Goal: Task Accomplishment & Management: Complete application form

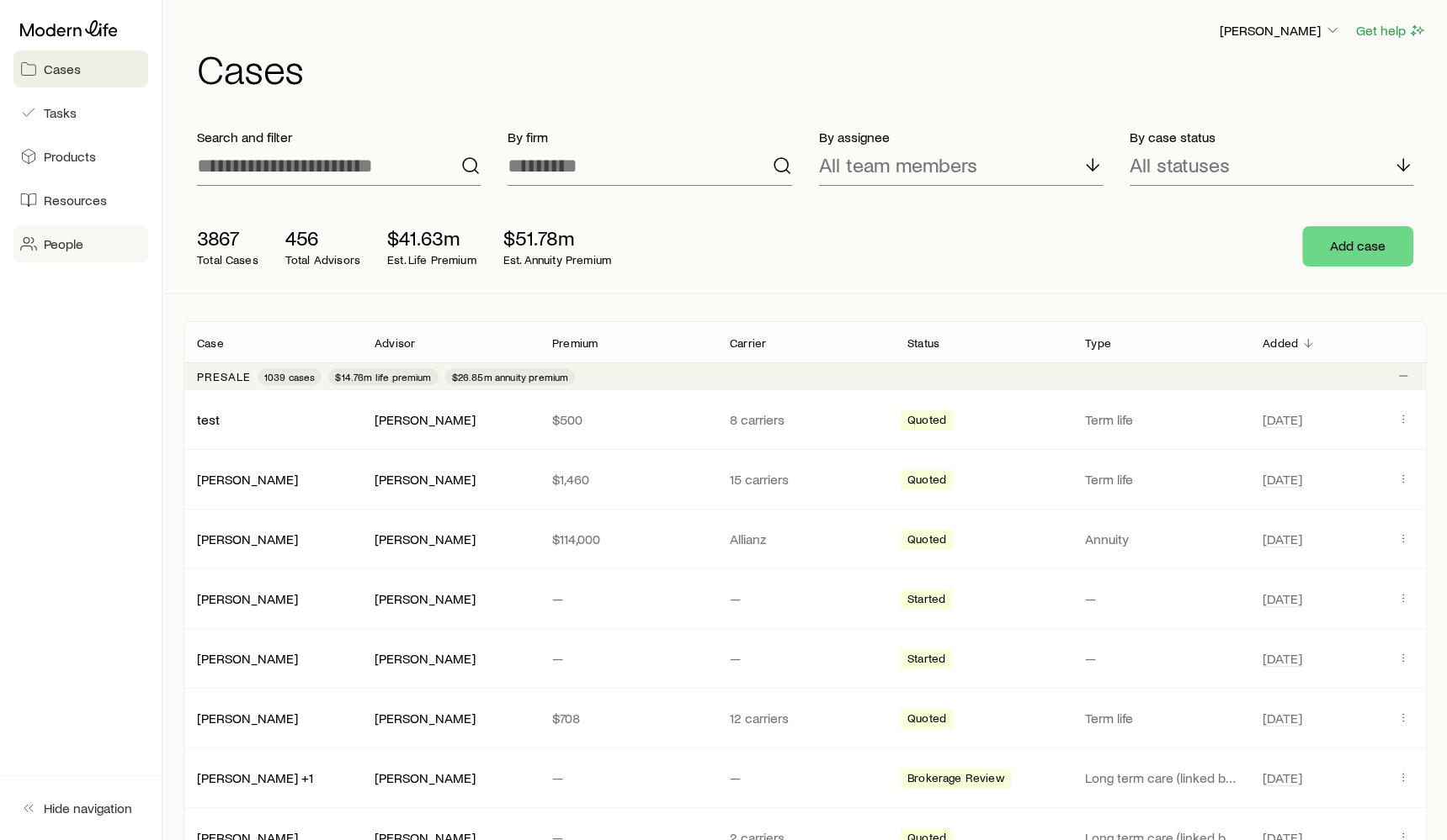
click at [80, 255] on link "People" at bounding box center [80, 244] width 135 height 37
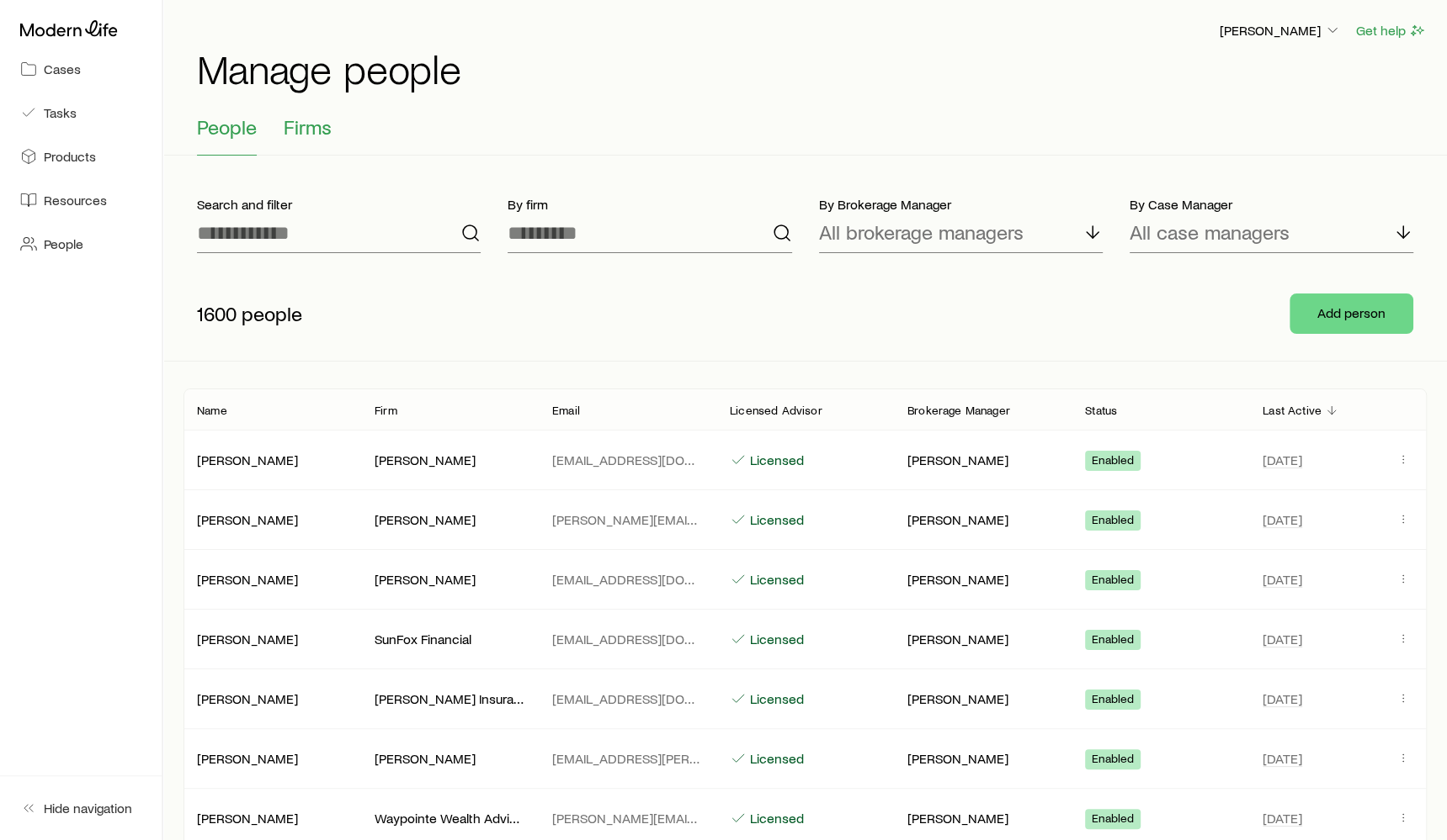
click at [303, 127] on span "Firms" at bounding box center [308, 127] width 48 height 23
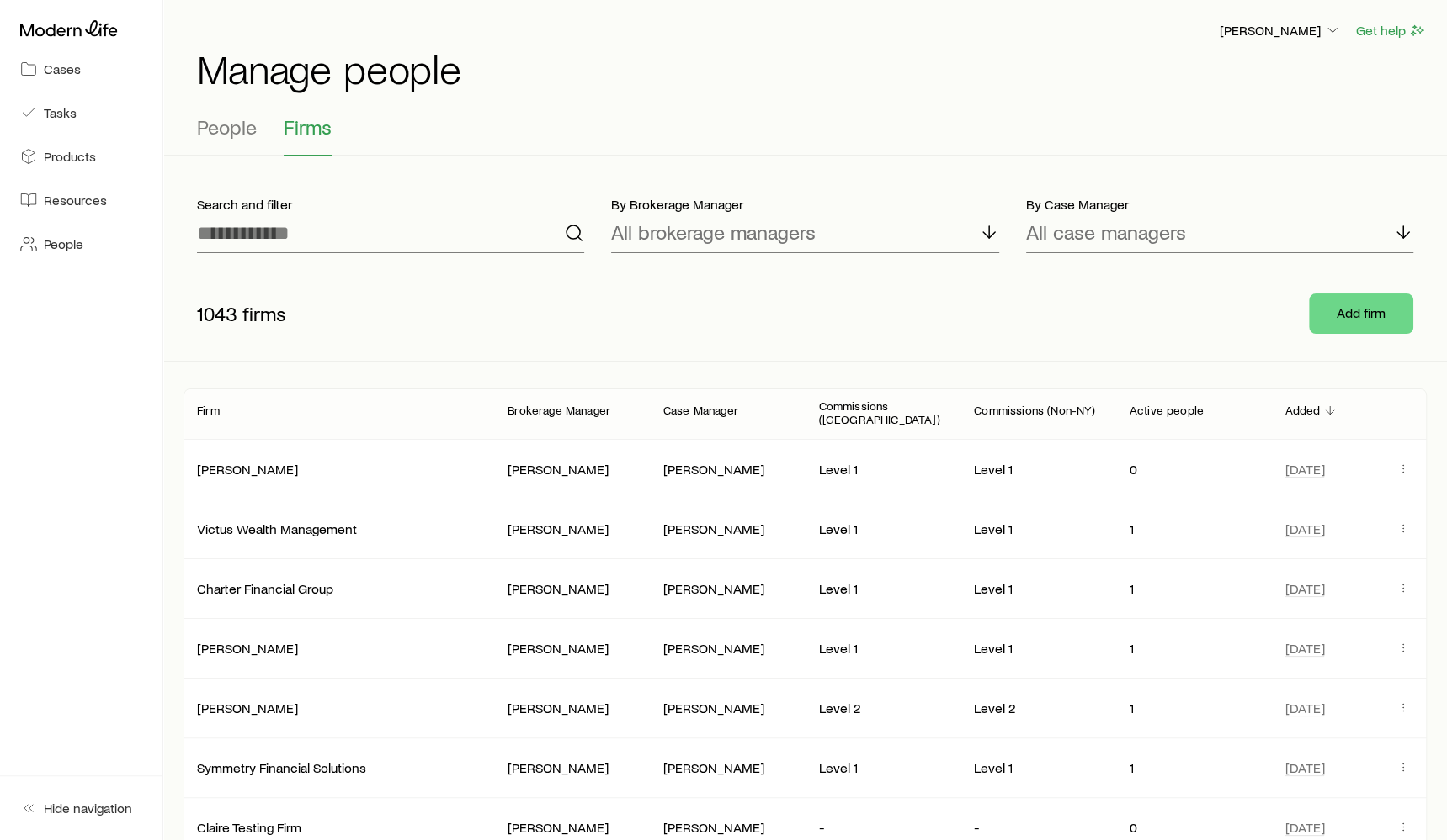
scroll to position [12, 0]
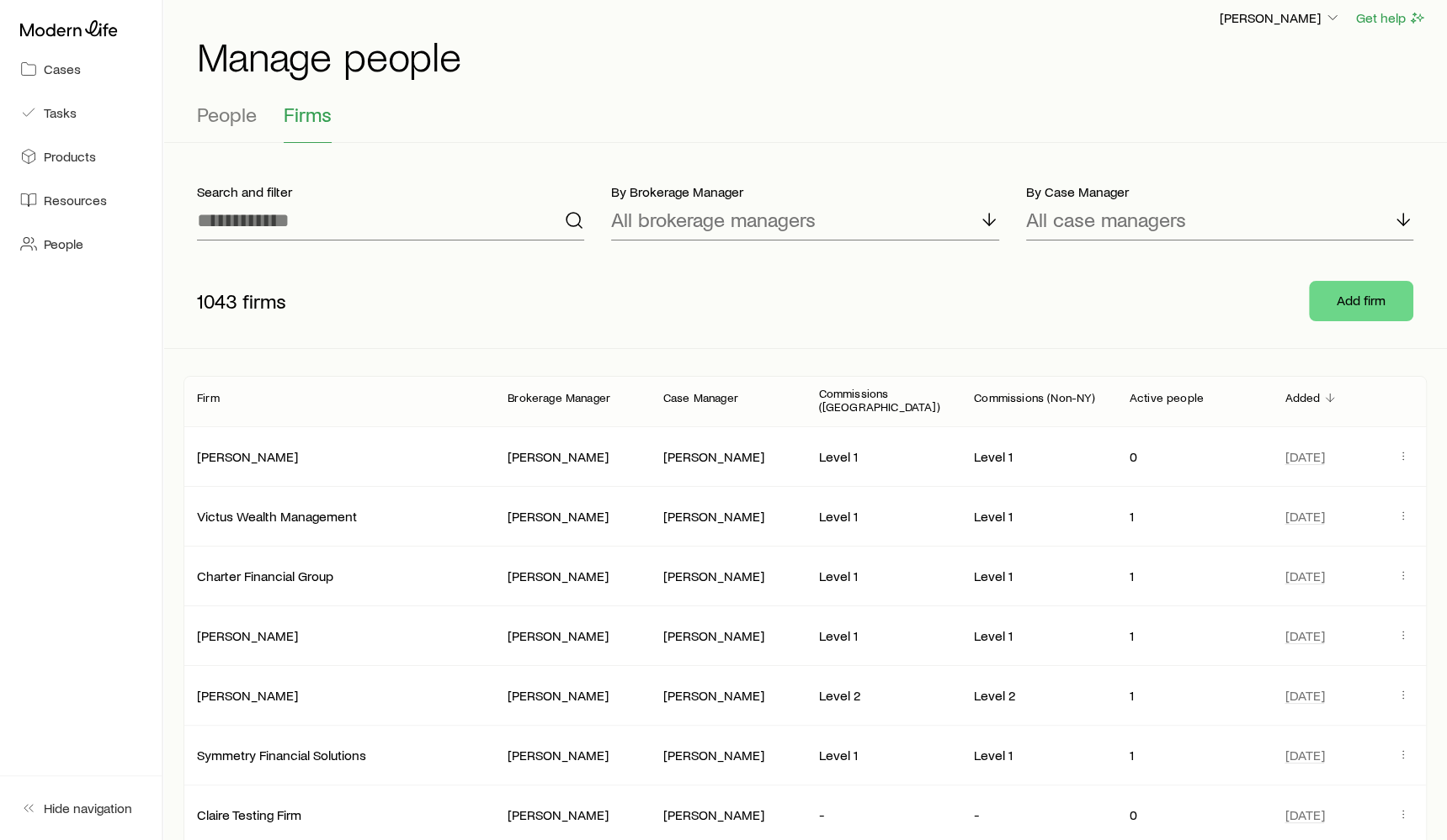
click at [1360, 323] on div "Add firm" at bounding box center [1360, 301] width 131 height 67
click at [1360, 309] on button "Add firm" at bounding box center [1360, 301] width 104 height 40
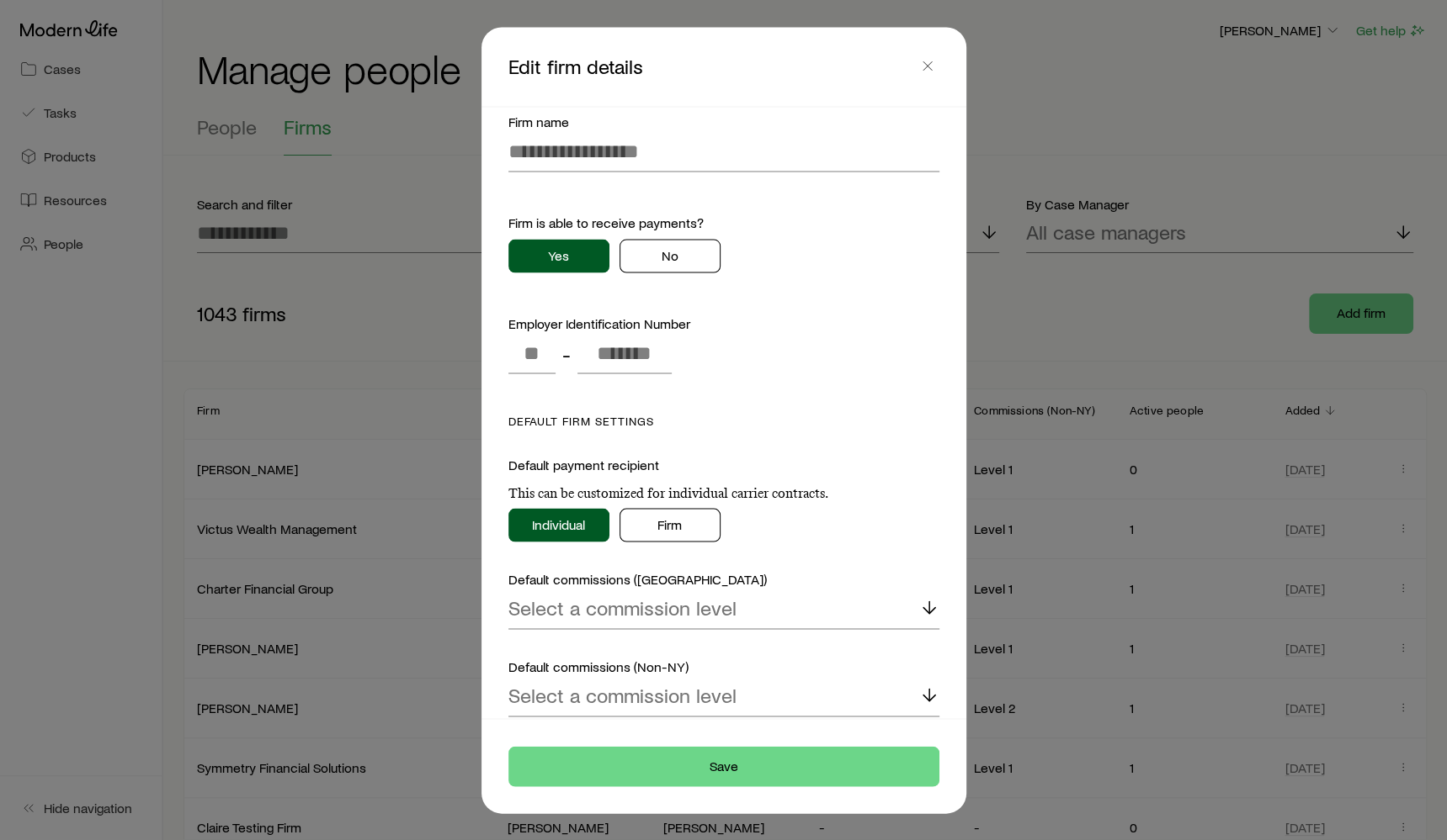
scroll to position [0, 0]
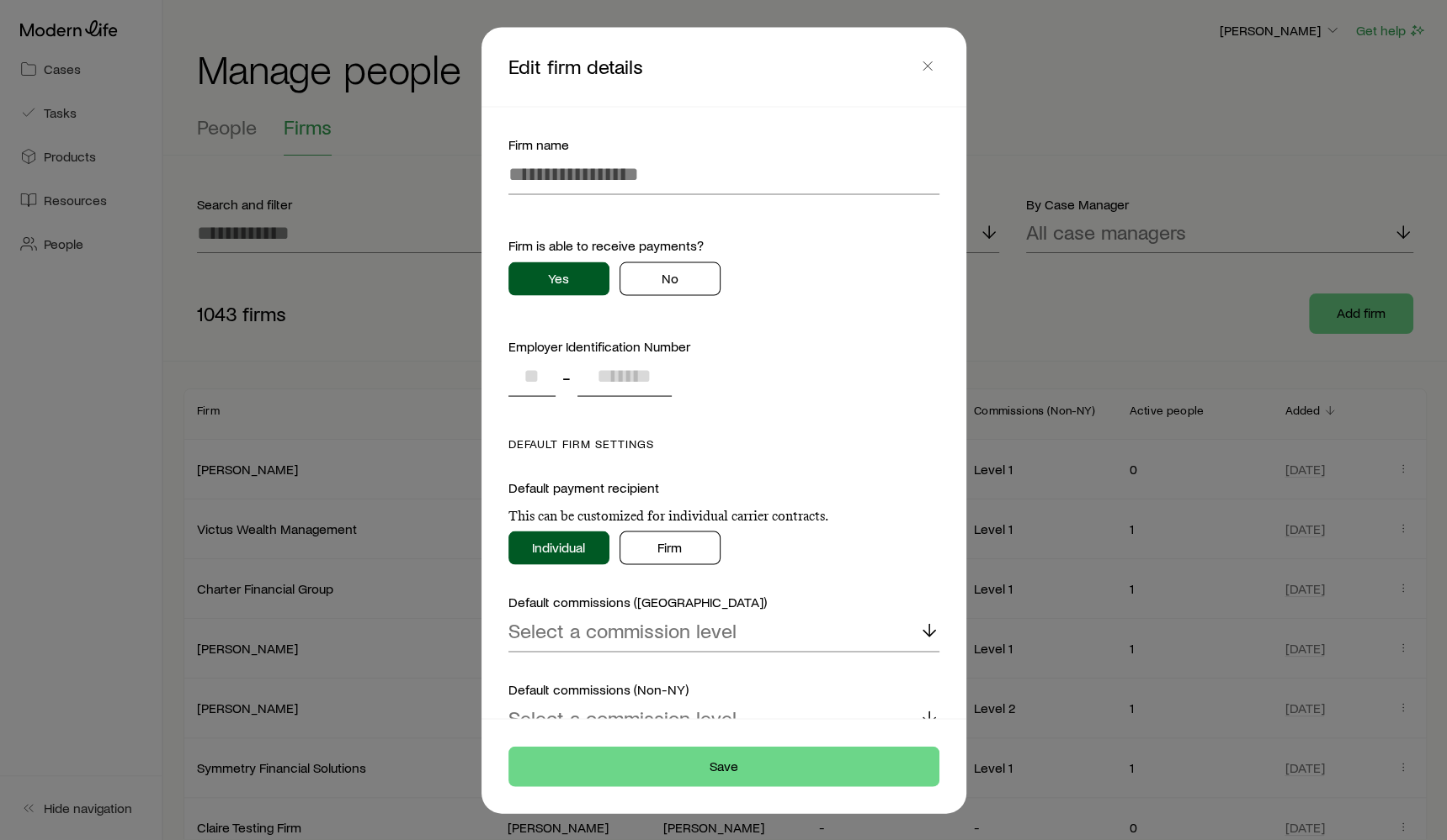
click at [529, 379] on input "tel" at bounding box center [532, 375] width 47 height 40
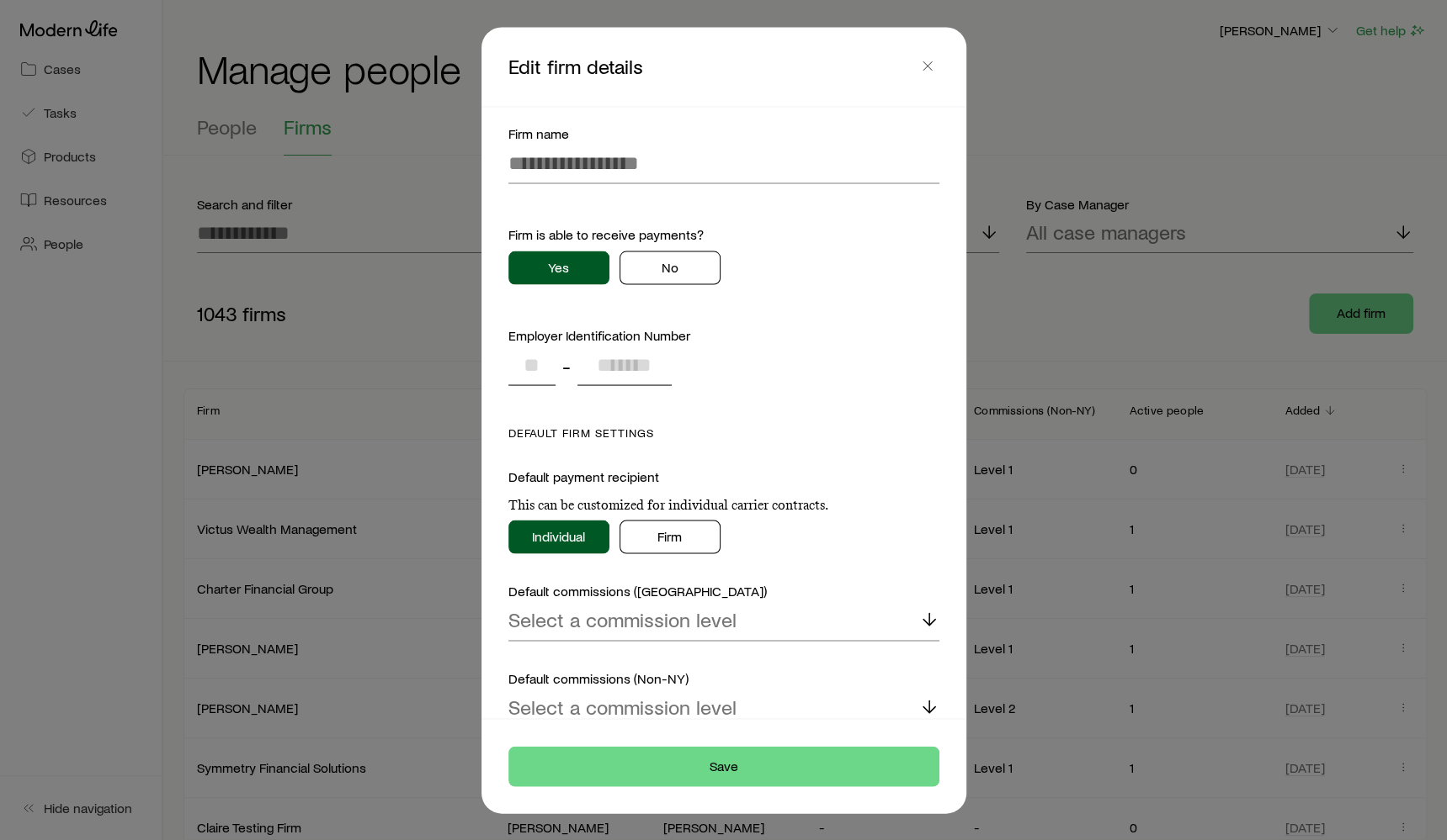
scroll to position [12, 0]
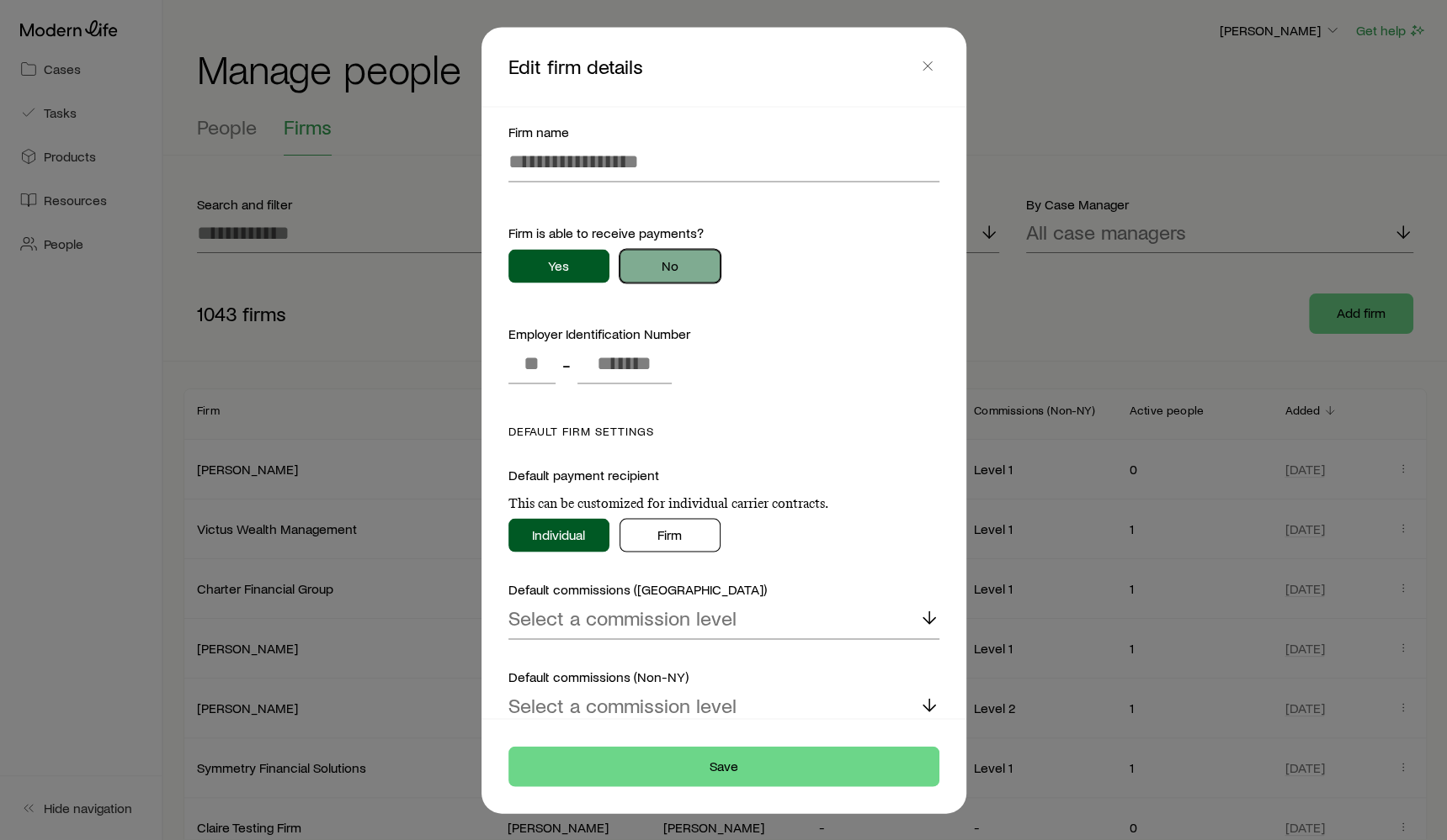
click at [661, 271] on button "No" at bounding box center [669, 266] width 101 height 34
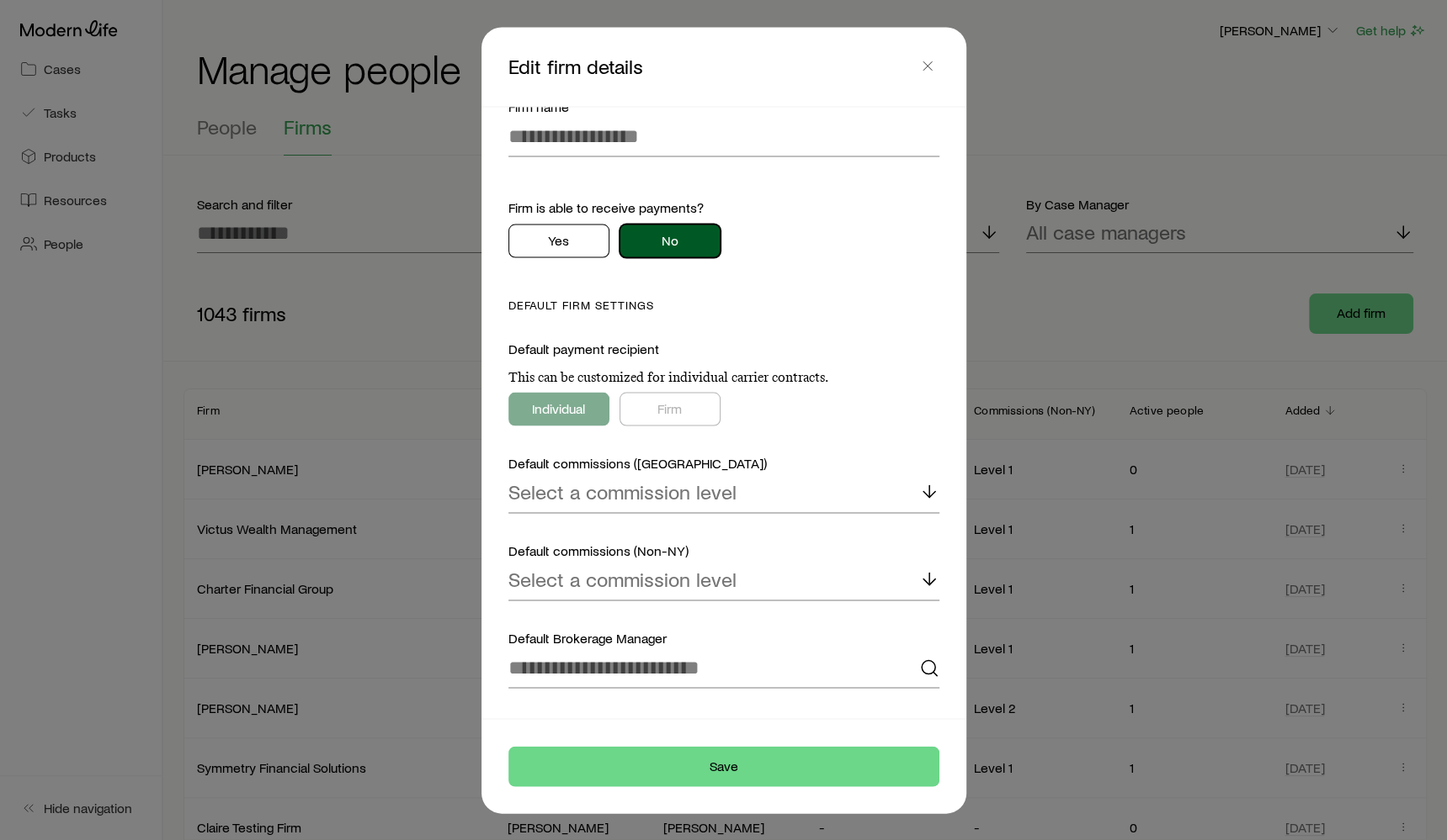
scroll to position [28, 0]
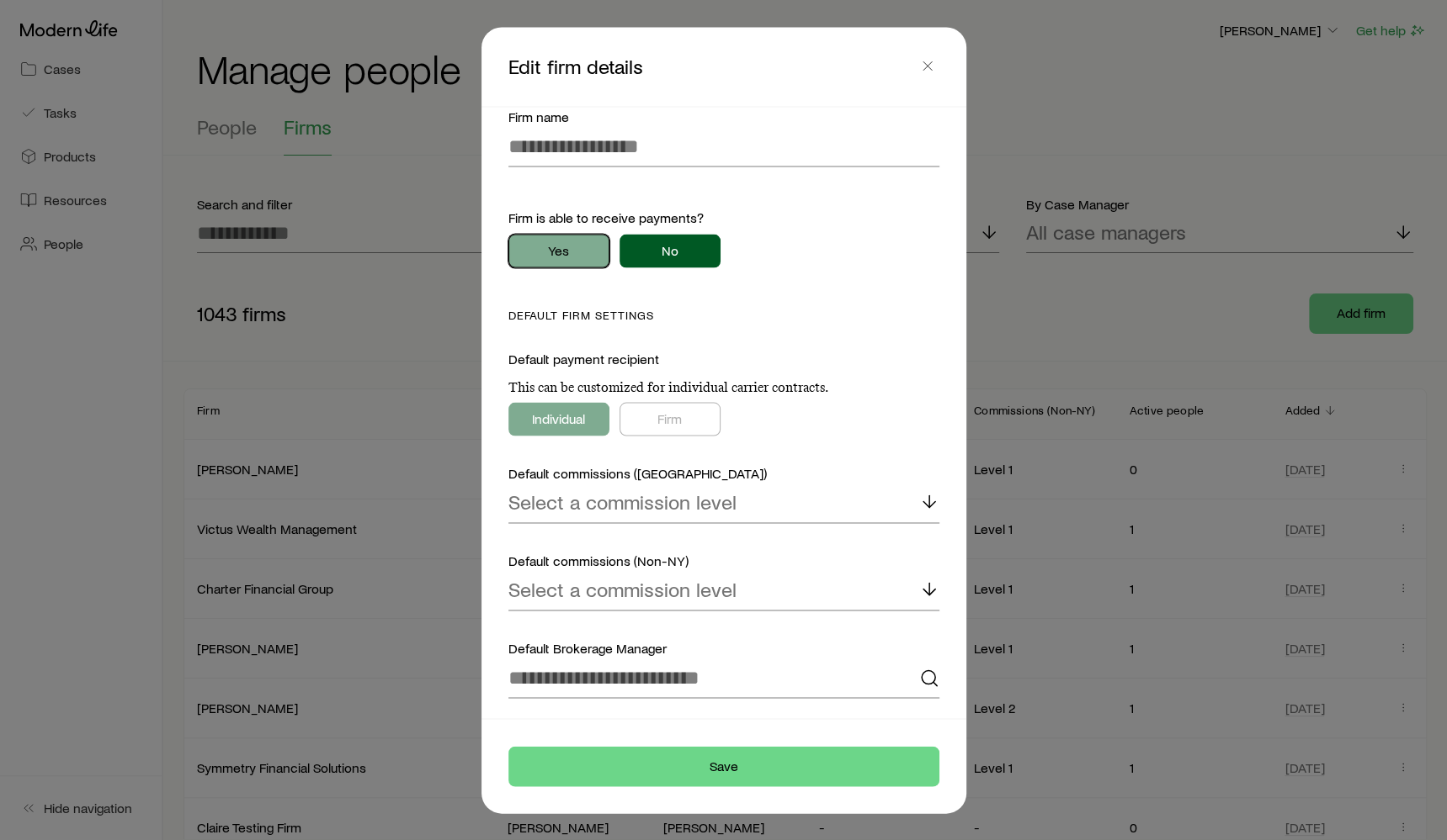
click at [570, 265] on button "Yes" at bounding box center [558, 251] width 101 height 34
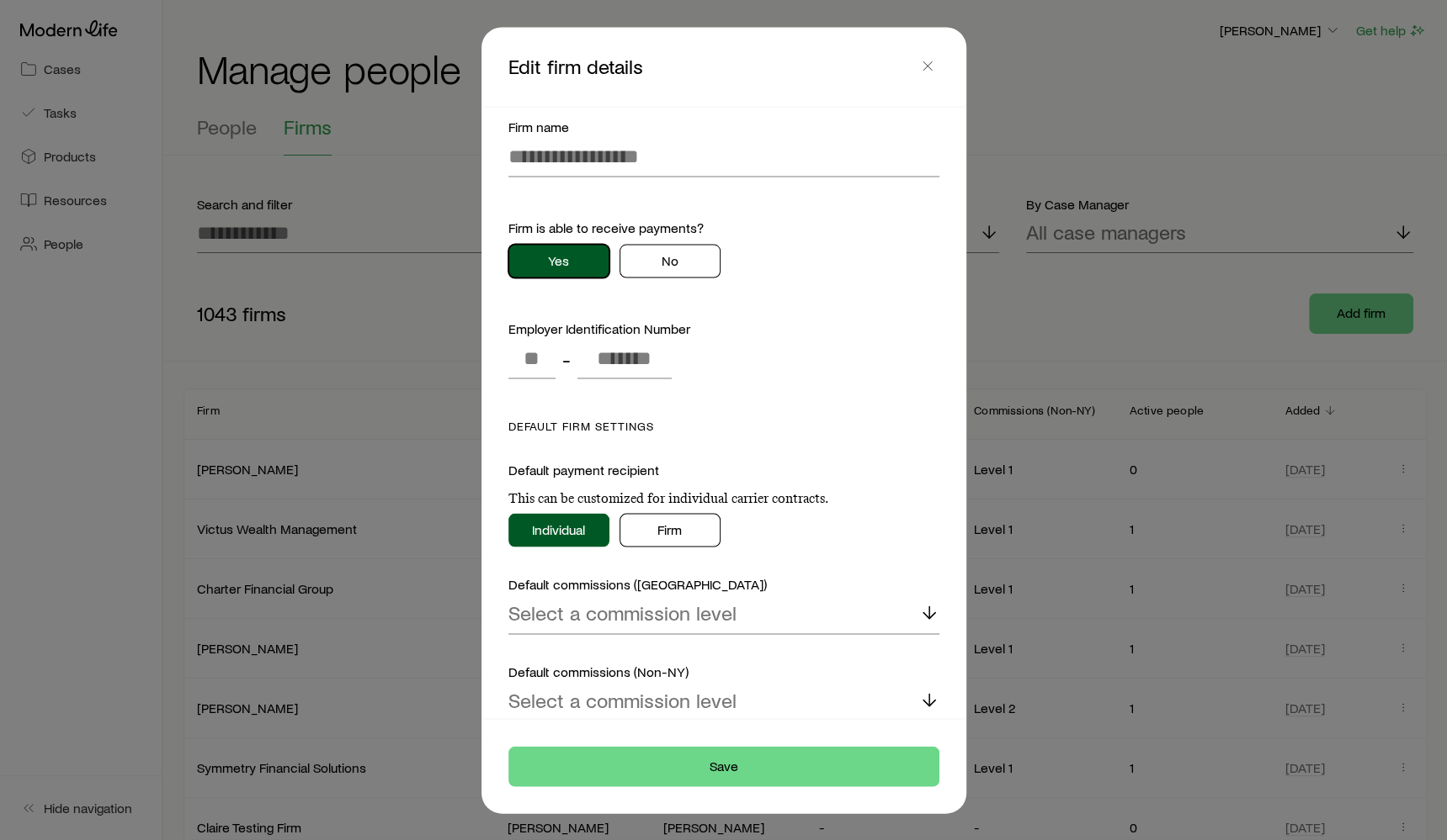
scroll to position [222, 0]
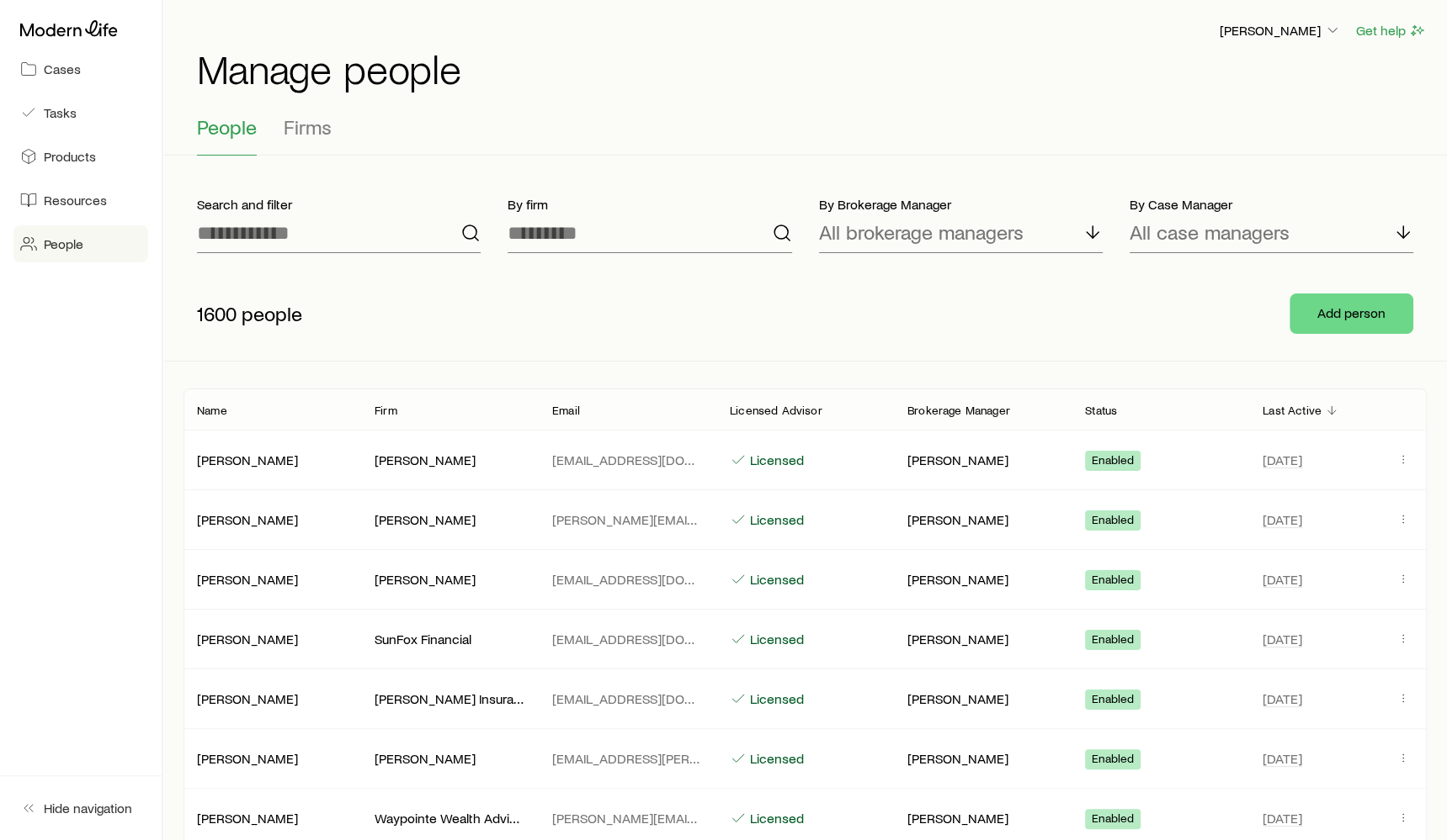
click at [105, 235] on link "People" at bounding box center [80, 244] width 135 height 37
click at [322, 125] on span "Firms" at bounding box center [308, 127] width 48 height 23
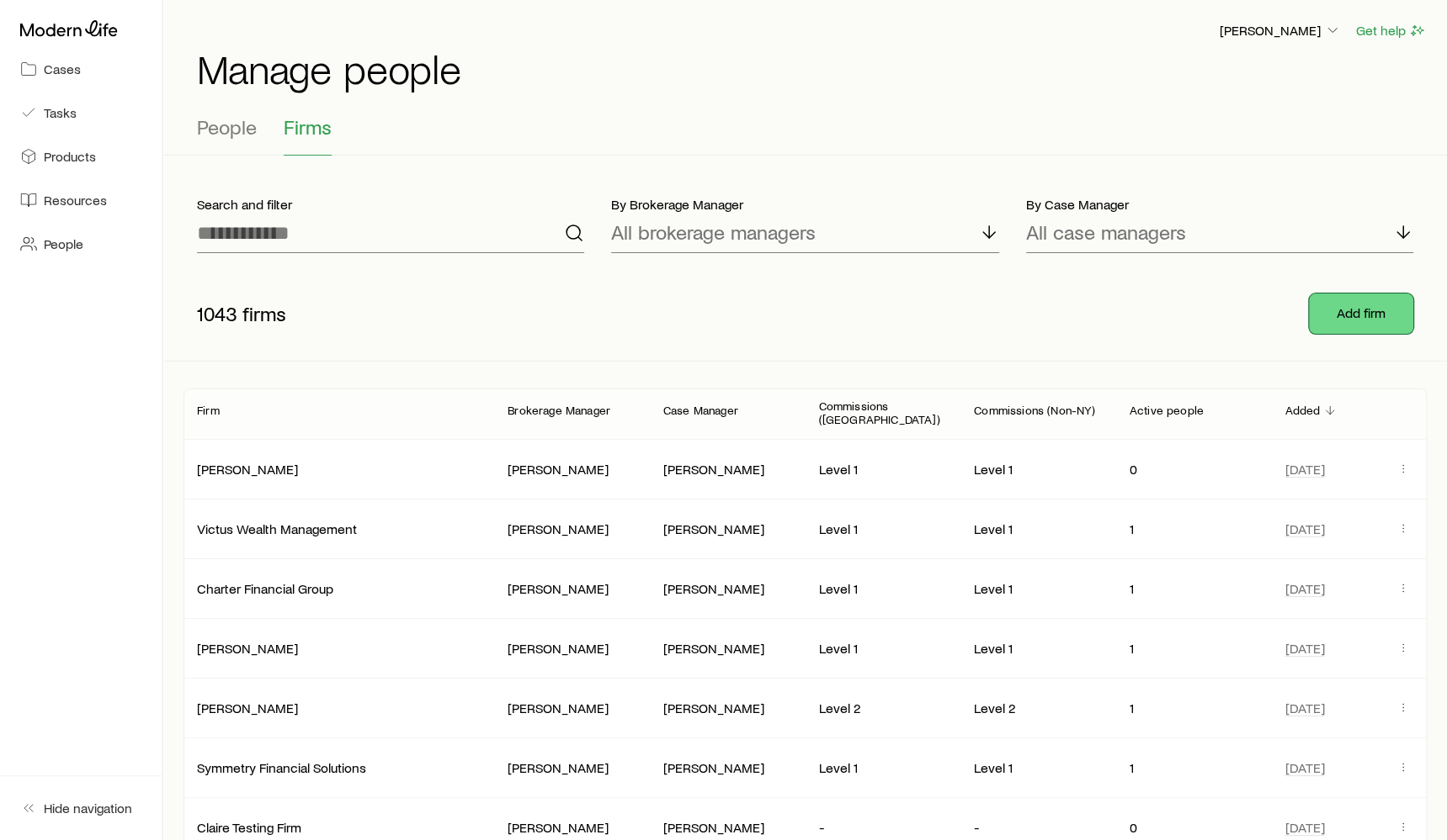
click at [1313, 309] on button "Add firm" at bounding box center [1360, 313] width 104 height 40
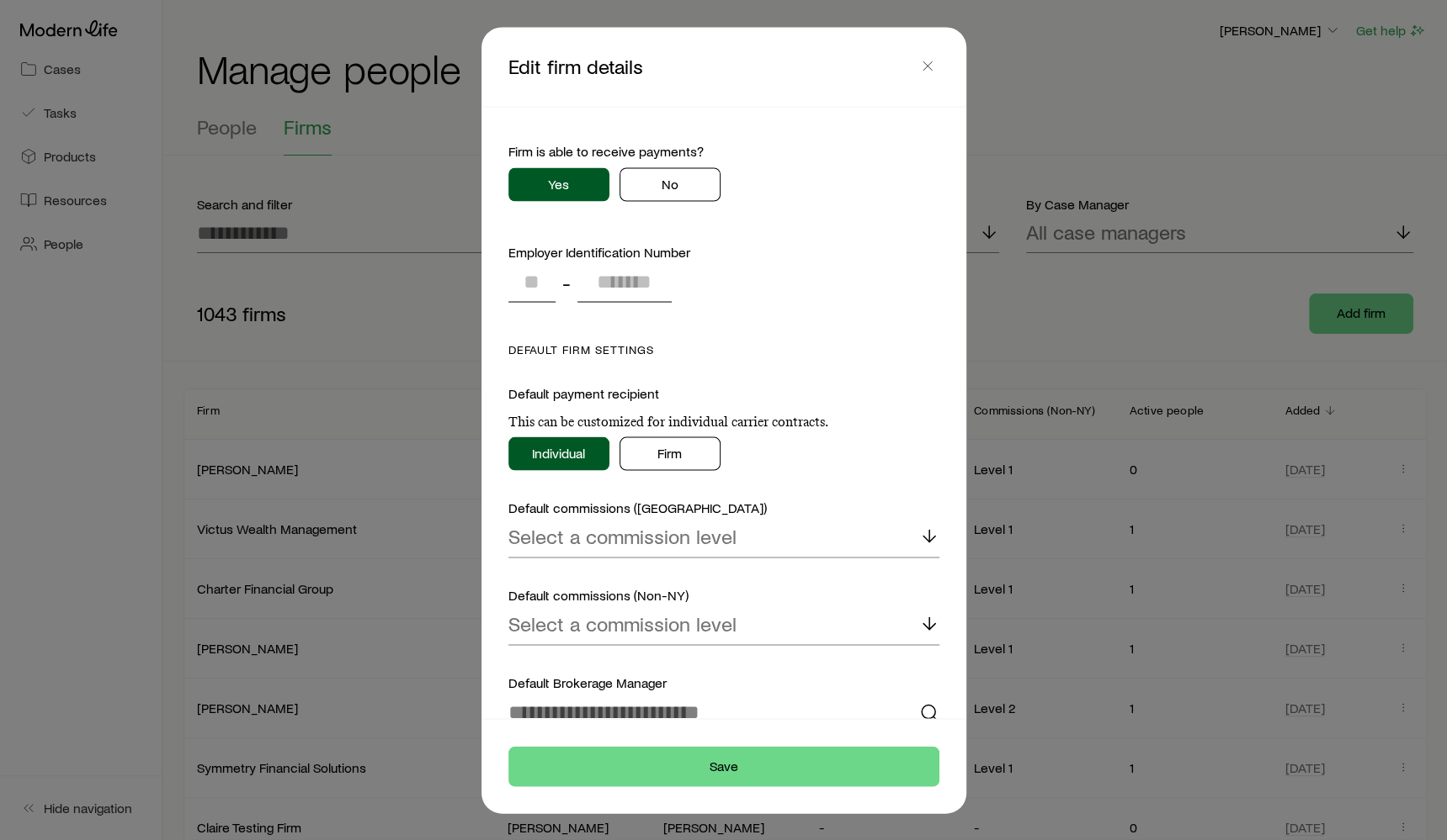
scroll to position [106, 0]
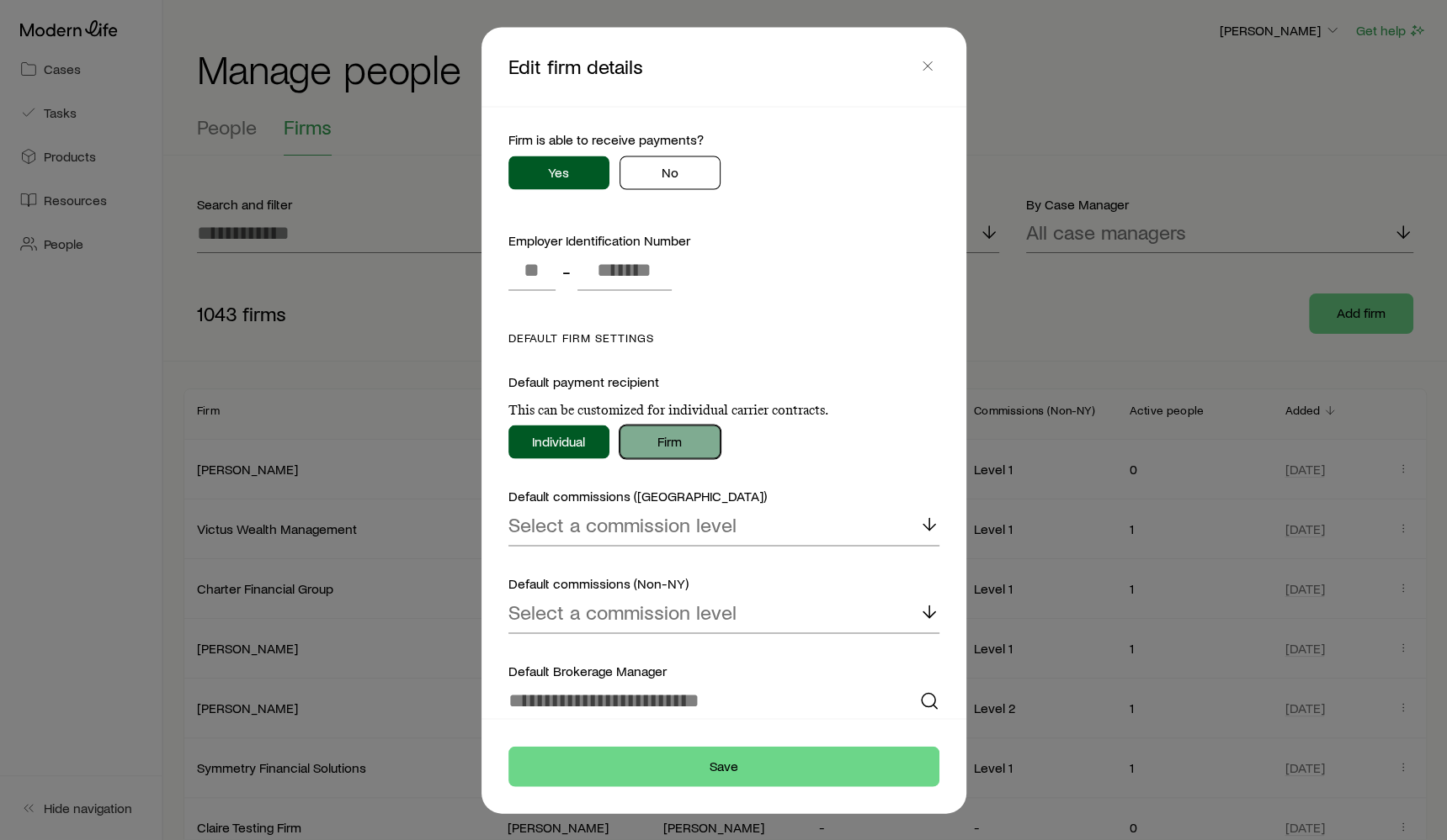
click at [663, 441] on button "Firm" at bounding box center [669, 441] width 101 height 34
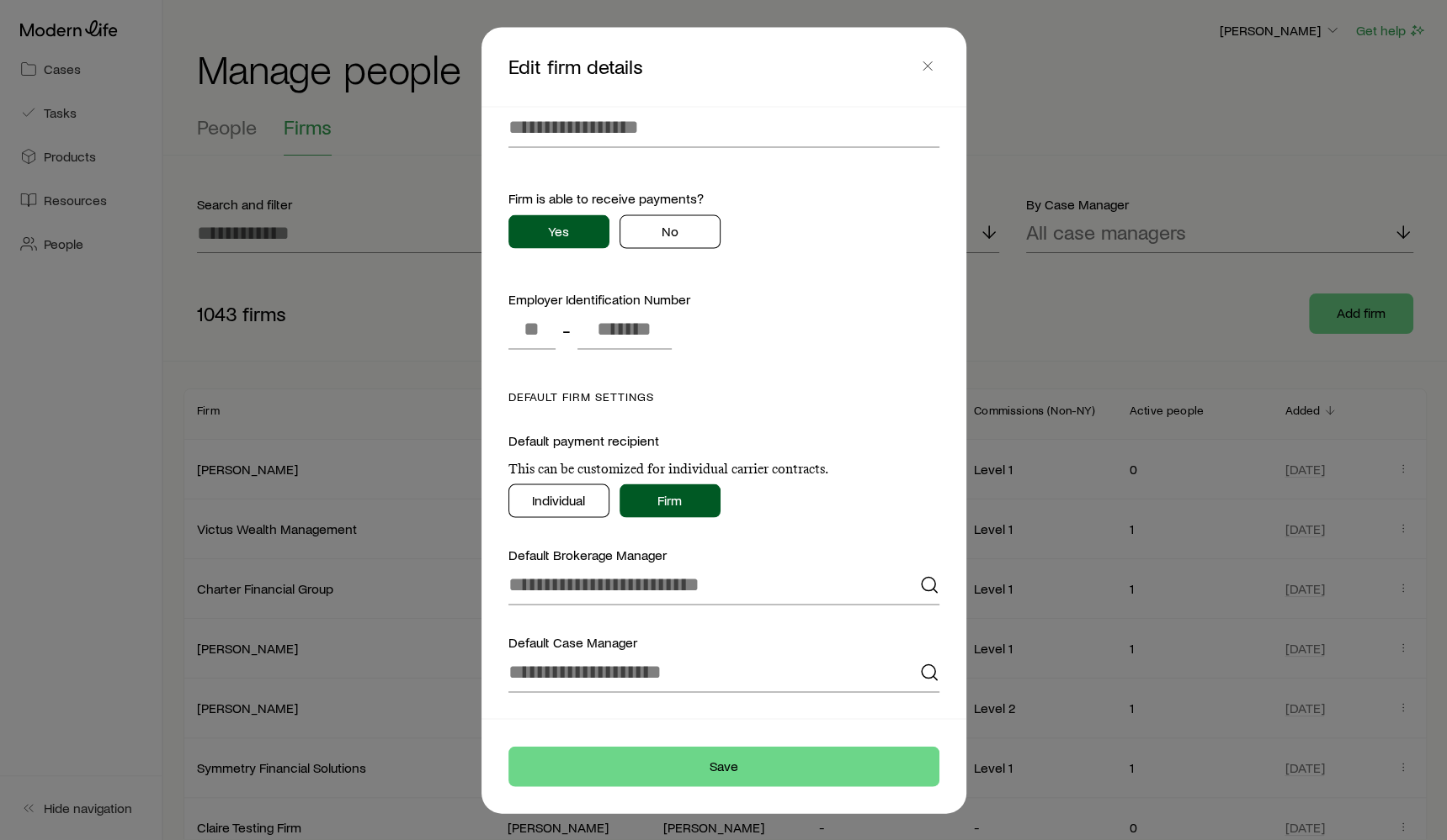
click at [542, 516] on div "Default Firm Settings Default payment recipient This can be customized for indi…" at bounding box center [724, 541] width 431 height 303
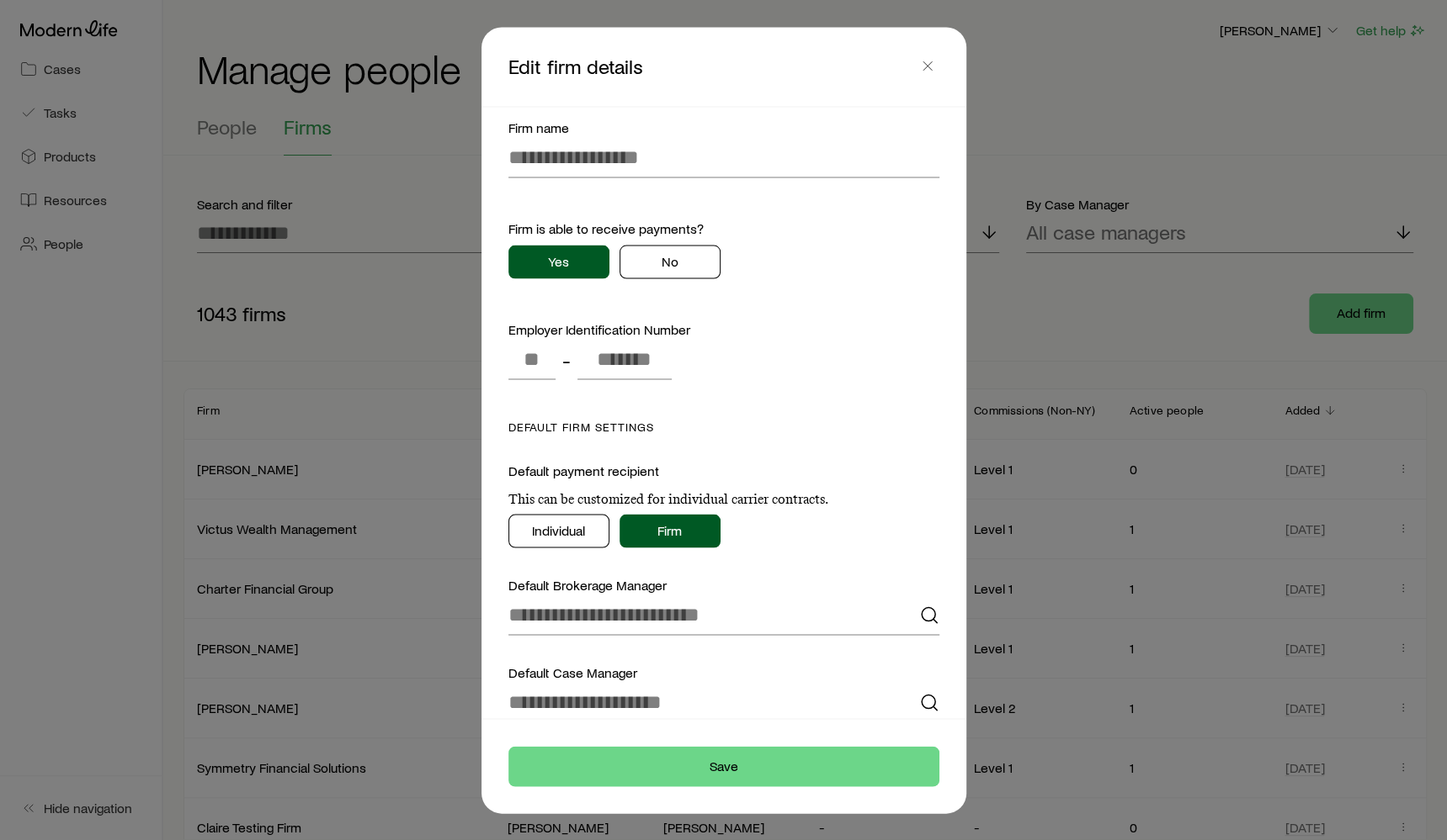
scroll to position [0, 0]
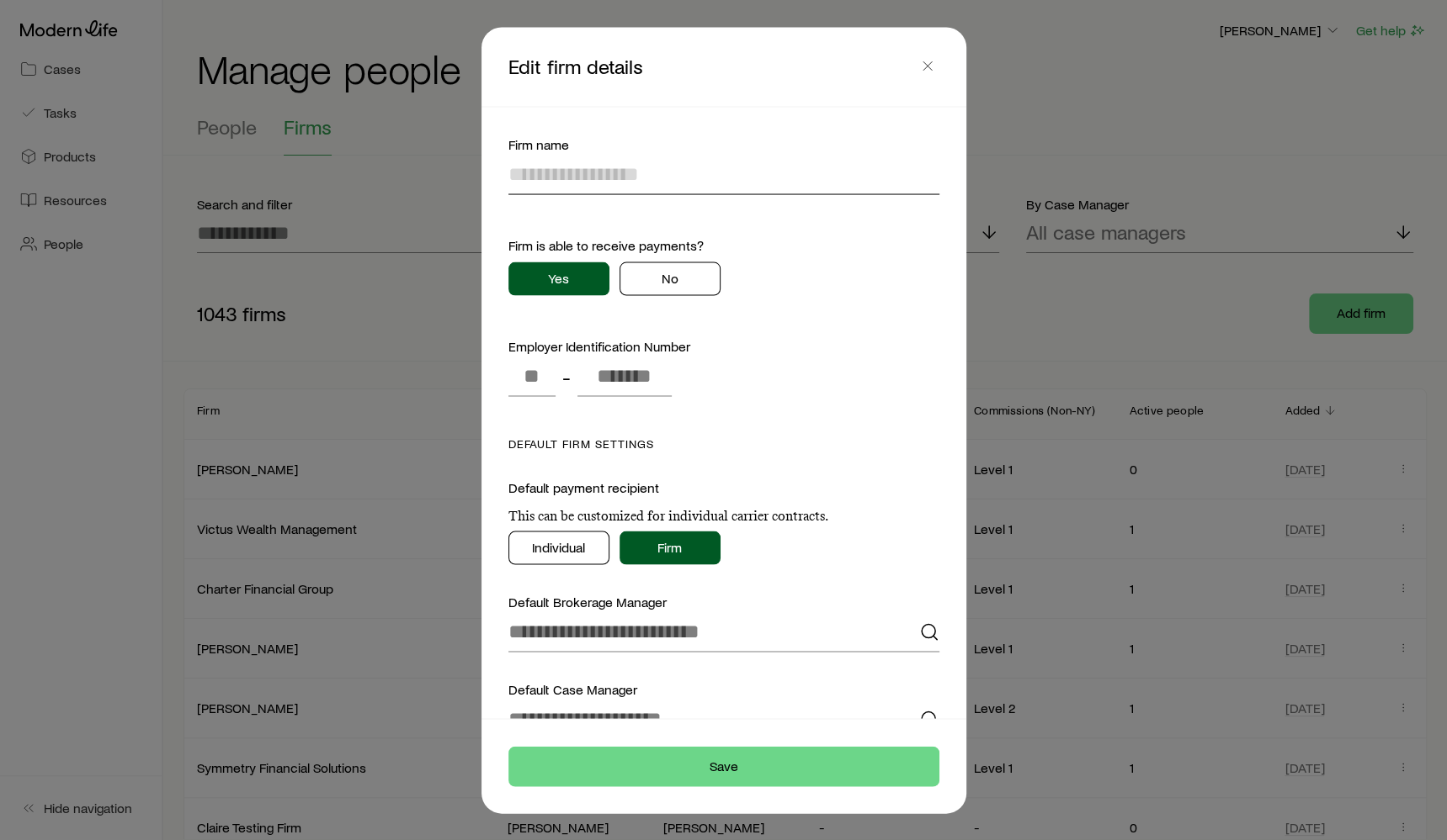
click at [575, 193] on input at bounding box center [724, 174] width 431 height 40
click at [922, 61] on icon "button" at bounding box center [927, 65] width 17 height 17
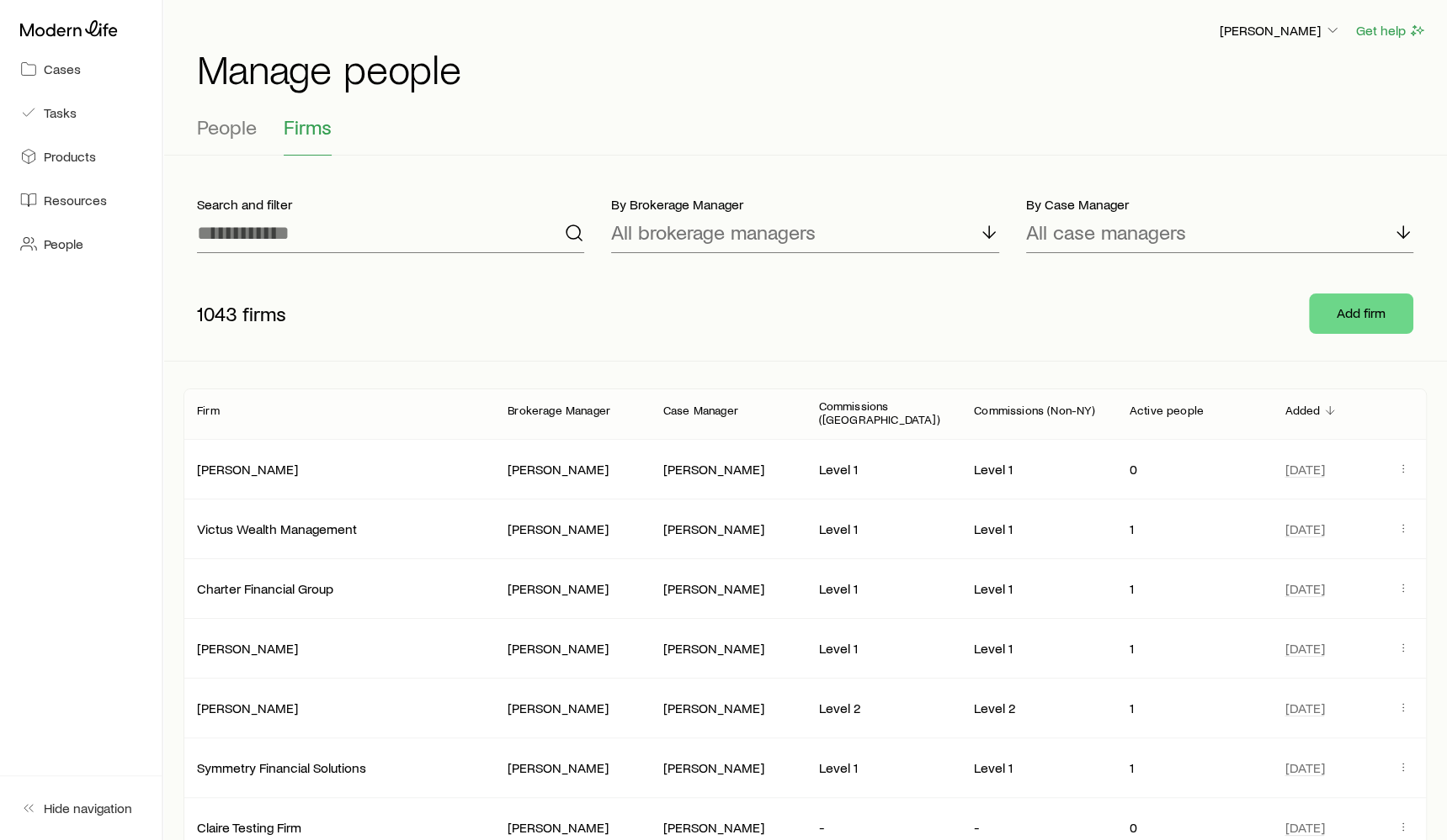
click at [269, 144] on div "People Firms" at bounding box center [805, 135] width 1216 height 40
click at [236, 139] on button "People" at bounding box center [227, 135] width 60 height 40
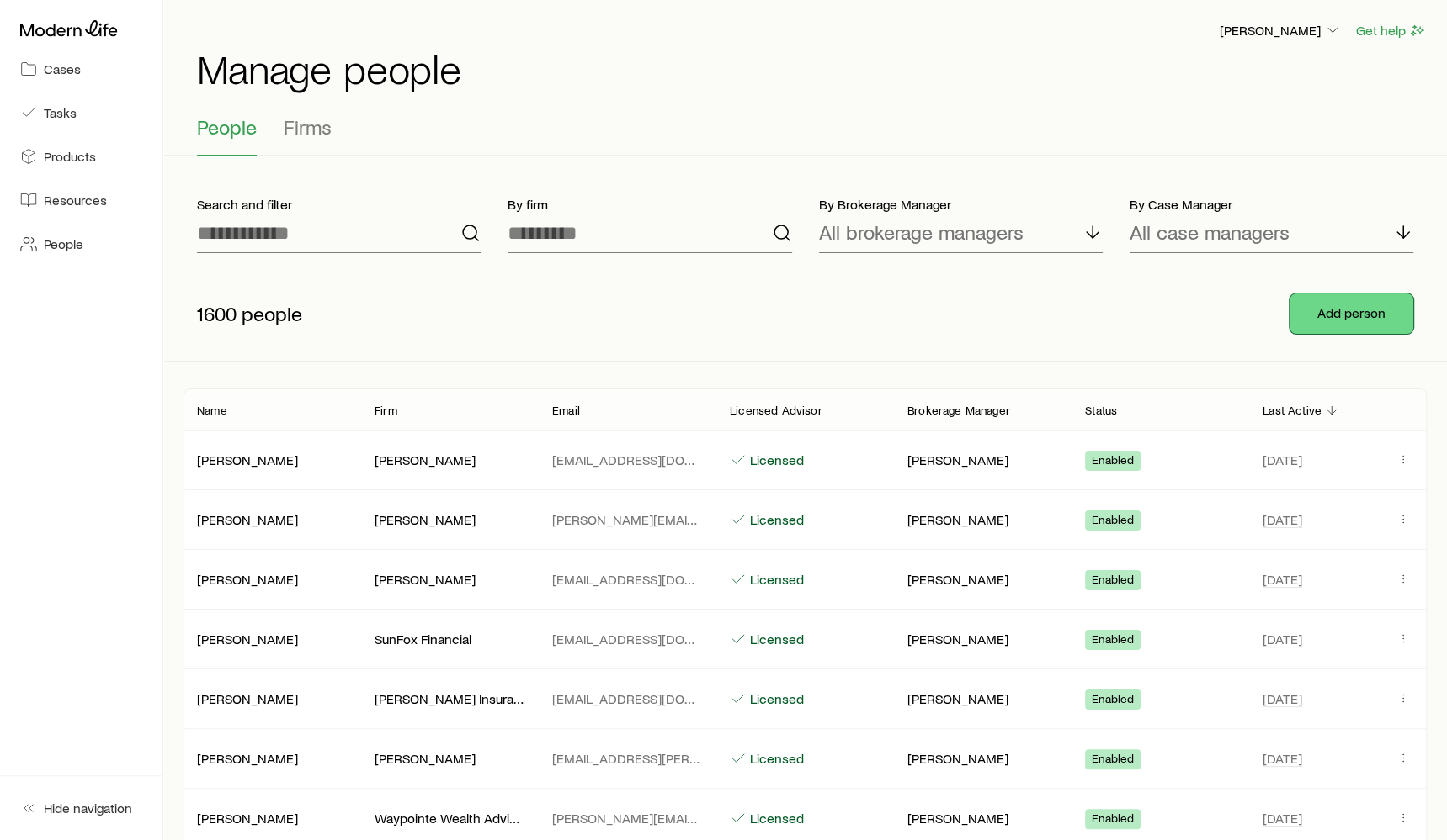
click at [1355, 317] on button "Add person" at bounding box center [1351, 313] width 124 height 40
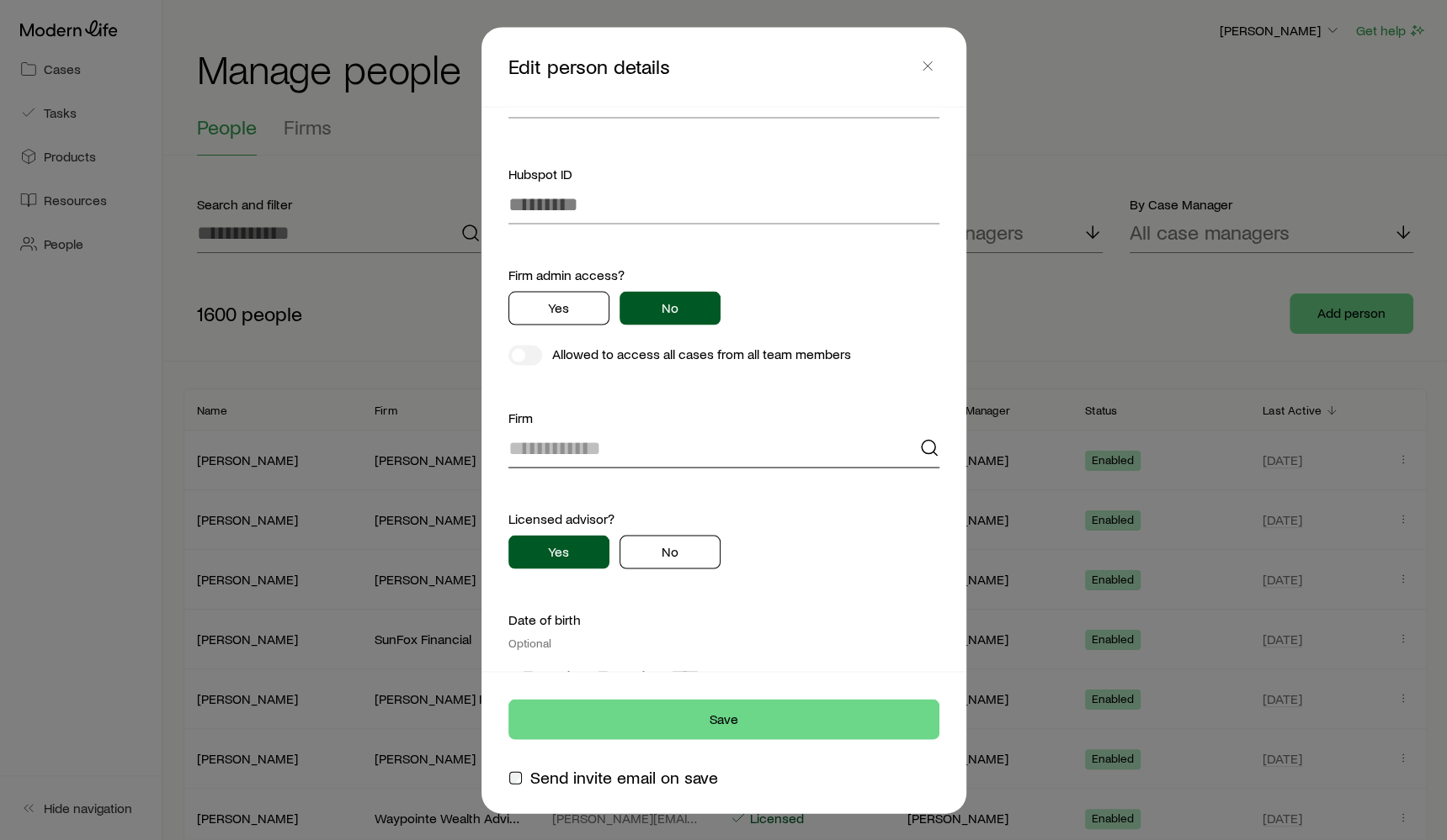
scroll to position [587, 0]
click at [577, 305] on button "Yes" at bounding box center [558, 307] width 101 height 34
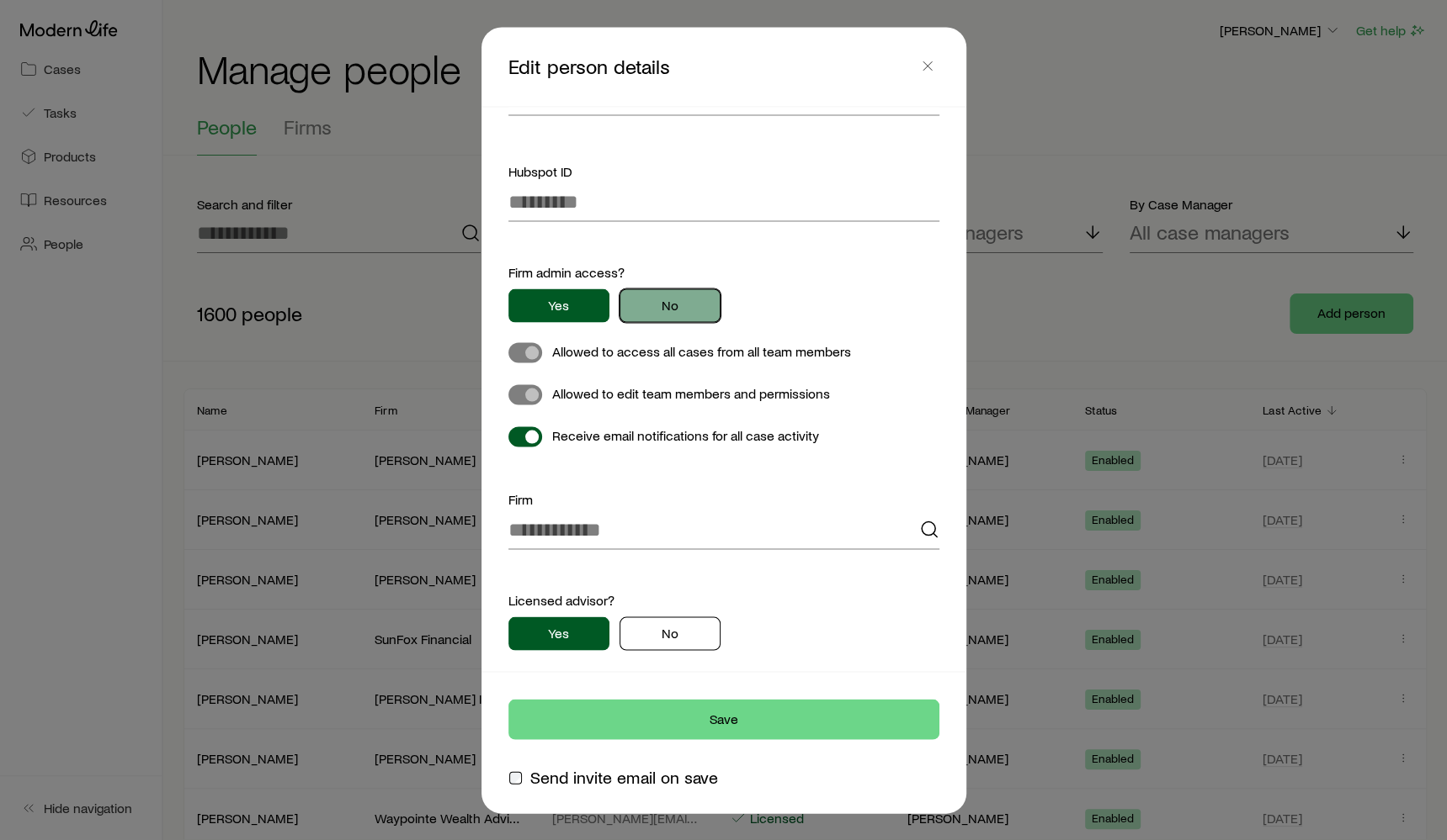
click at [709, 305] on button "No" at bounding box center [669, 307] width 101 height 34
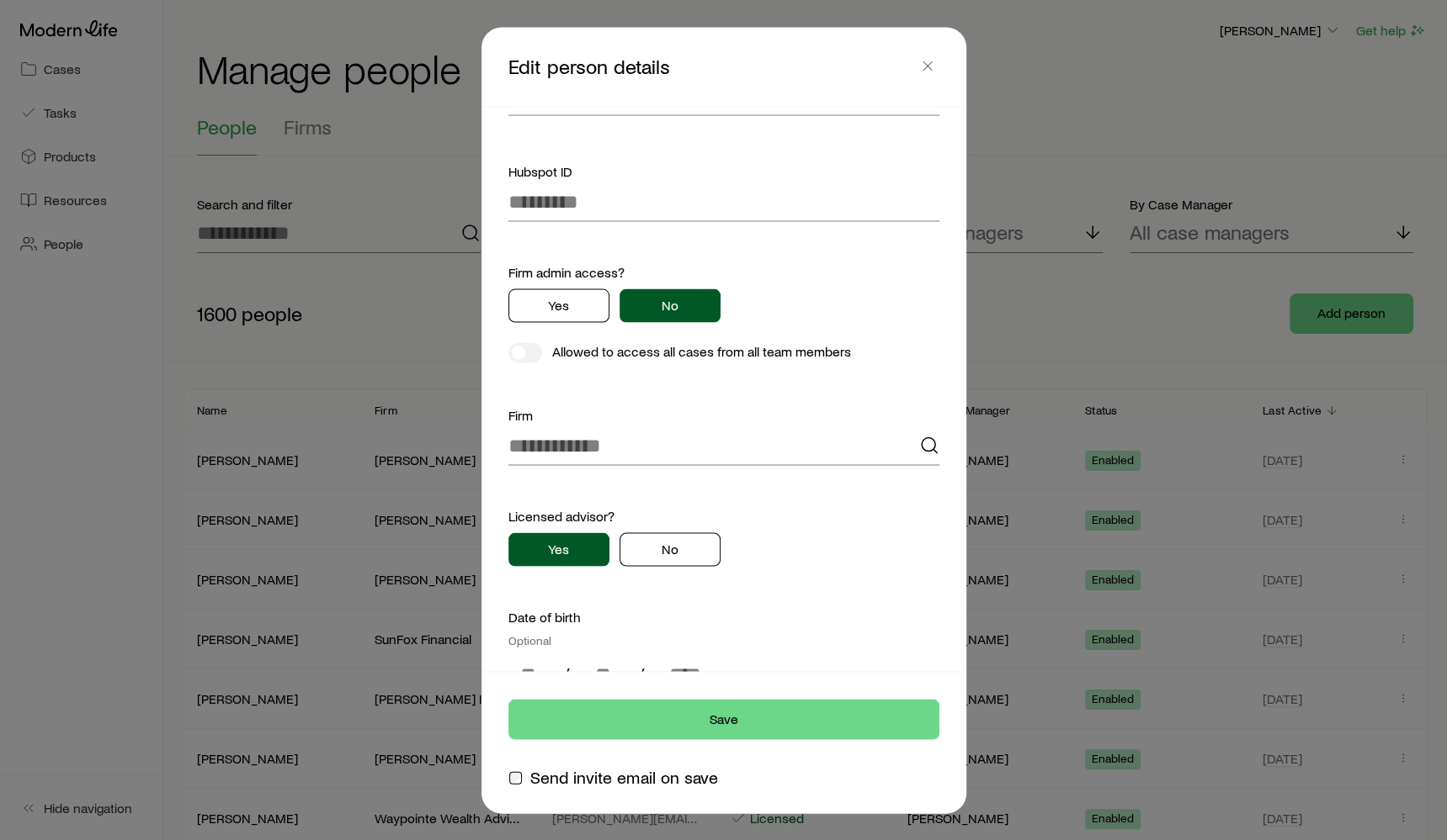
click at [540, 360] on label at bounding box center [525, 353] width 34 height 21
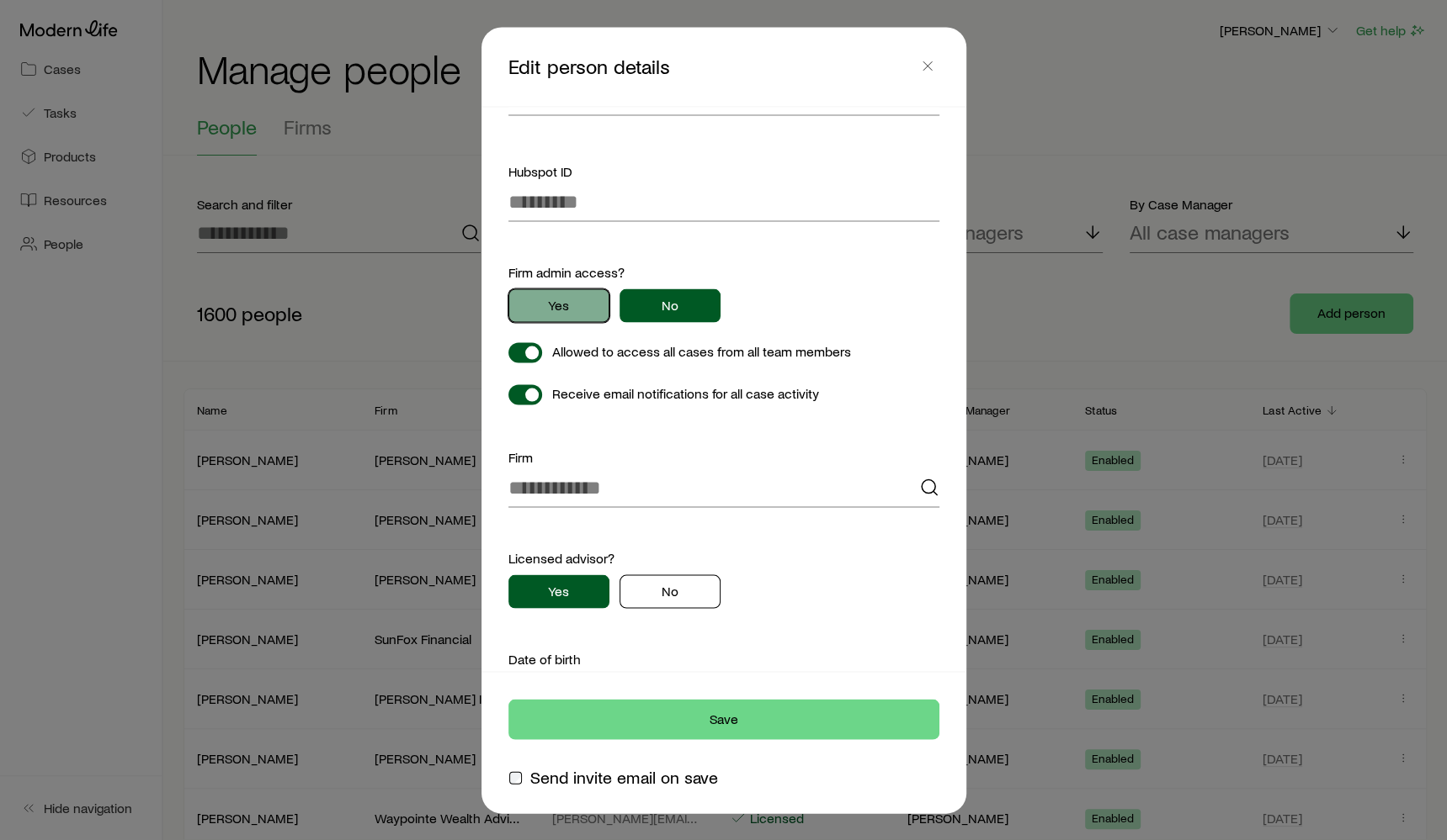
click at [578, 310] on button "Yes" at bounding box center [558, 307] width 101 height 34
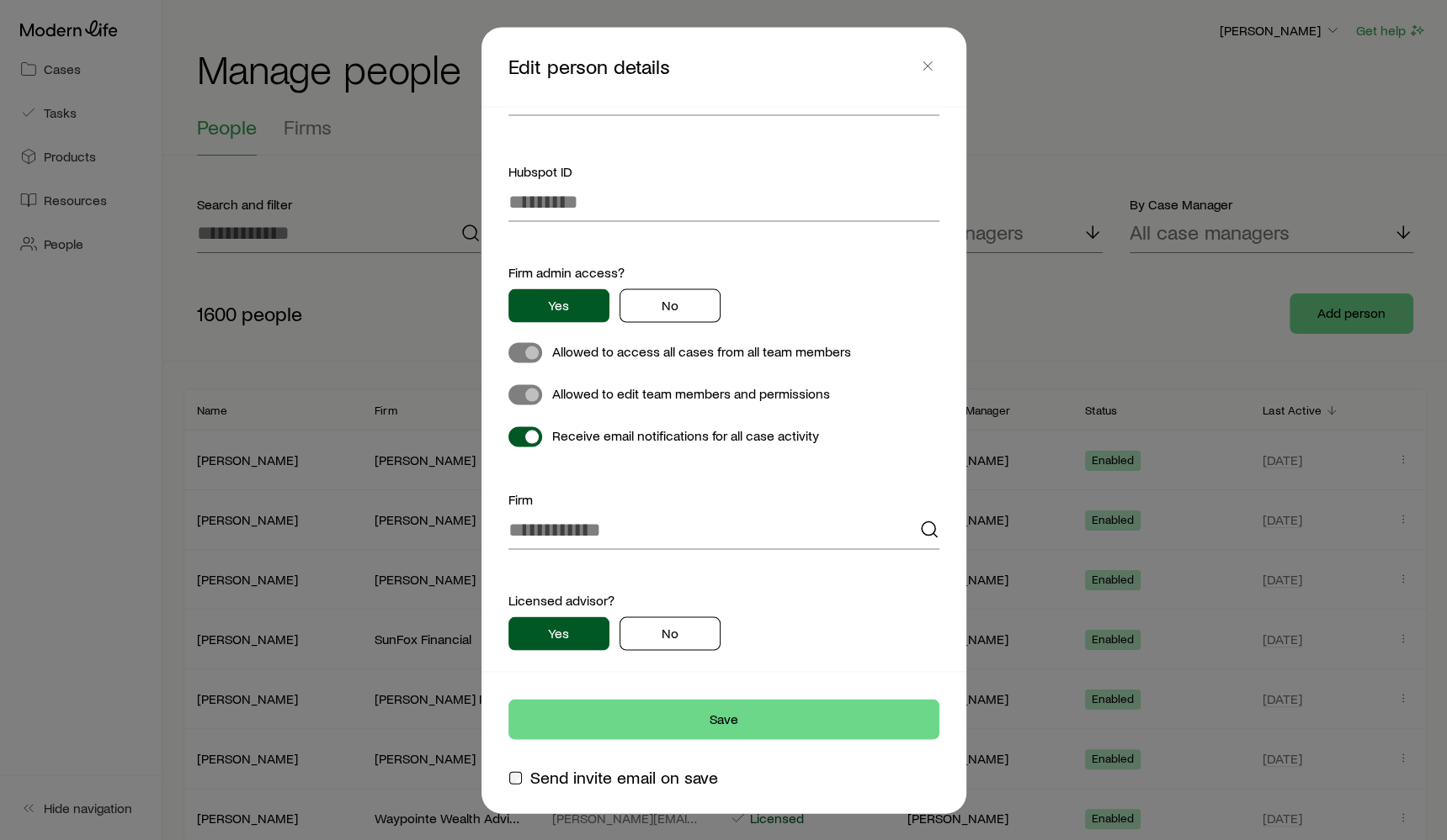
click at [682, 325] on div "Firm admin access? Yes No Allowed to access all cases from all team members All…" at bounding box center [724, 355] width 431 height 186
click at [683, 310] on button "No" at bounding box center [669, 307] width 101 height 34
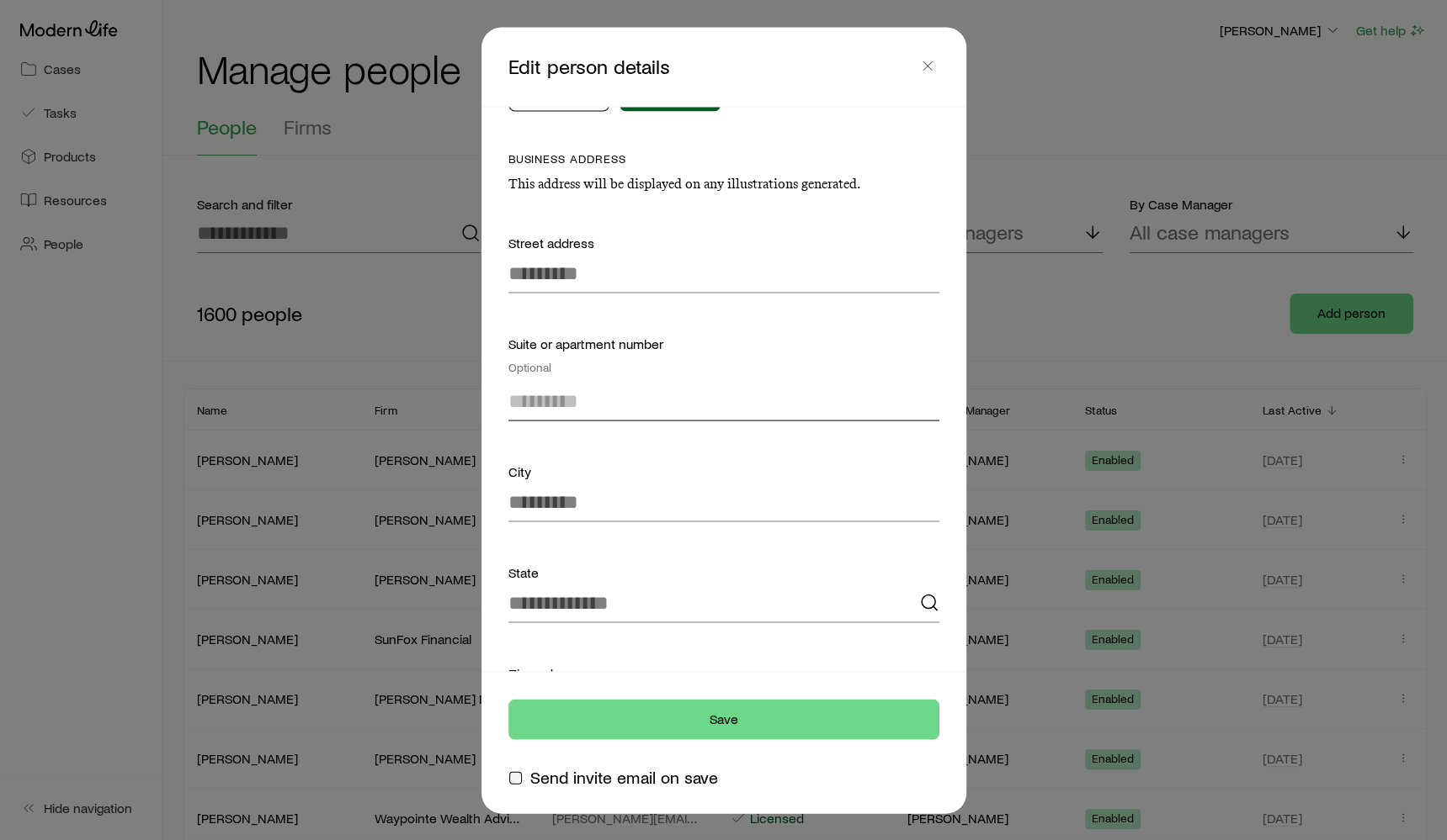
scroll to position [1478, 0]
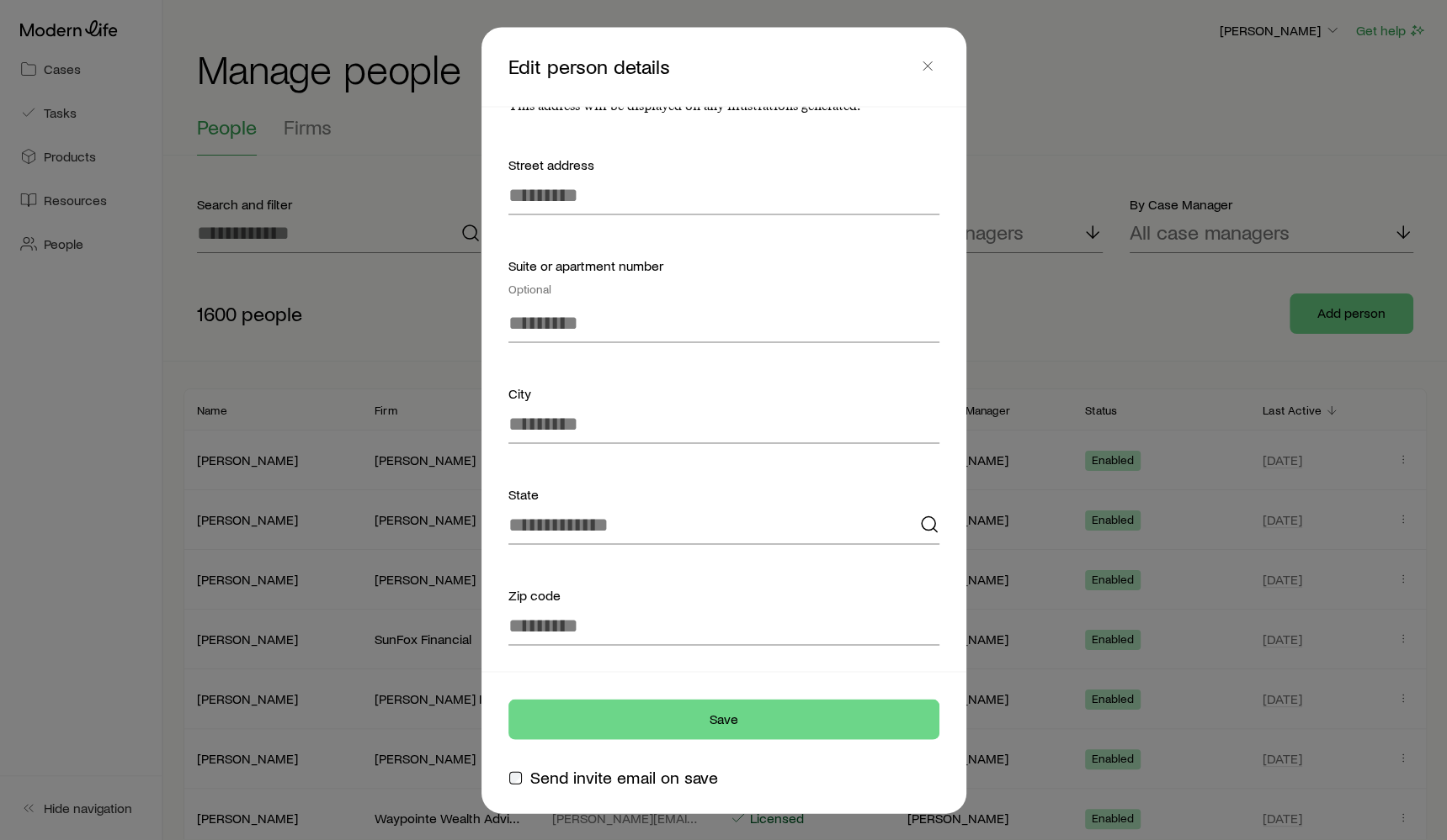
click at [351, 133] on div at bounding box center [724, 420] width 1447 height 840
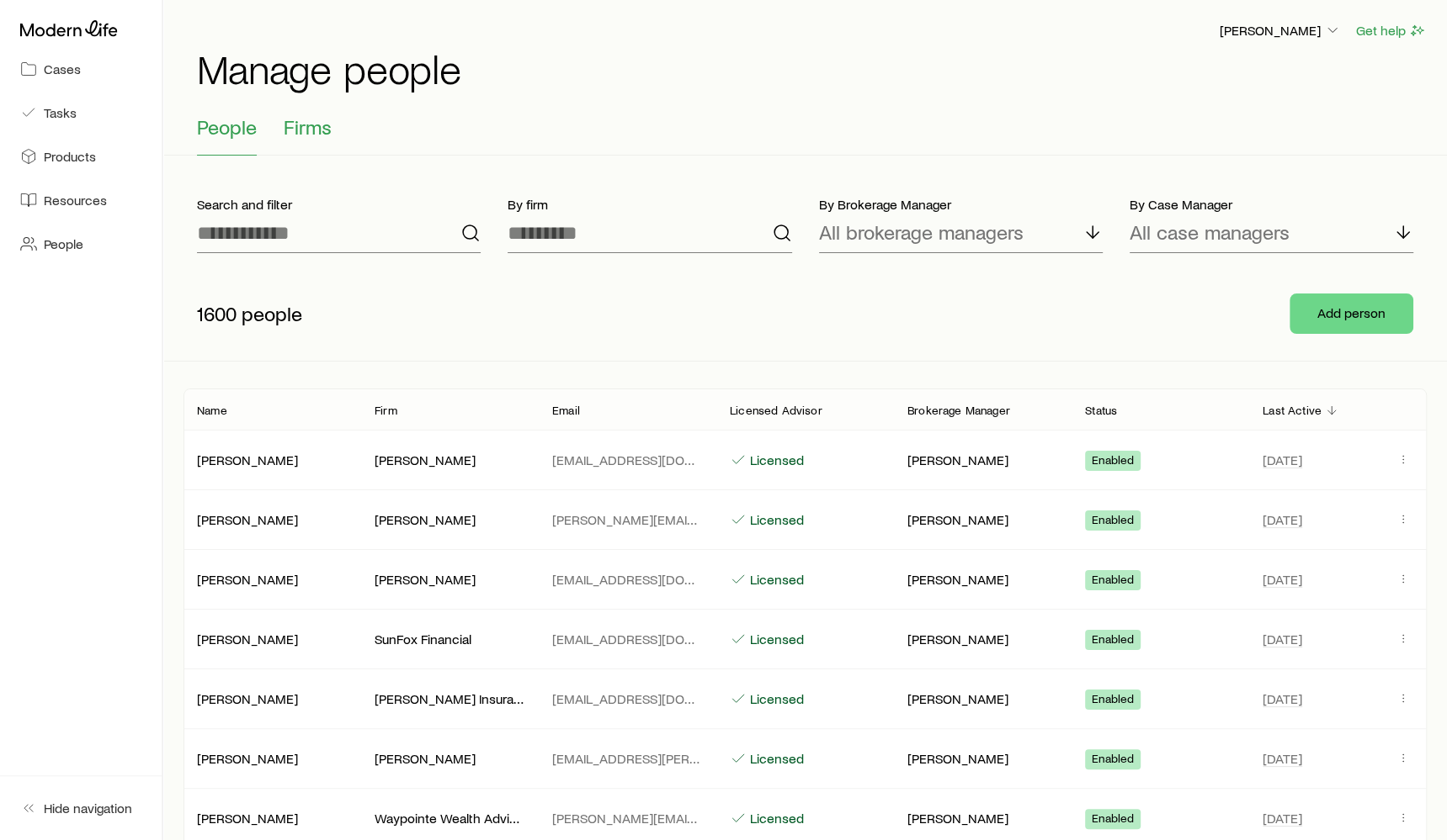
click at [318, 127] on span "Firms" at bounding box center [308, 127] width 48 height 23
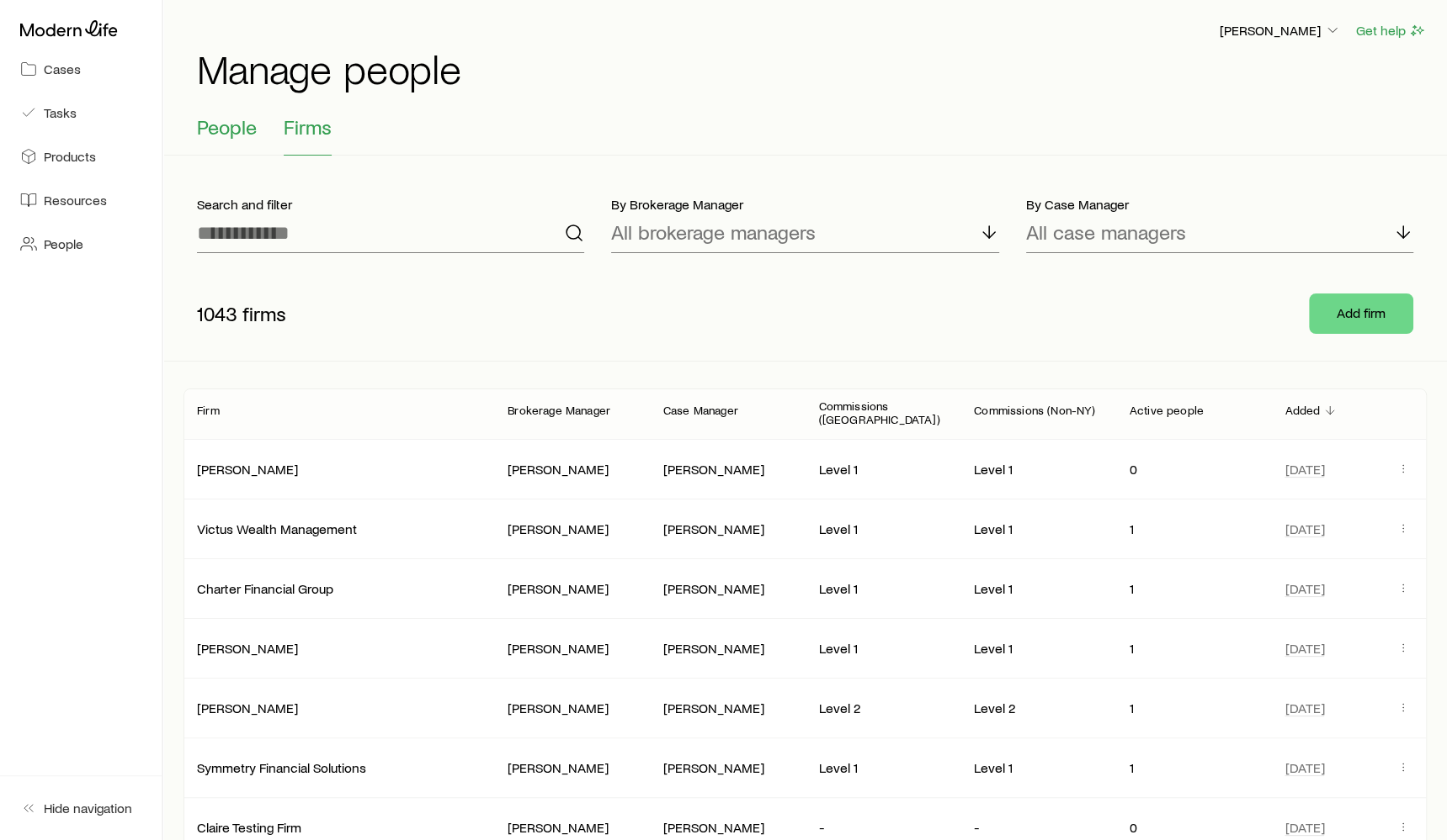
click at [223, 136] on span "People" at bounding box center [227, 127] width 60 height 23
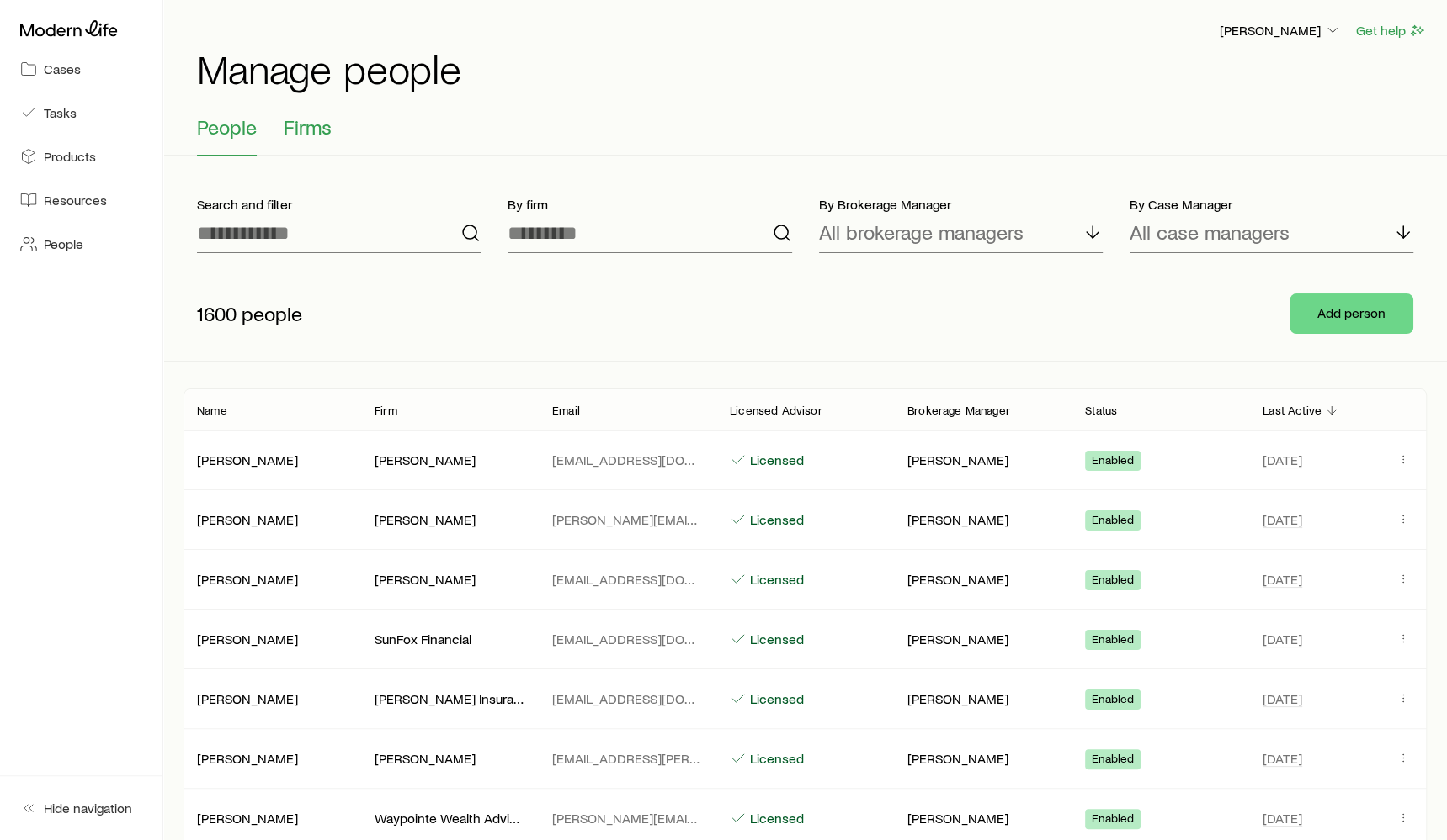
click at [297, 124] on span "Firms" at bounding box center [308, 127] width 48 height 23
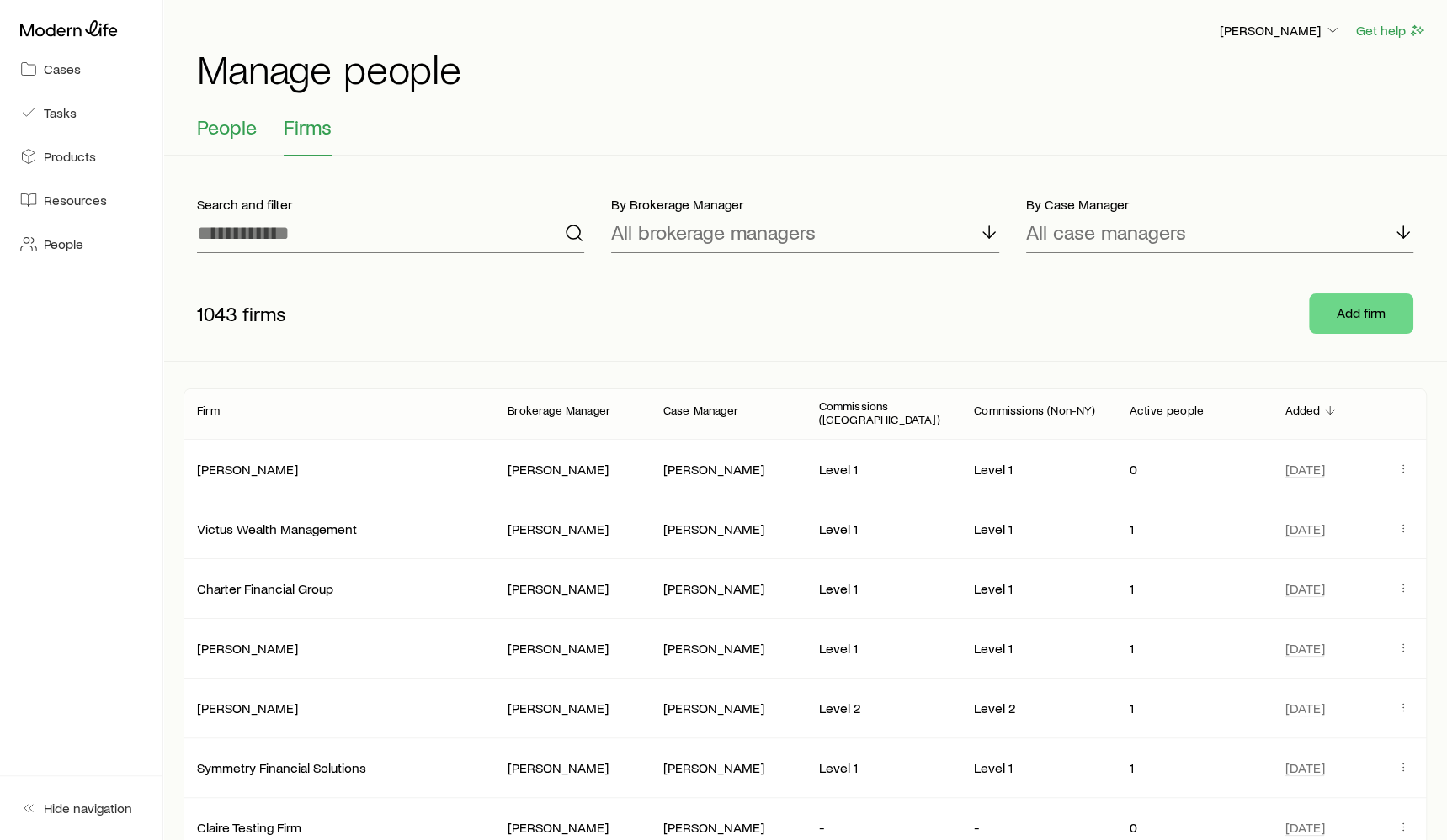
click at [243, 143] on button "People" at bounding box center [227, 135] width 60 height 40
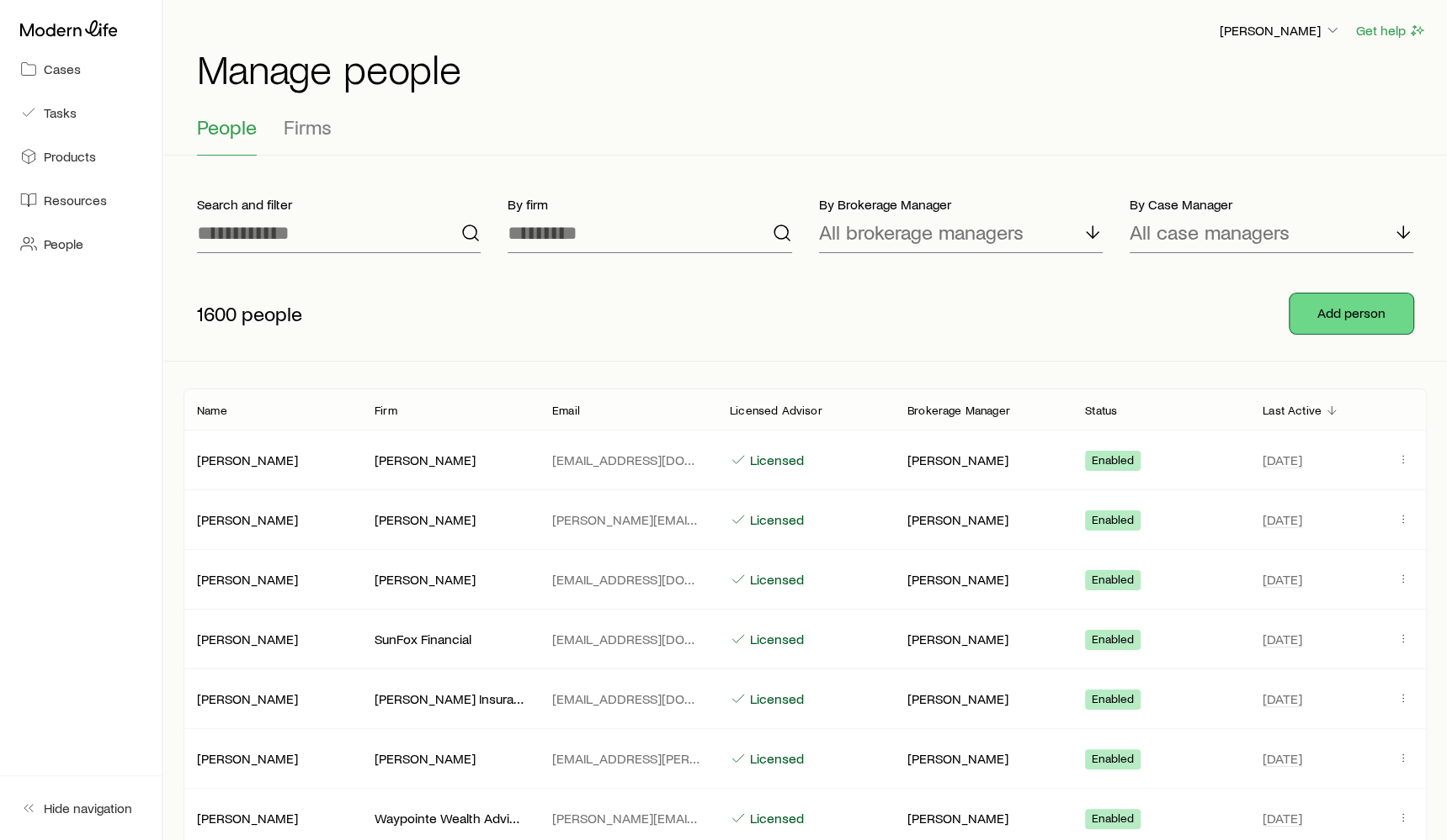
click at [1335, 314] on button "Add person" at bounding box center [1351, 313] width 124 height 40
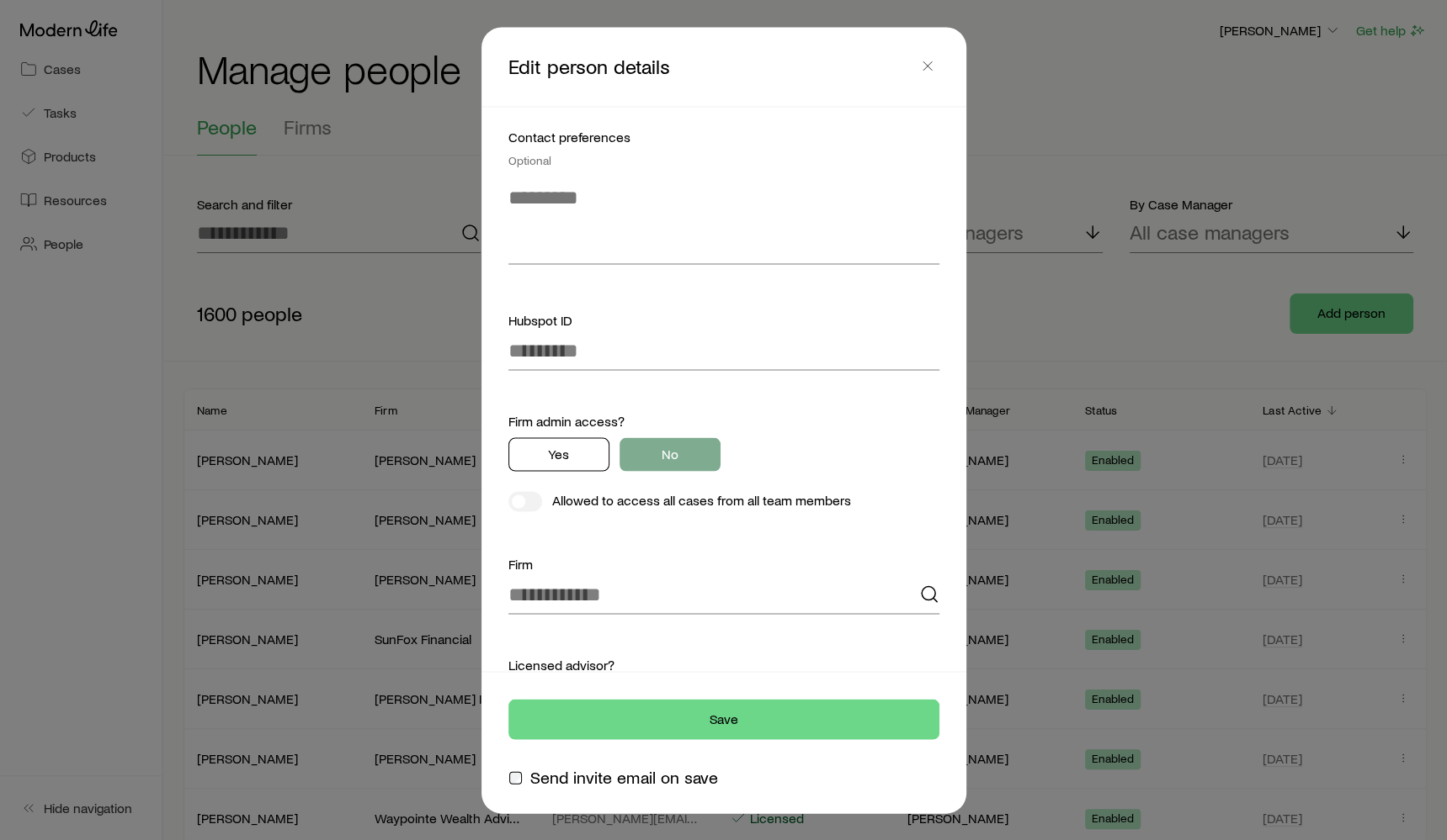
scroll to position [442, 0]
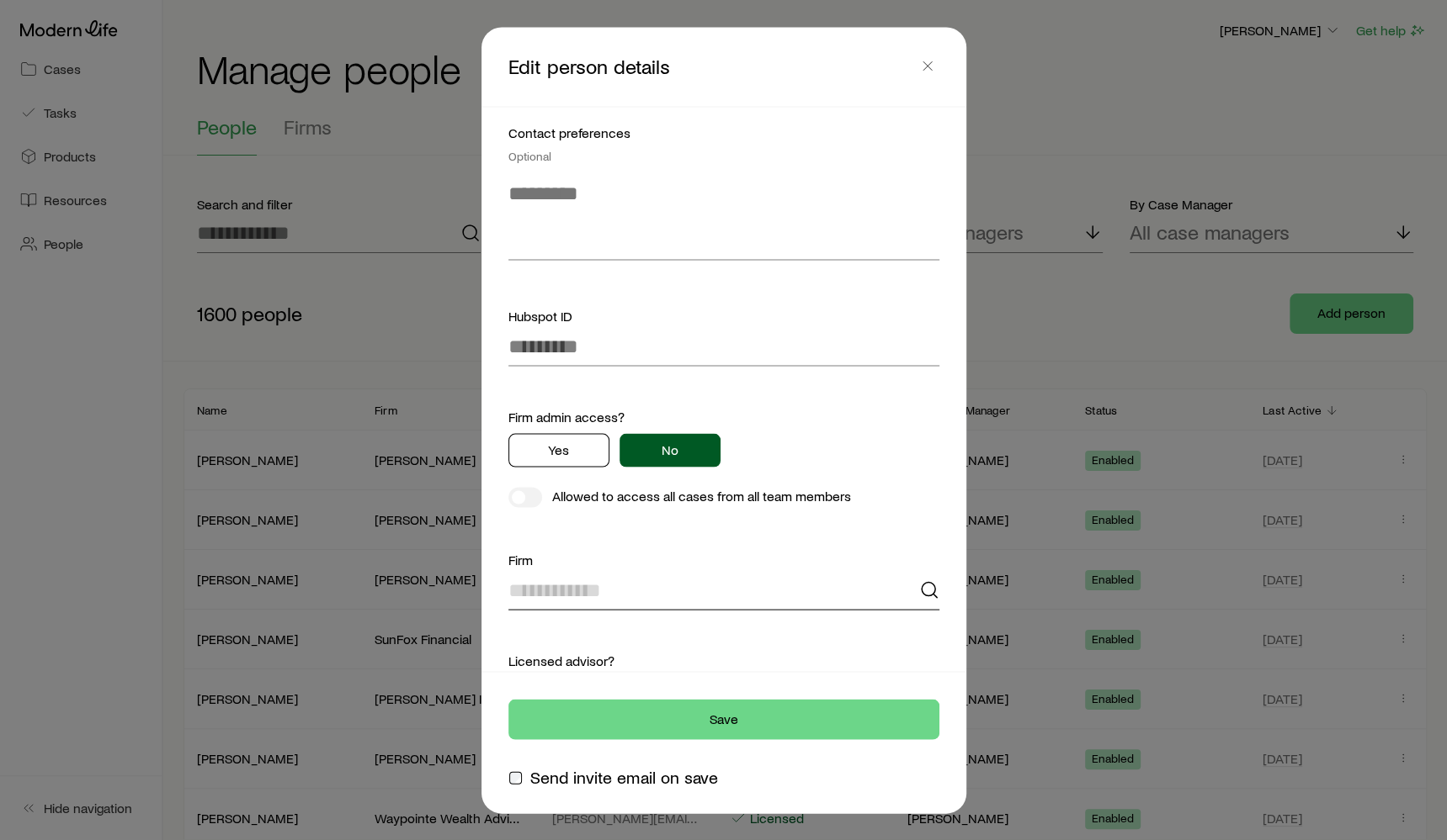
click at [616, 593] on input at bounding box center [724, 590] width 431 height 40
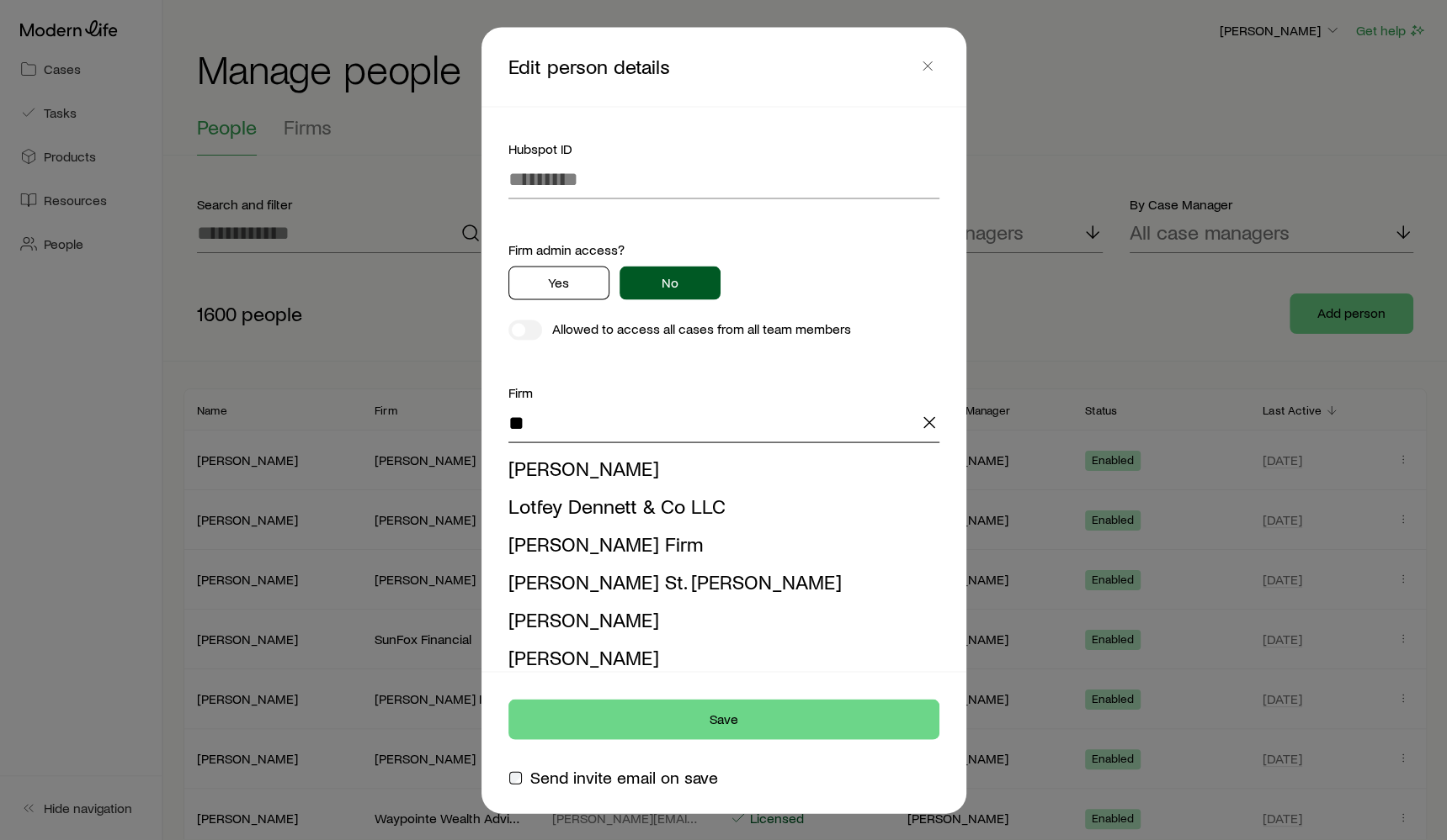
scroll to position [770, 0]
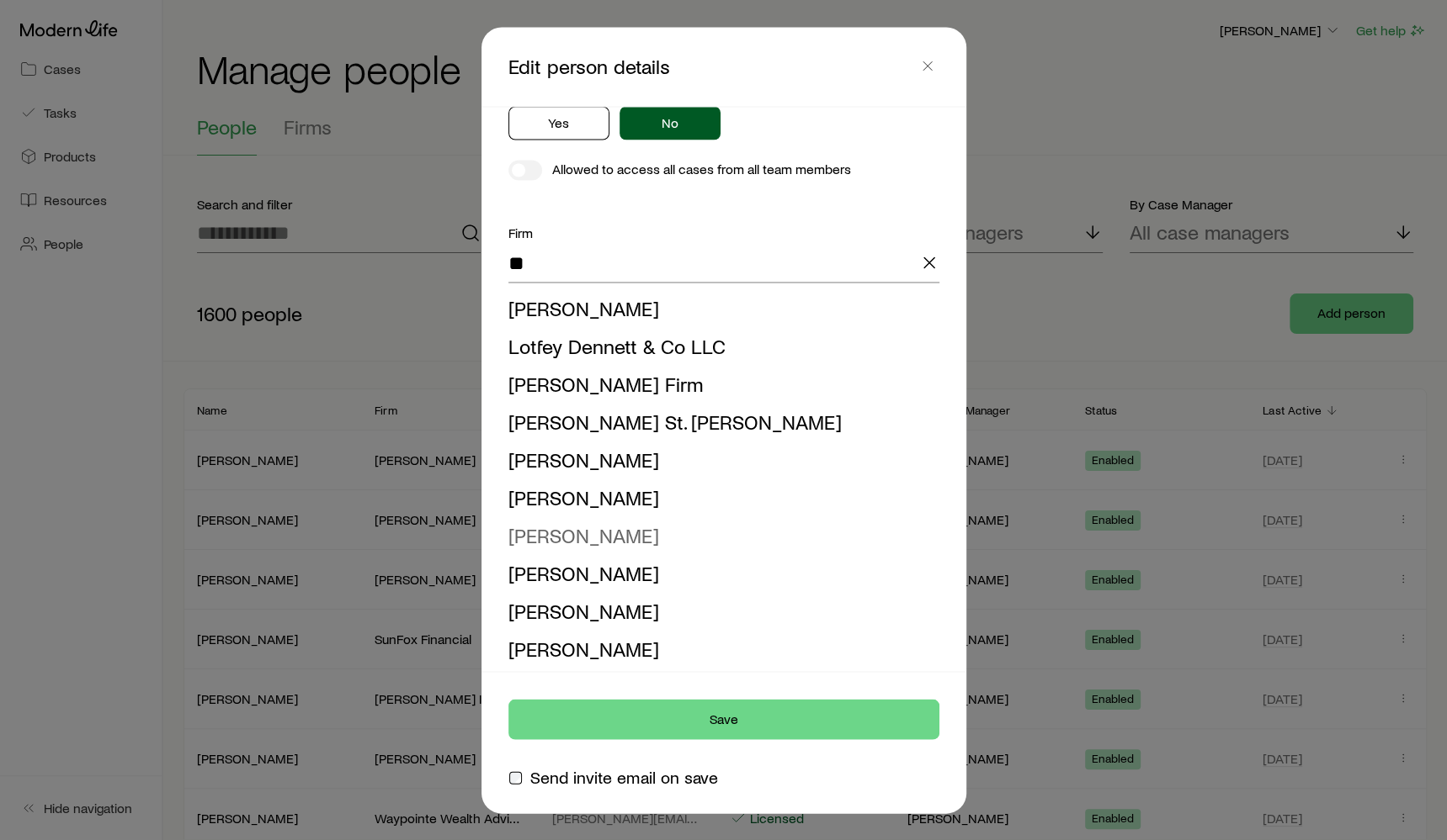
click at [612, 541] on span "[PERSON_NAME]" at bounding box center [583, 535] width 151 height 24
type input "**********"
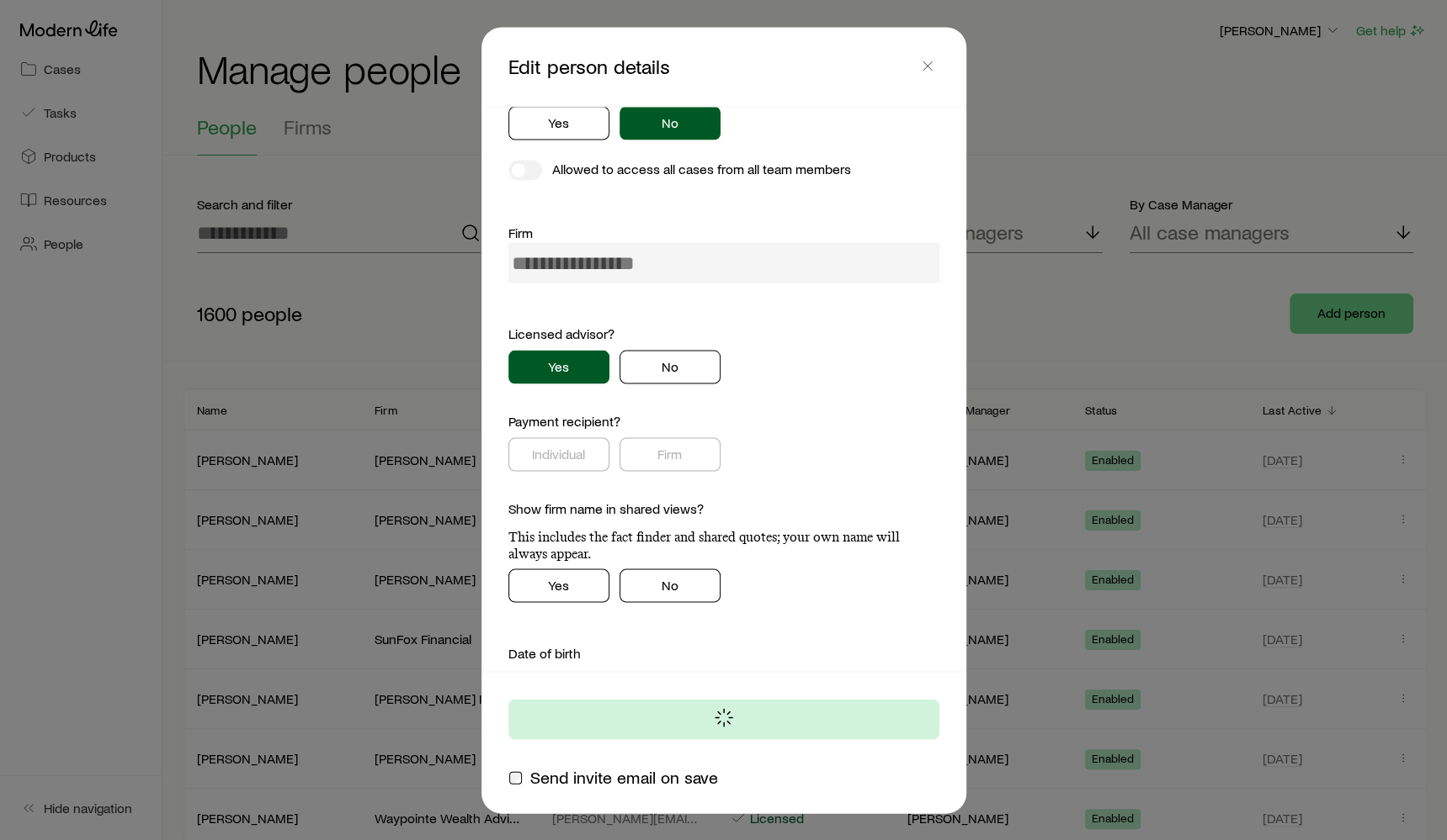
type input "**********"
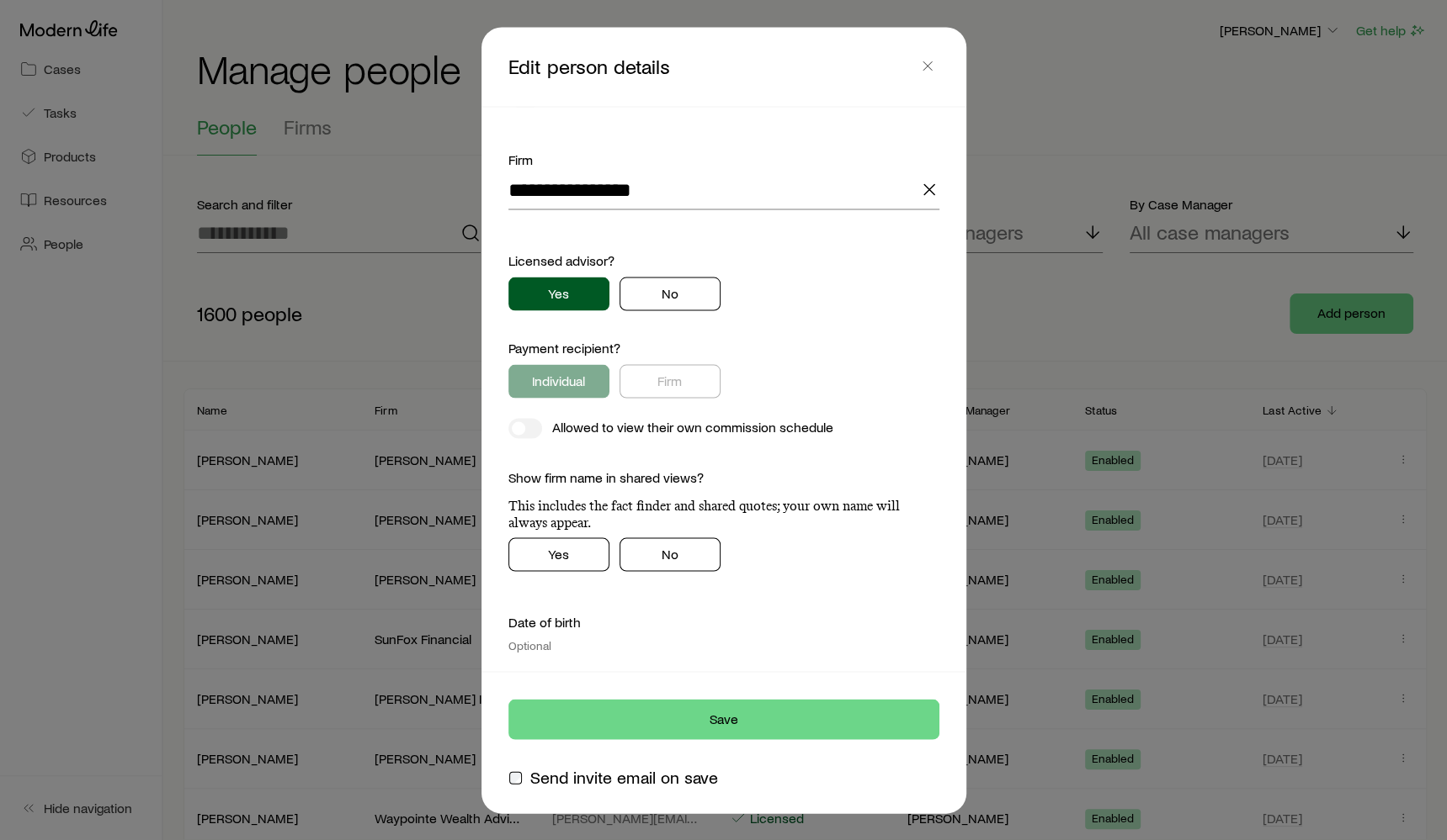
scroll to position [956, 0]
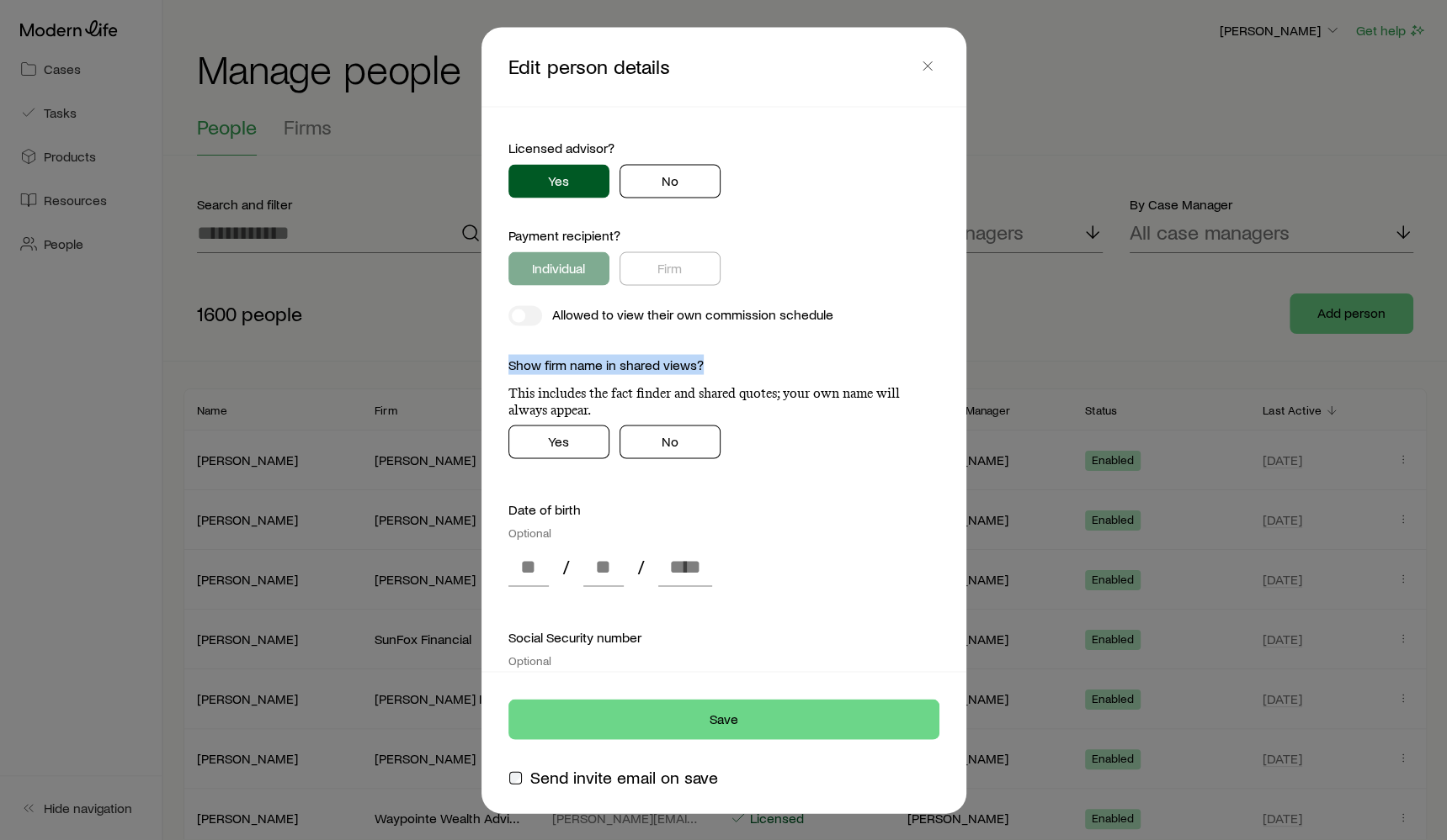
drag, startPoint x: 507, startPoint y: 360, endPoint x: 750, endPoint y: 357, distance: 243.0
click at [750, 357] on div "Show firm name in shared views? This includes the fact finder and shared quotes…" at bounding box center [724, 387] width 431 height 64
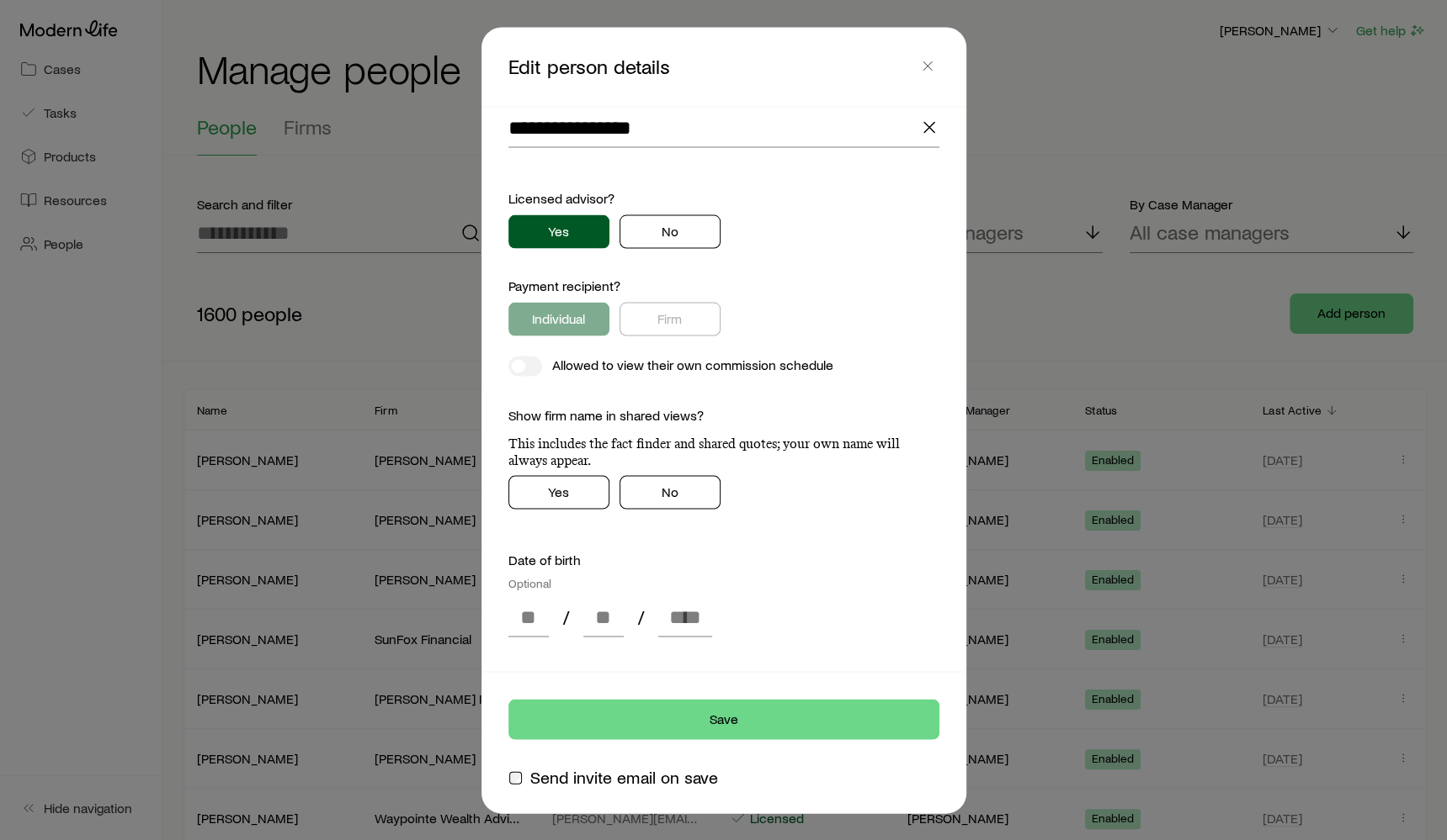
scroll to position [906, 0]
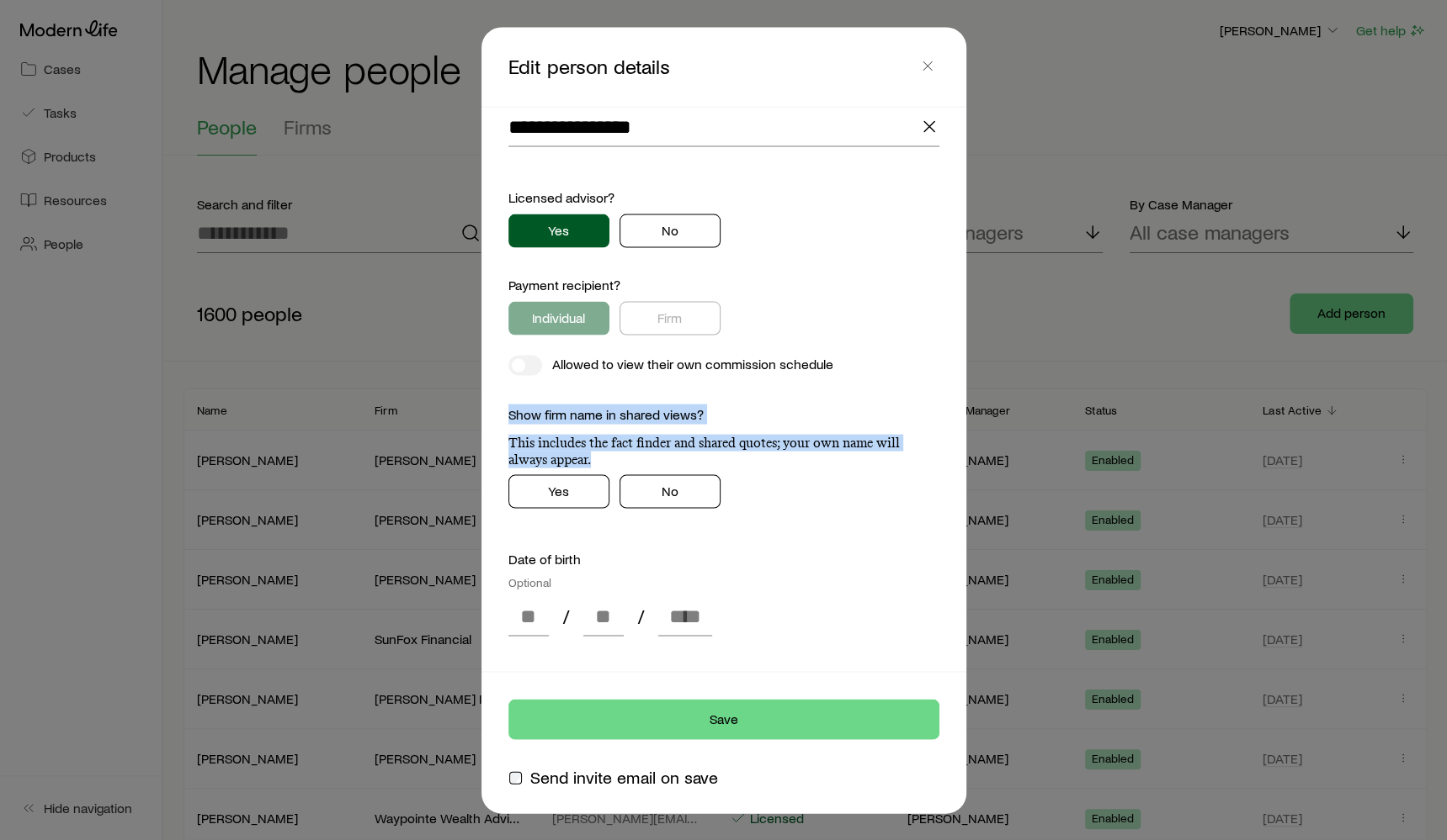
drag, startPoint x: 508, startPoint y: 409, endPoint x: 720, endPoint y: 457, distance: 217.4
click at [720, 457] on div "Show firm name in shared views? This includes the fact finder and shared quotes…" at bounding box center [724, 437] width 431 height 64
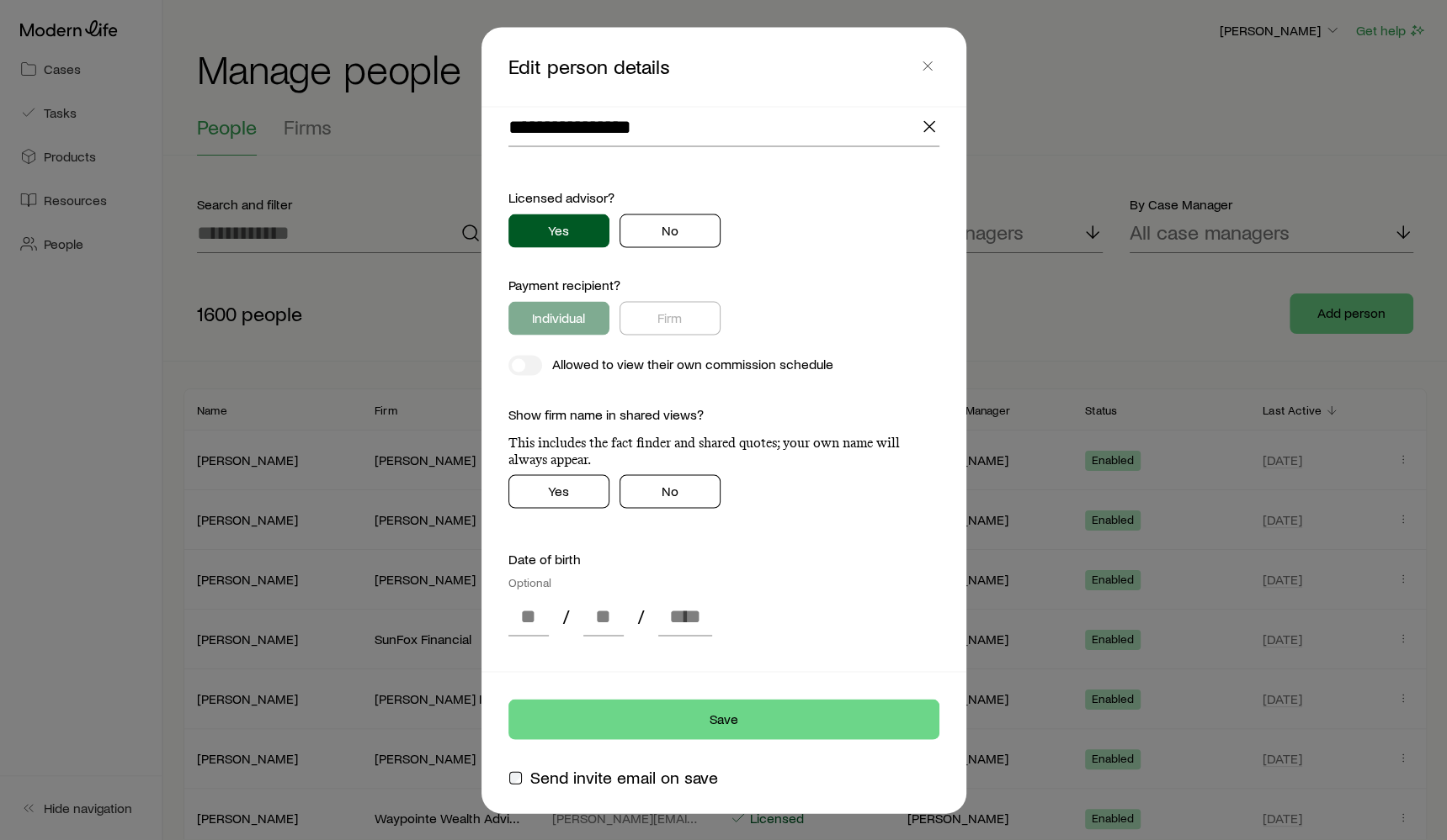
click at [886, 476] on div "Yes No" at bounding box center [724, 492] width 431 height 34
click at [864, 451] on p "This includes the fact finder and shared quotes; your own name will always appe…" at bounding box center [724, 452] width 431 height 34
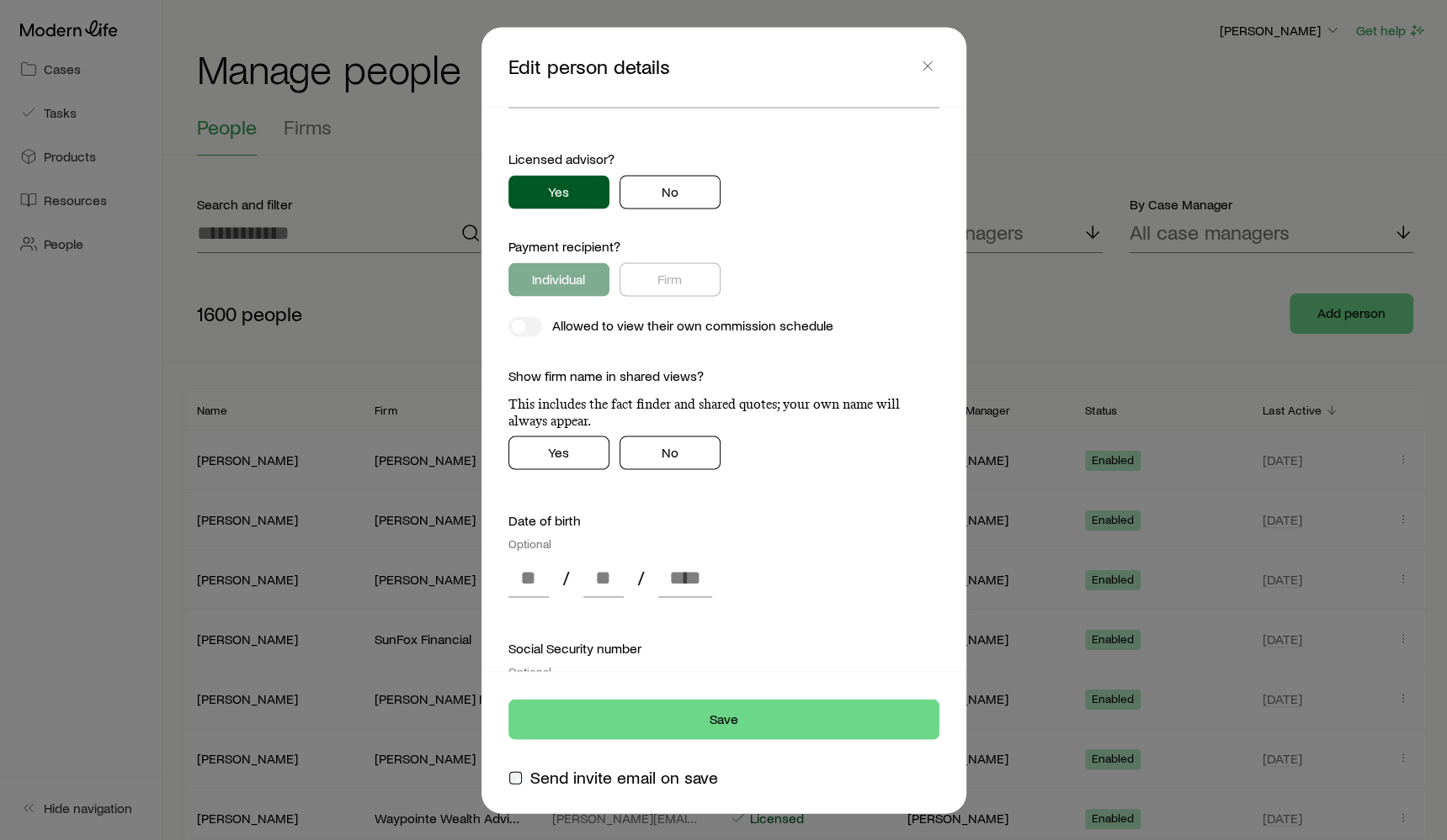
scroll to position [959, 0]
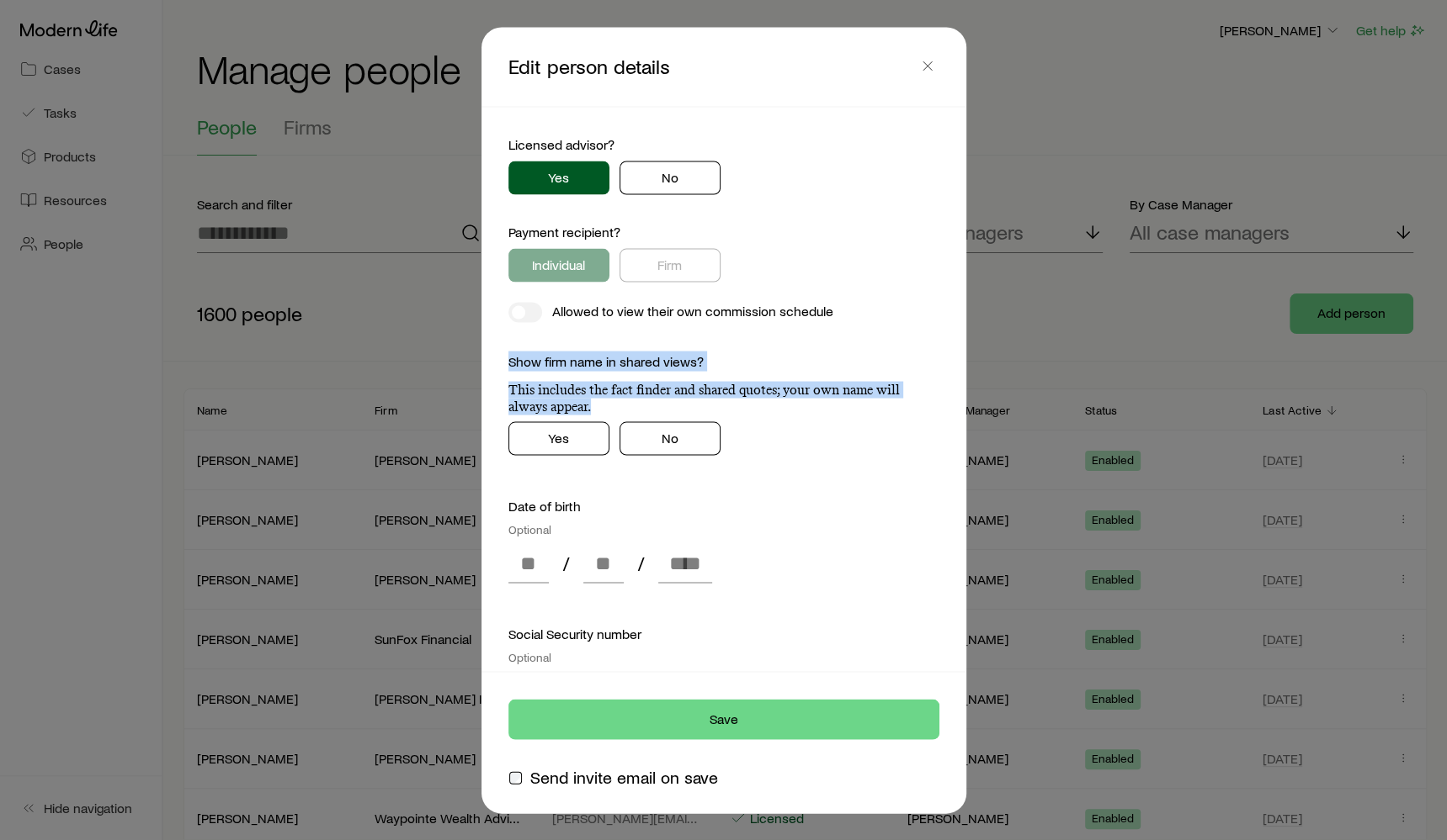
drag, startPoint x: 511, startPoint y: 359, endPoint x: 773, endPoint y: 407, distance: 266.4
click at [773, 407] on div "Show firm name in shared views? This includes the fact finder and shared quotes…" at bounding box center [724, 383] width 431 height 64
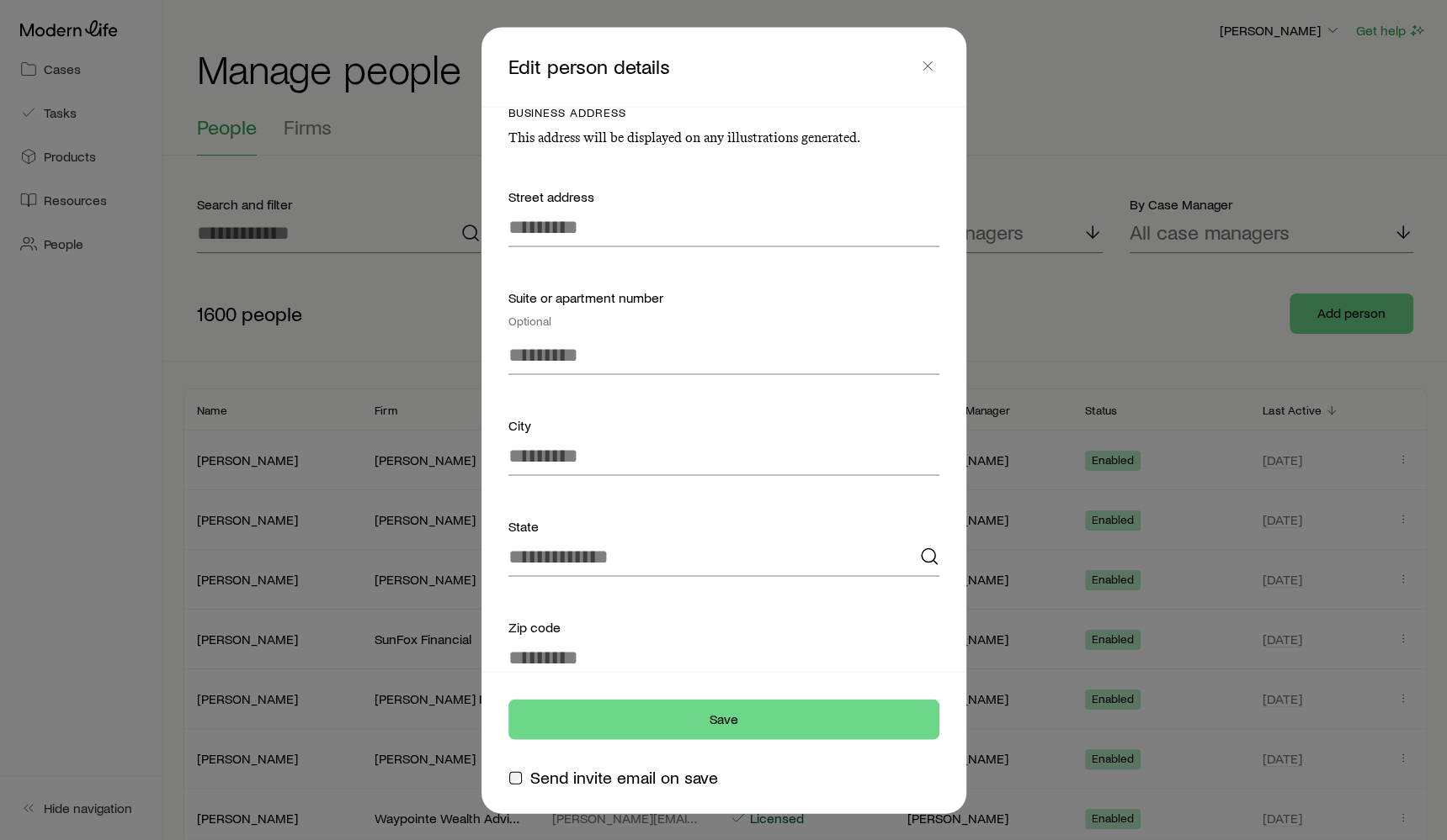
scroll to position [2142, 0]
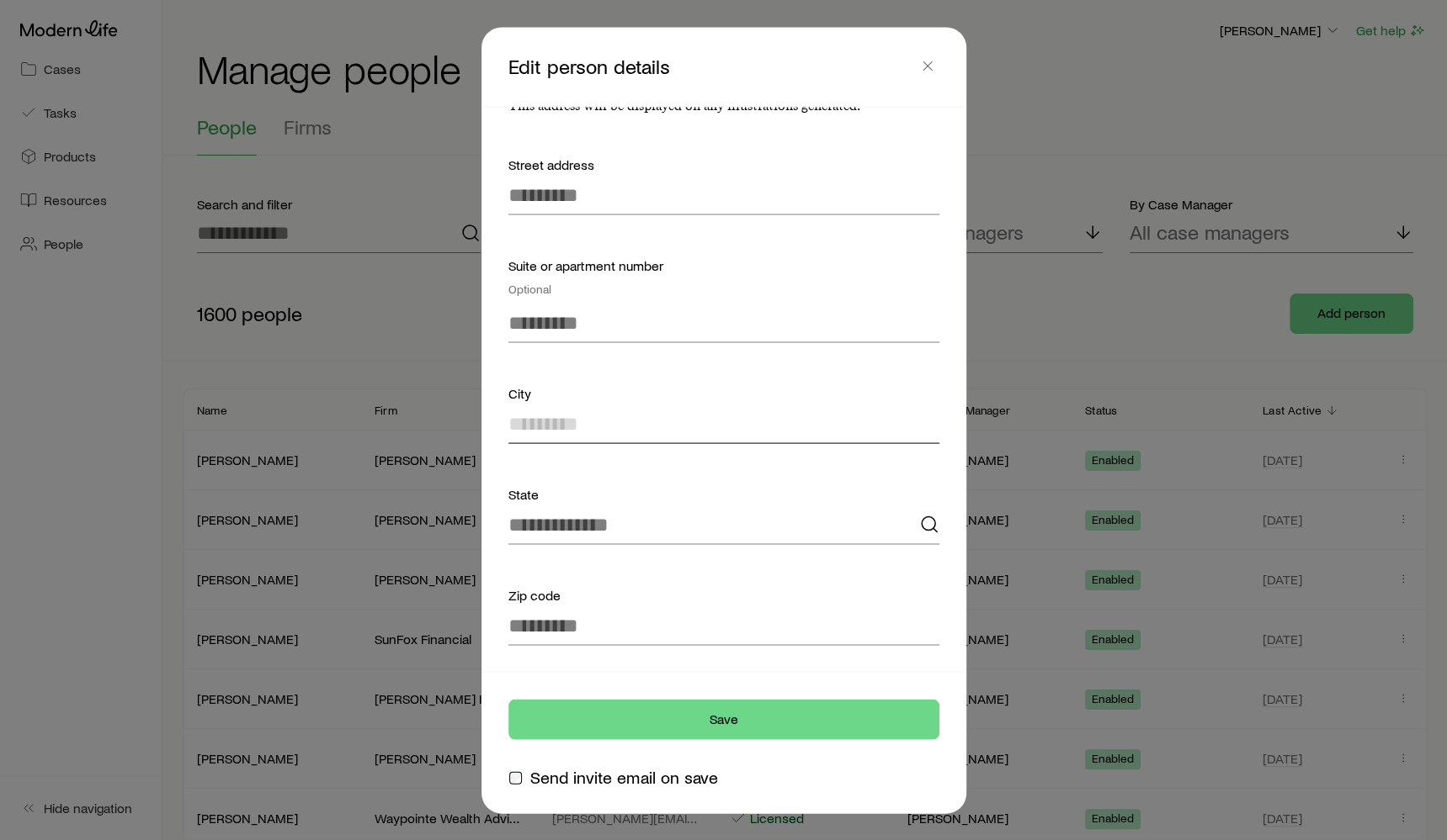
click at [773, 407] on input at bounding box center [724, 424] width 431 height 40
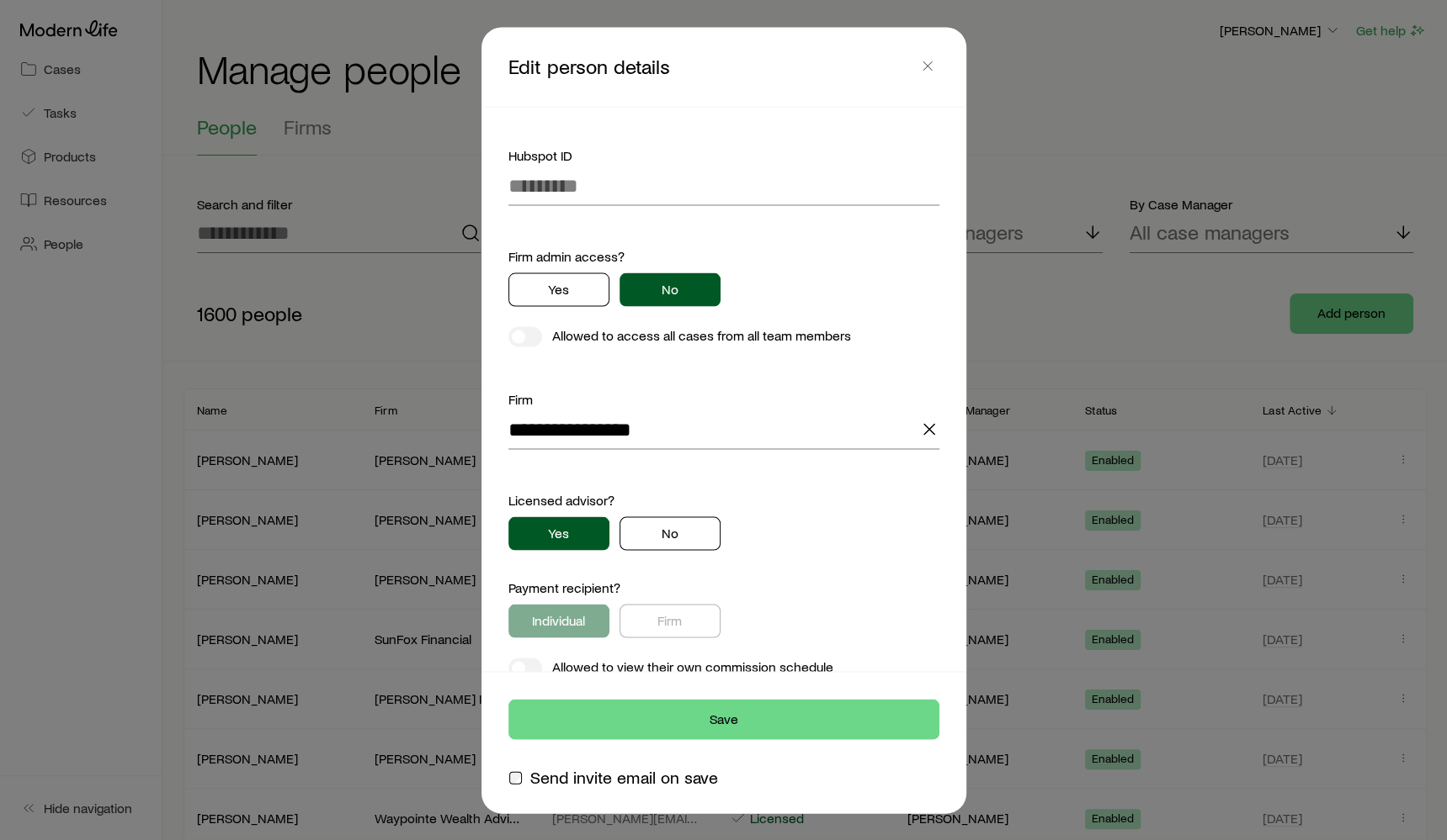
scroll to position [602, 0]
click at [825, 295] on div "Yes No" at bounding box center [724, 292] width 431 height 34
click at [589, 281] on button "Yes" at bounding box center [558, 292] width 101 height 34
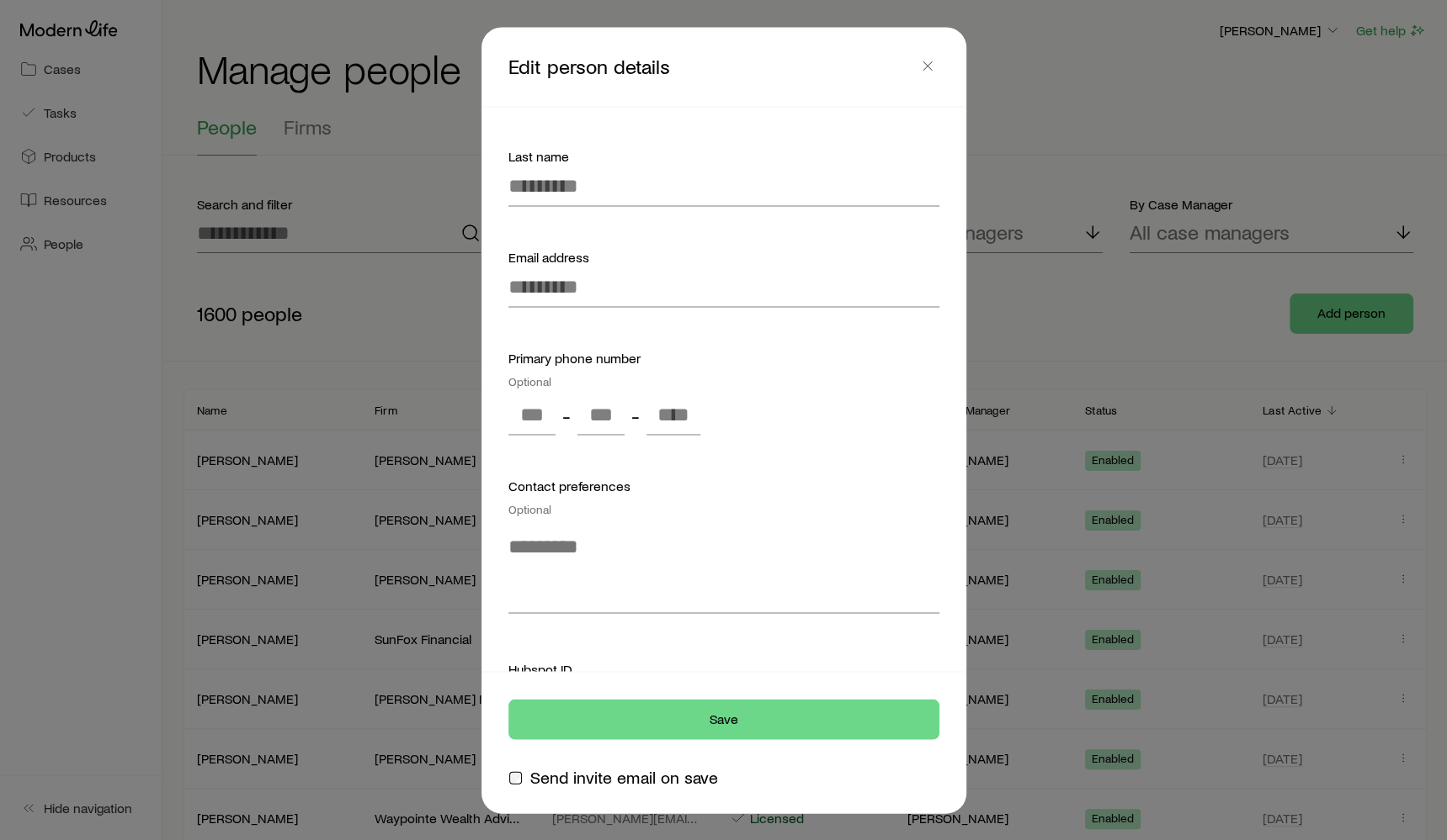
scroll to position [0, 0]
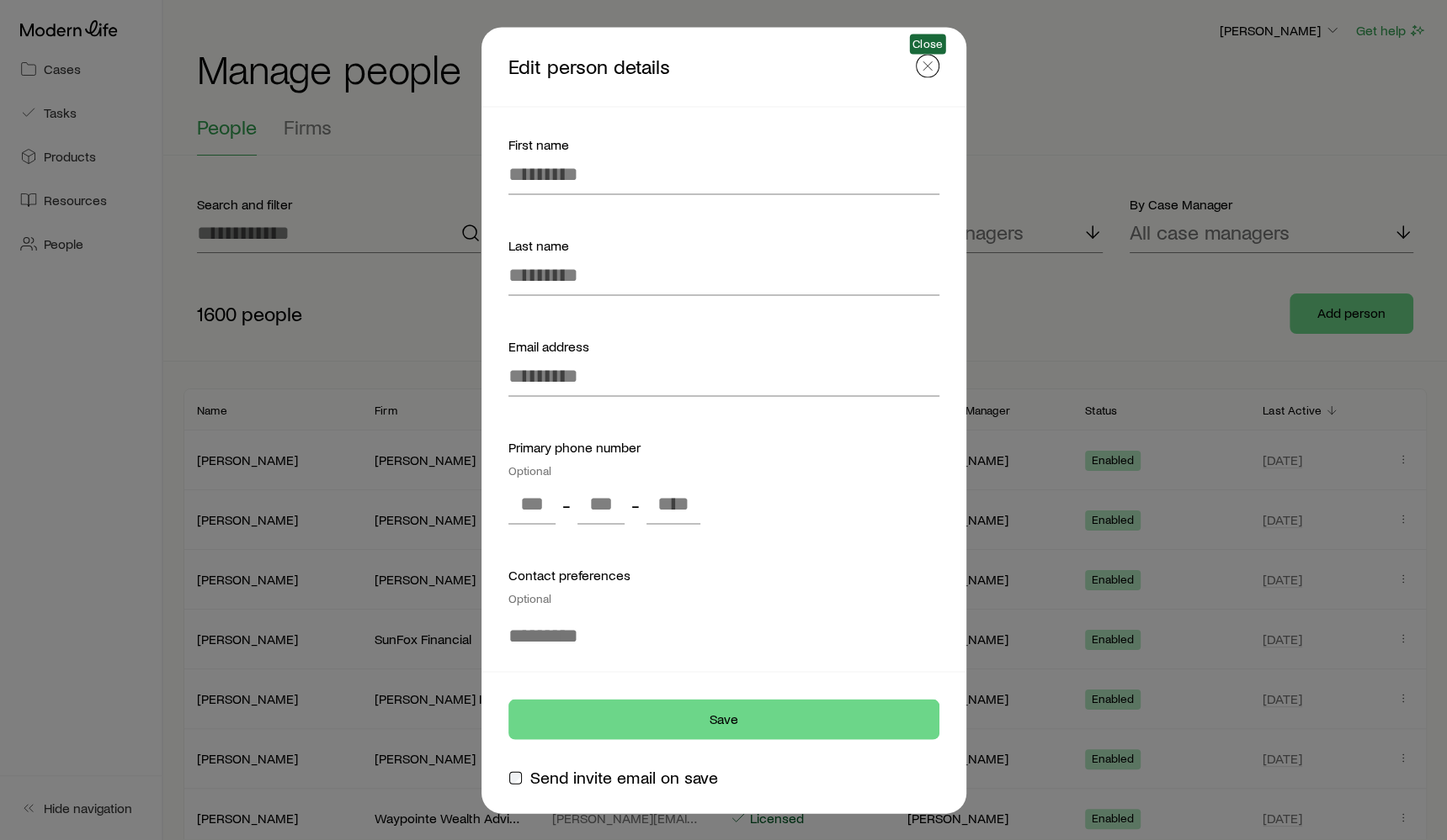
click at [922, 76] on button "button" at bounding box center [927, 65] width 23 height 23
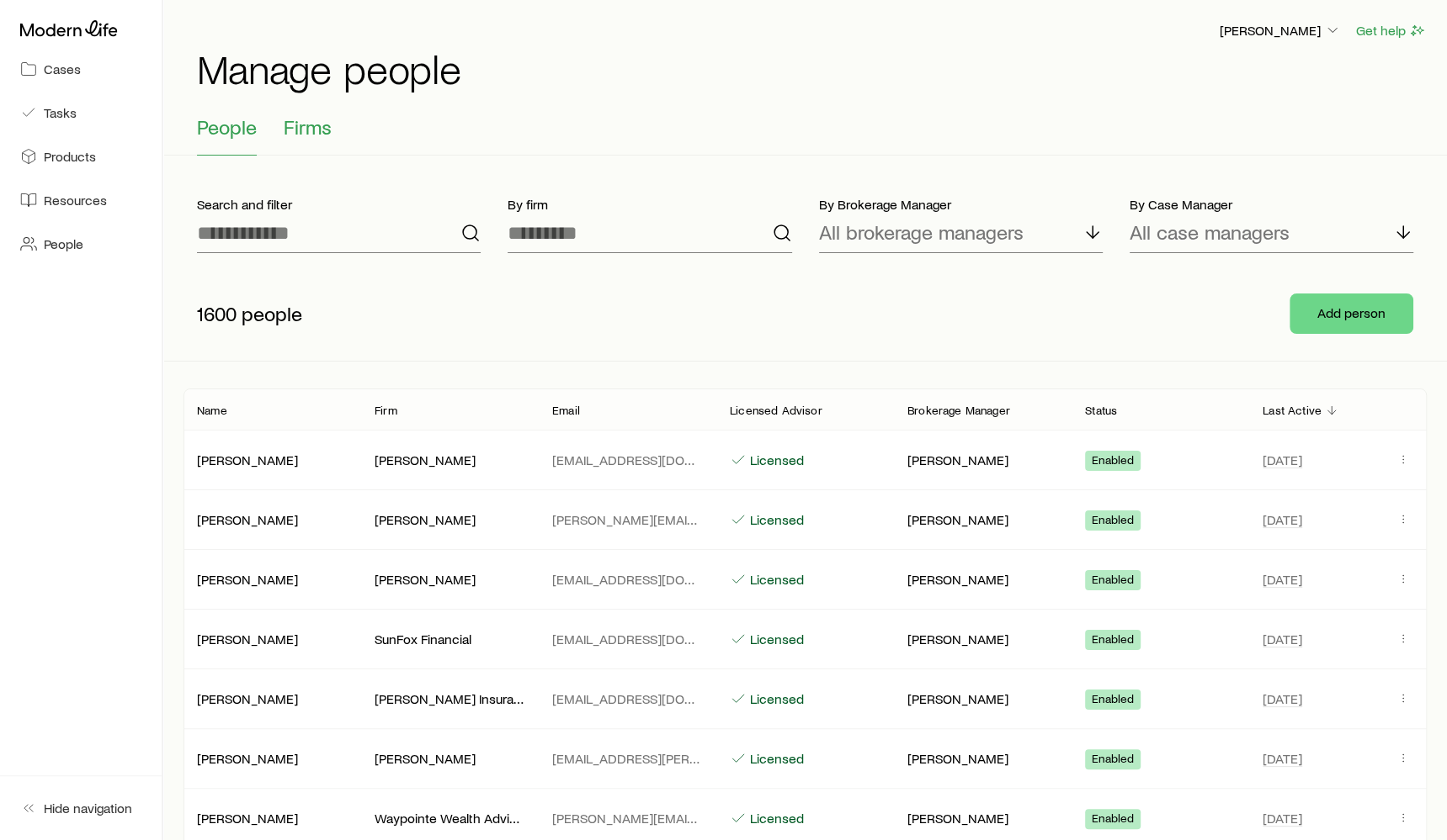
click at [320, 135] on span "Firms" at bounding box center [308, 127] width 48 height 23
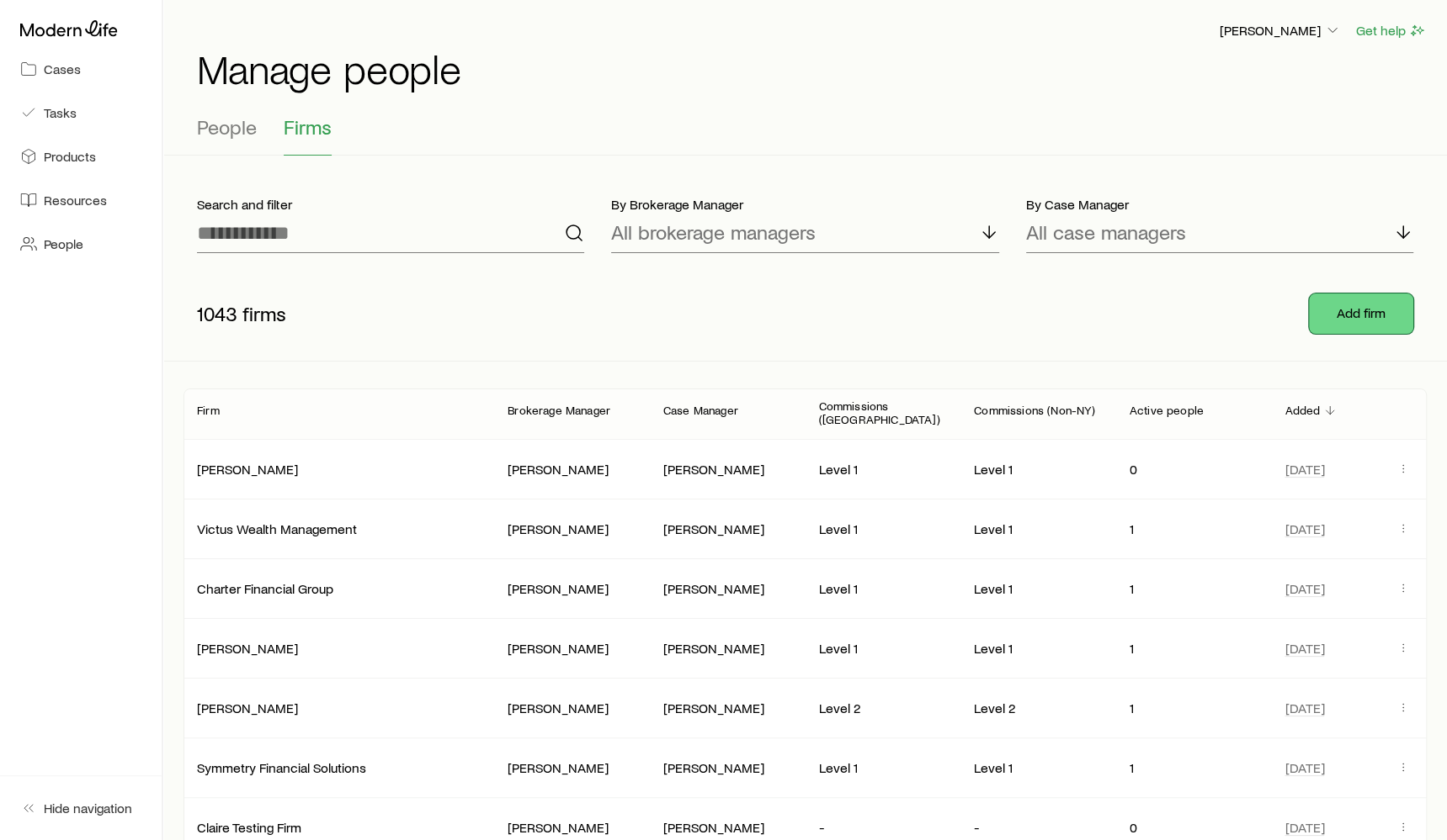
click at [1332, 306] on button "Add firm" at bounding box center [1360, 313] width 104 height 40
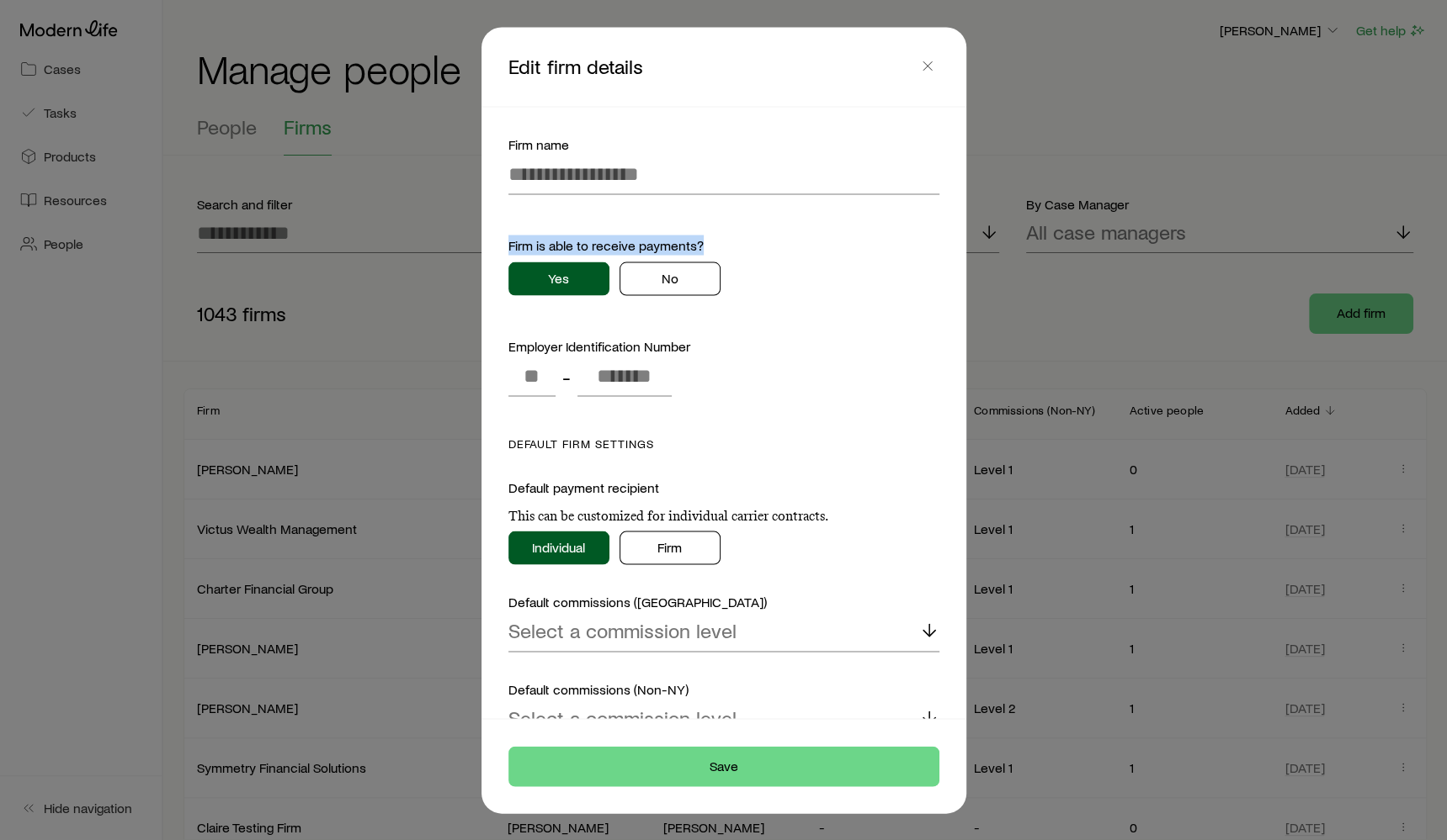
drag, startPoint x: 504, startPoint y: 237, endPoint x: 734, endPoint y: 243, distance: 230.1
click at [734, 243] on div "Firm name Firm is able to receive payments? Yes No Employer Identification Numb…" at bounding box center [724, 413] width 471 height 612
click at [734, 243] on div "Firm is able to receive payments?" at bounding box center [724, 244] width 431 height 21
drag, startPoint x: 509, startPoint y: 242, endPoint x: 748, endPoint y: 240, distance: 239.0
click at [748, 240] on div "Firm is able to receive payments?" at bounding box center [724, 244] width 431 height 21
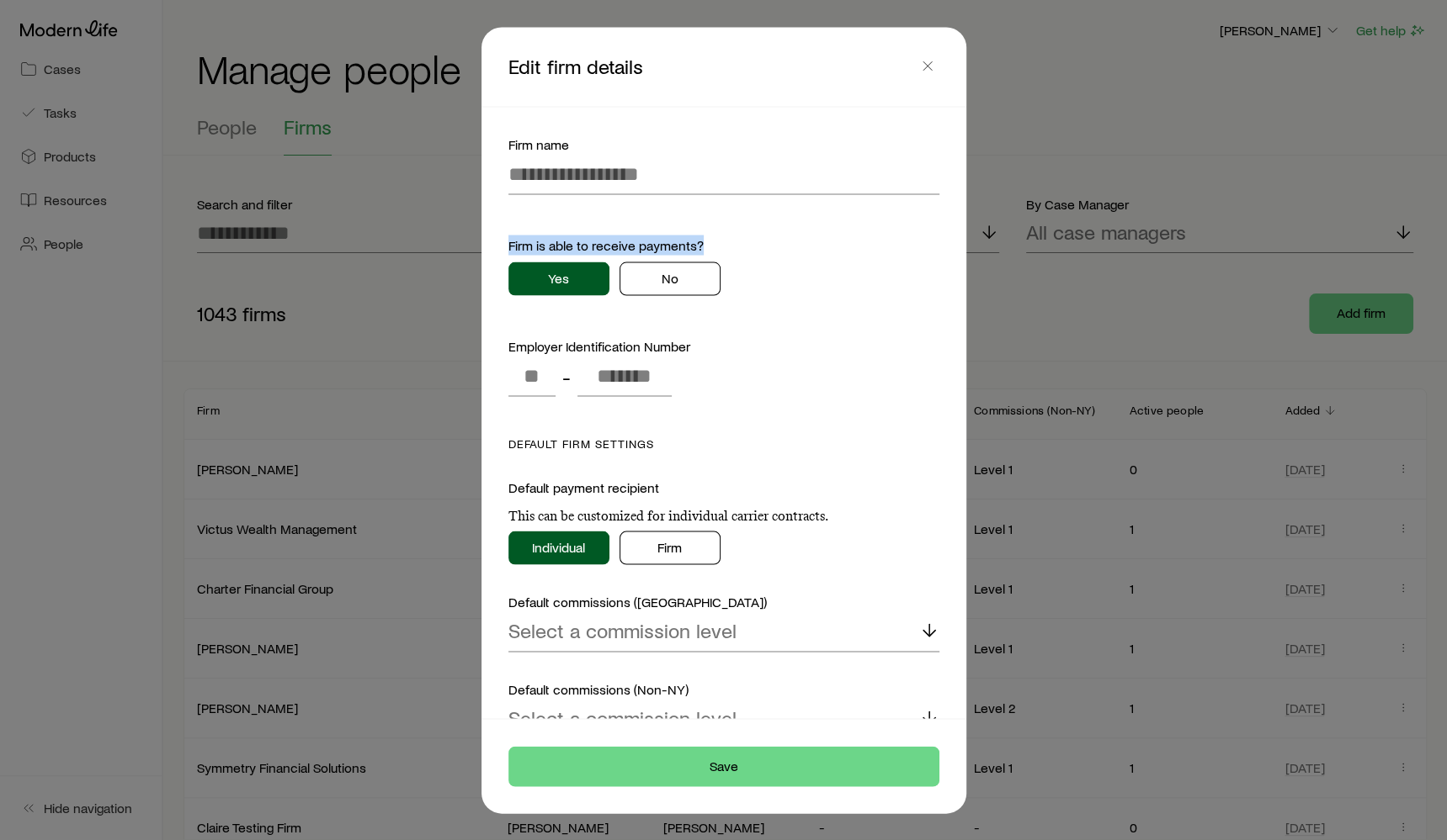
click at [748, 240] on div "Firm is able to receive payments?" at bounding box center [724, 244] width 431 height 21
click at [692, 288] on button "No" at bounding box center [669, 278] width 101 height 34
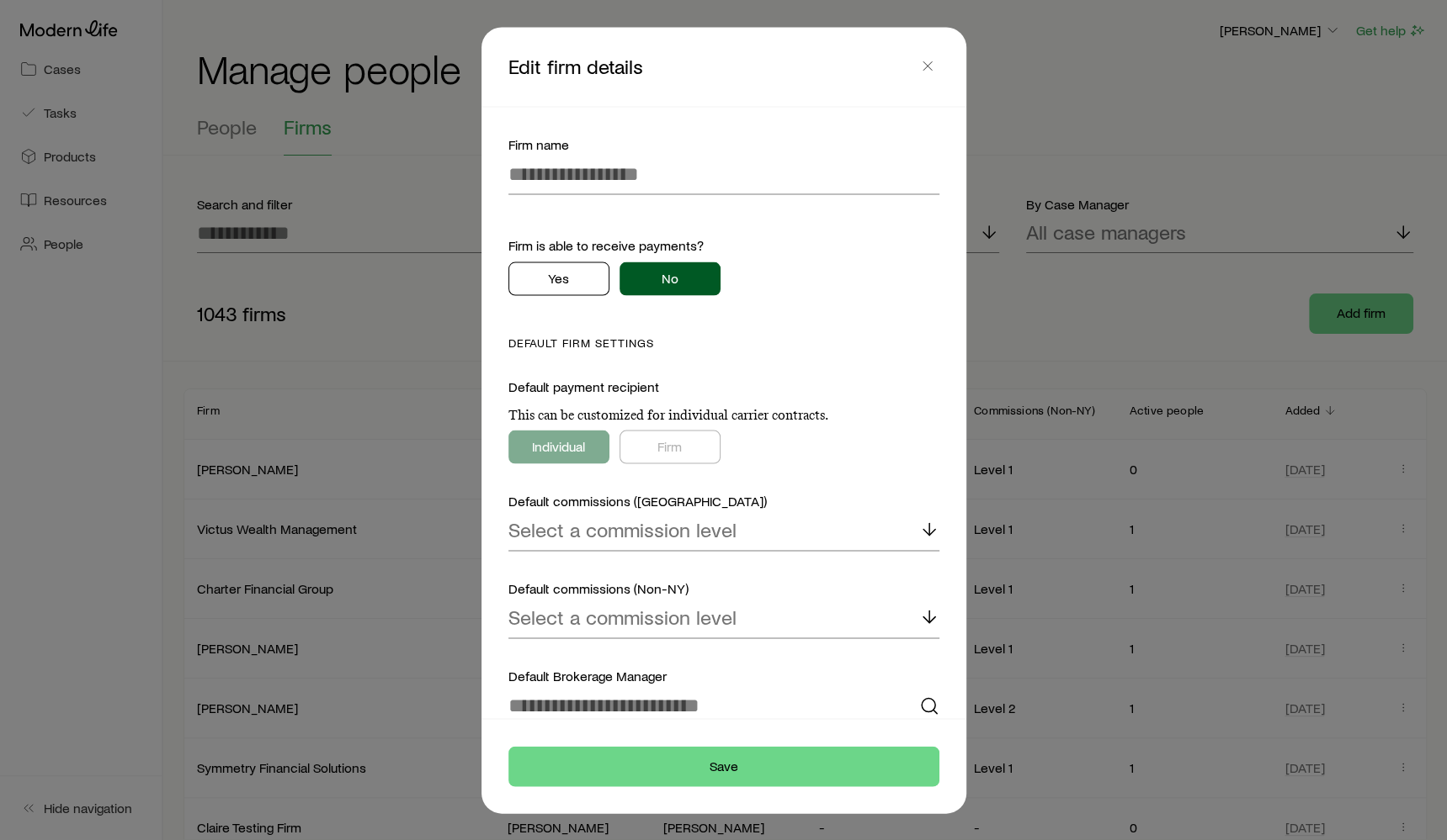
click at [509, 258] on div "Firm is able to receive payments? Yes No" at bounding box center [724, 265] width 431 height 61
click at [564, 276] on button "Yes" at bounding box center [558, 278] width 101 height 34
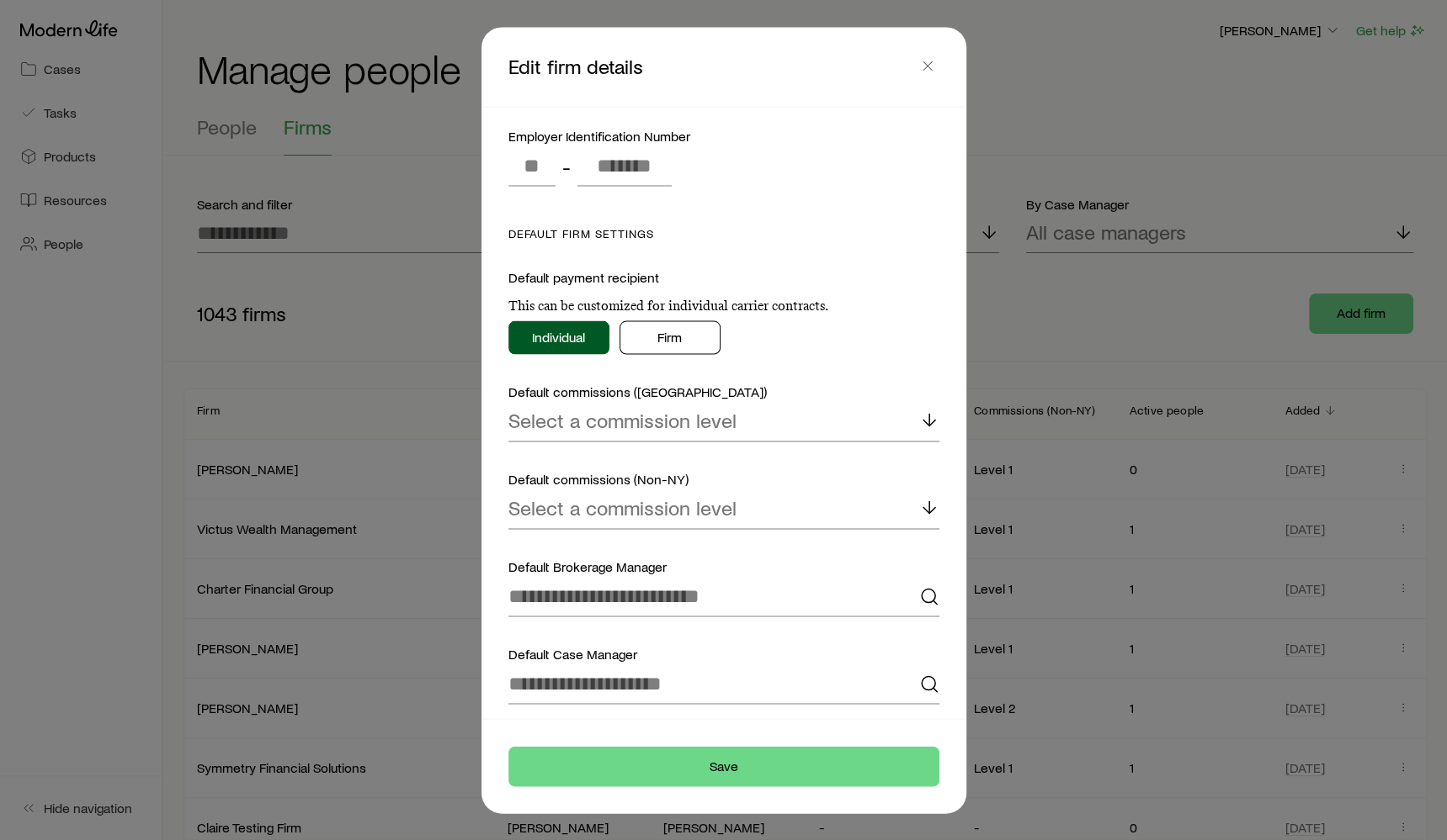
scroll to position [221, 0]
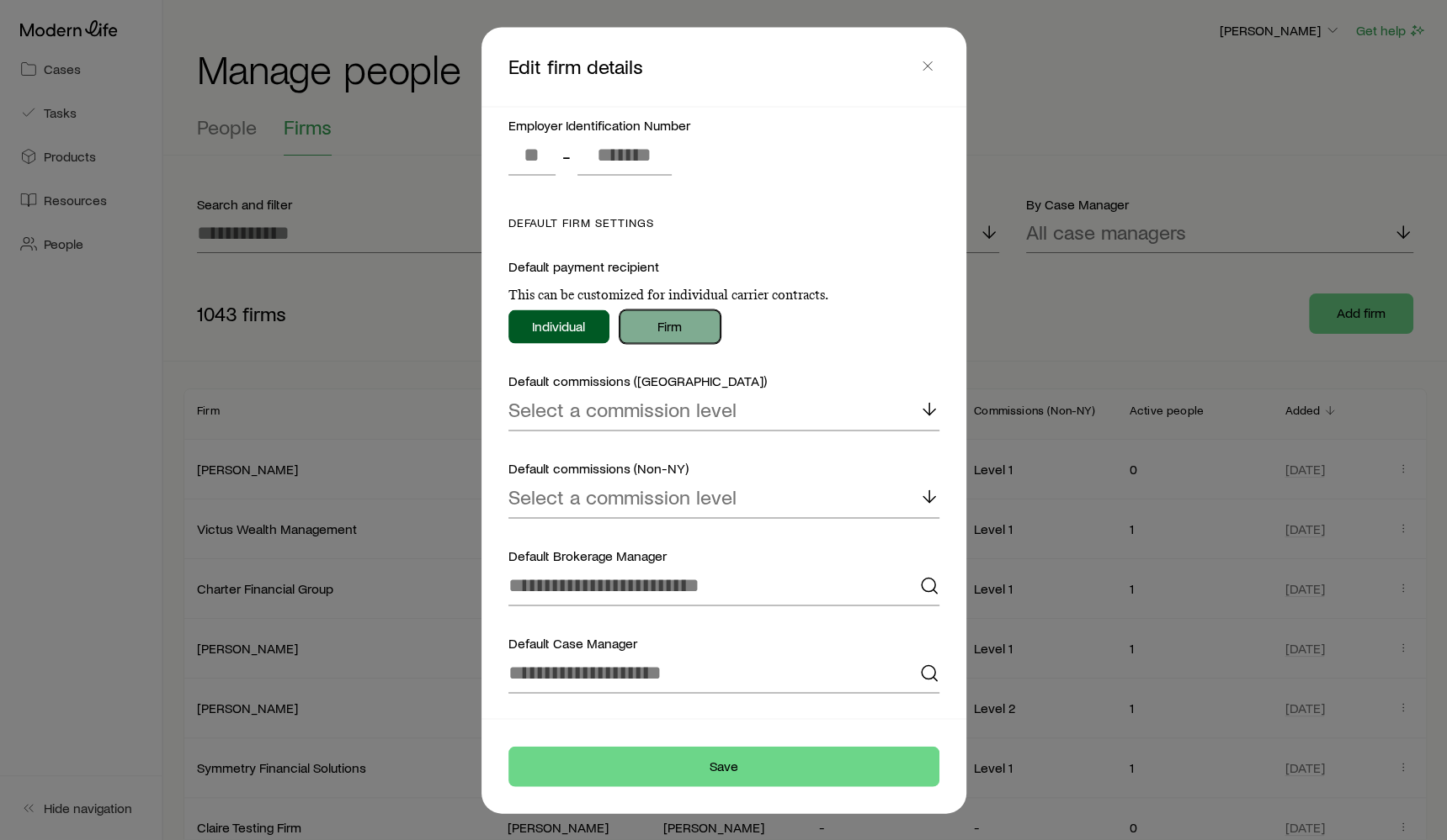
click at [706, 339] on button "Firm" at bounding box center [669, 326] width 101 height 34
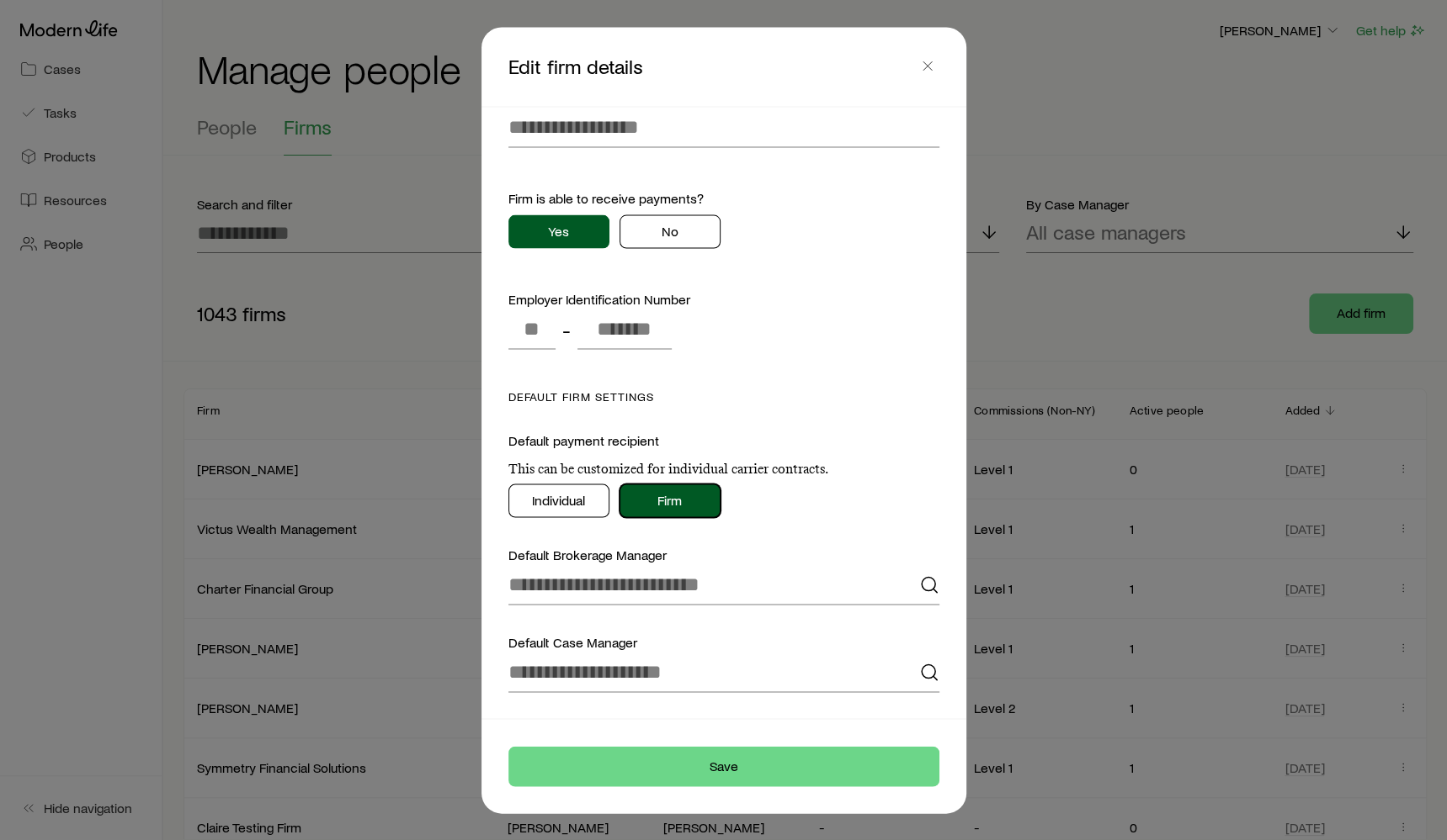
scroll to position [0, 0]
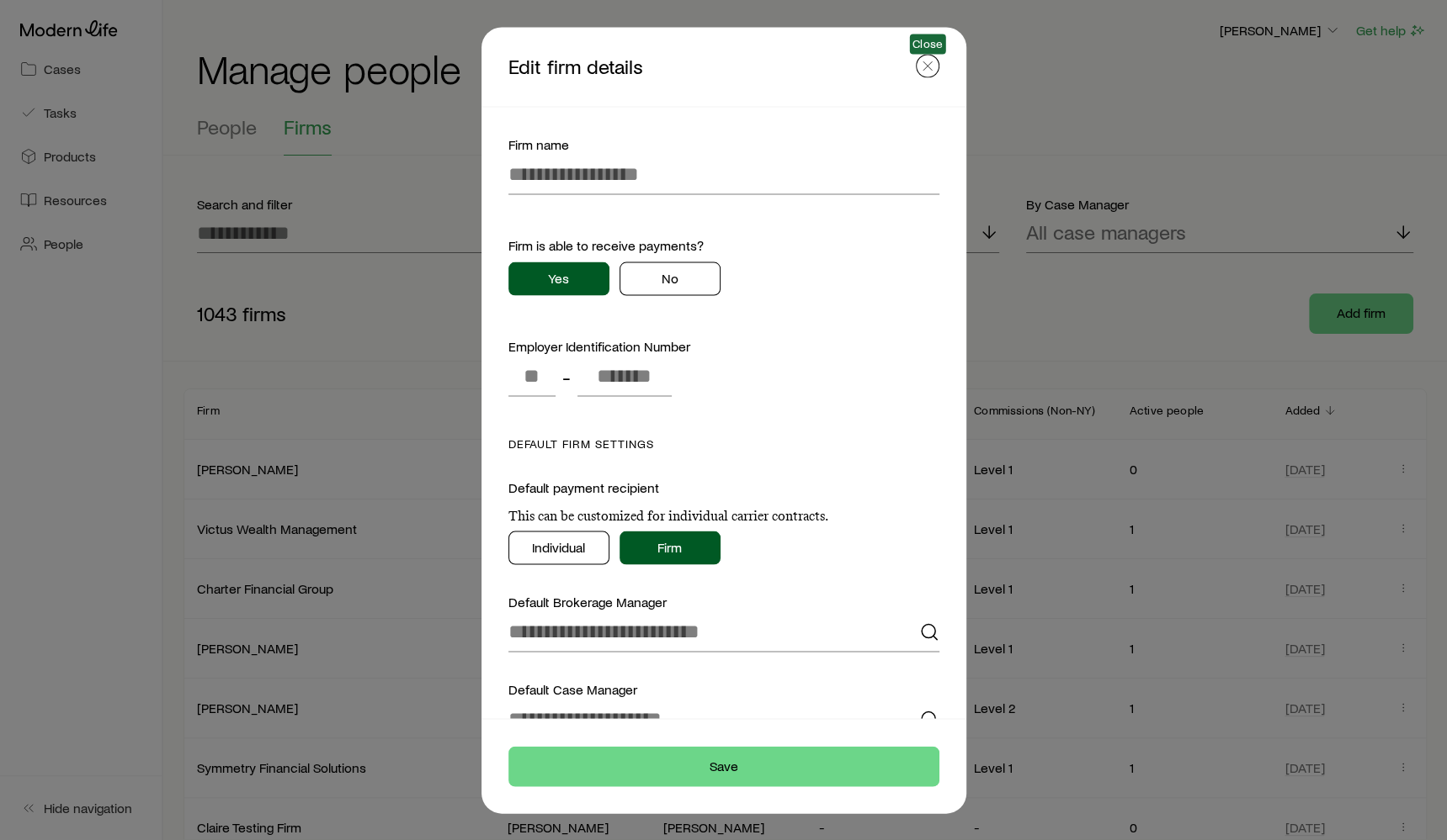
click at [925, 60] on icon "button" at bounding box center [927, 65] width 17 height 17
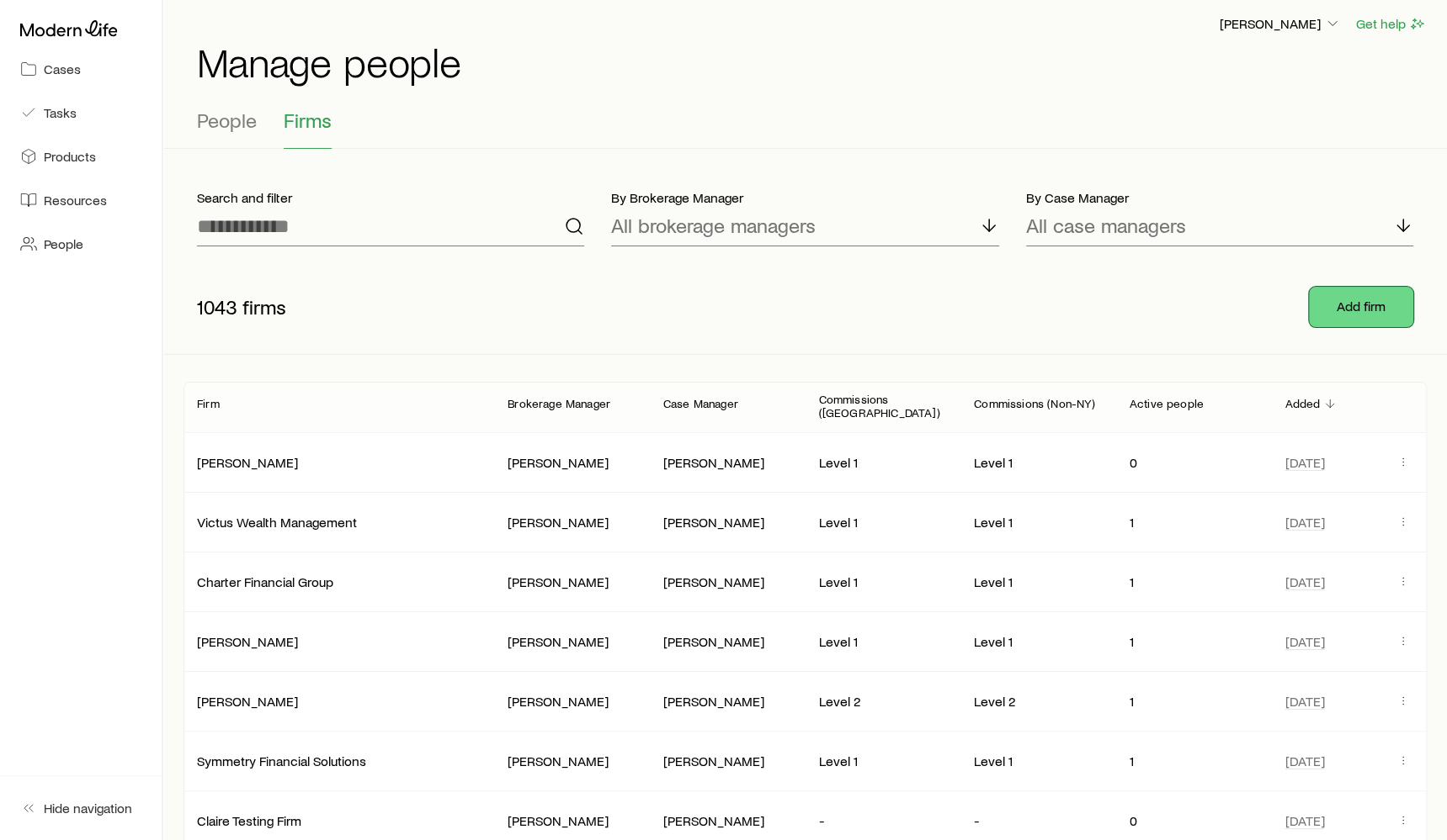
scroll to position [8, 0]
click at [246, 115] on span "People" at bounding box center [227, 119] width 60 height 23
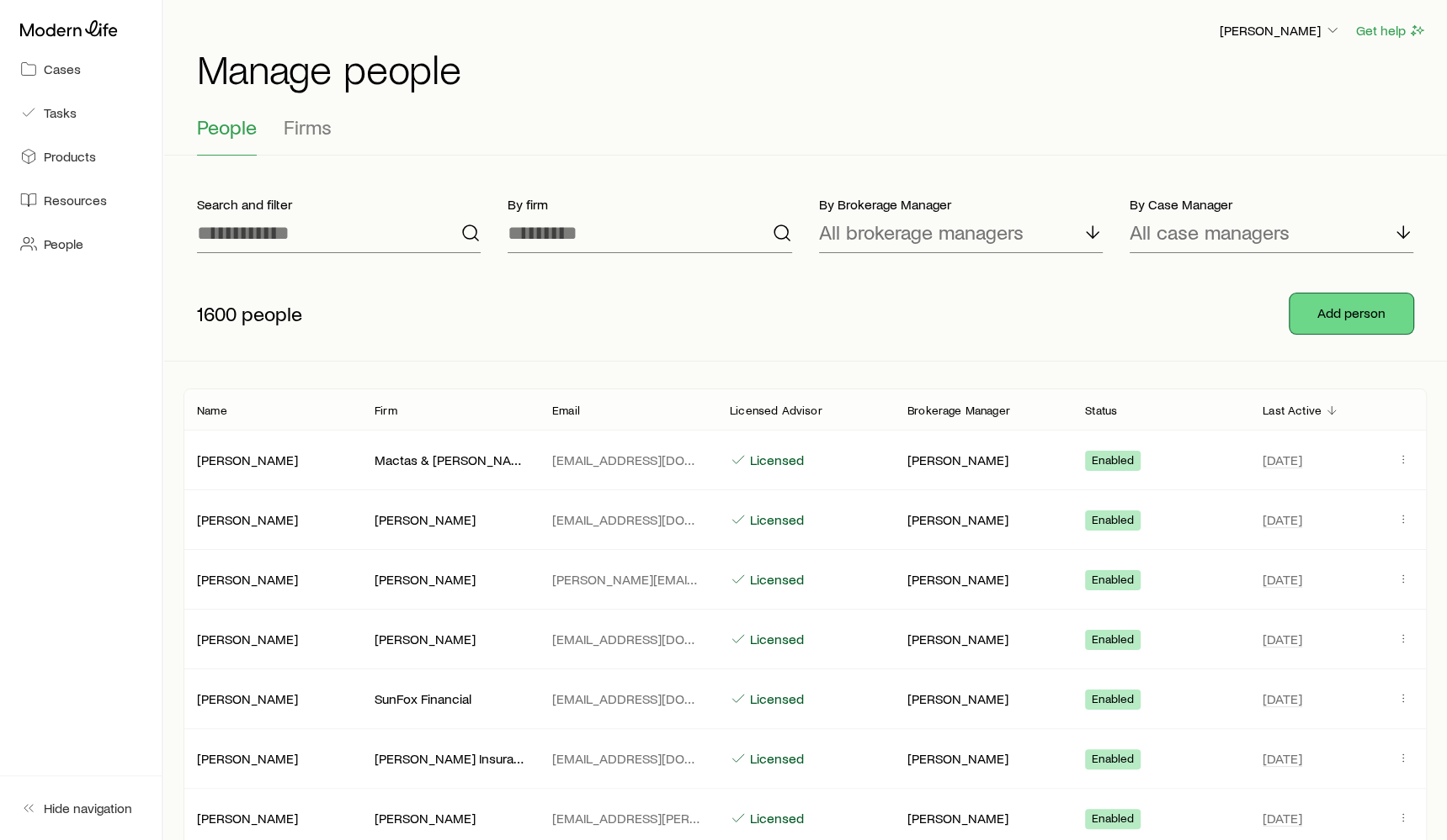
click at [1389, 305] on button "Add person" at bounding box center [1351, 313] width 124 height 40
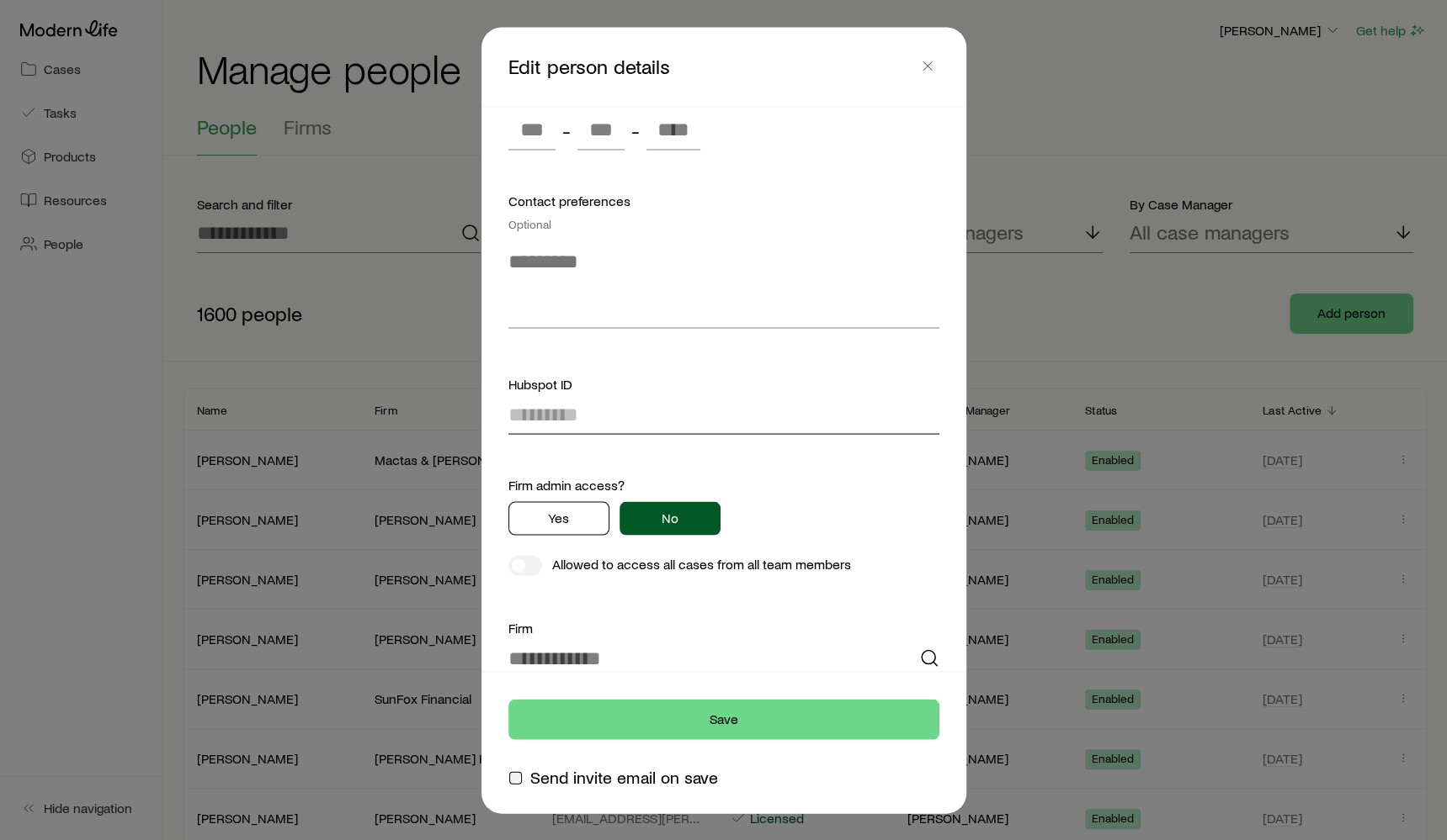
scroll to position [675, 0]
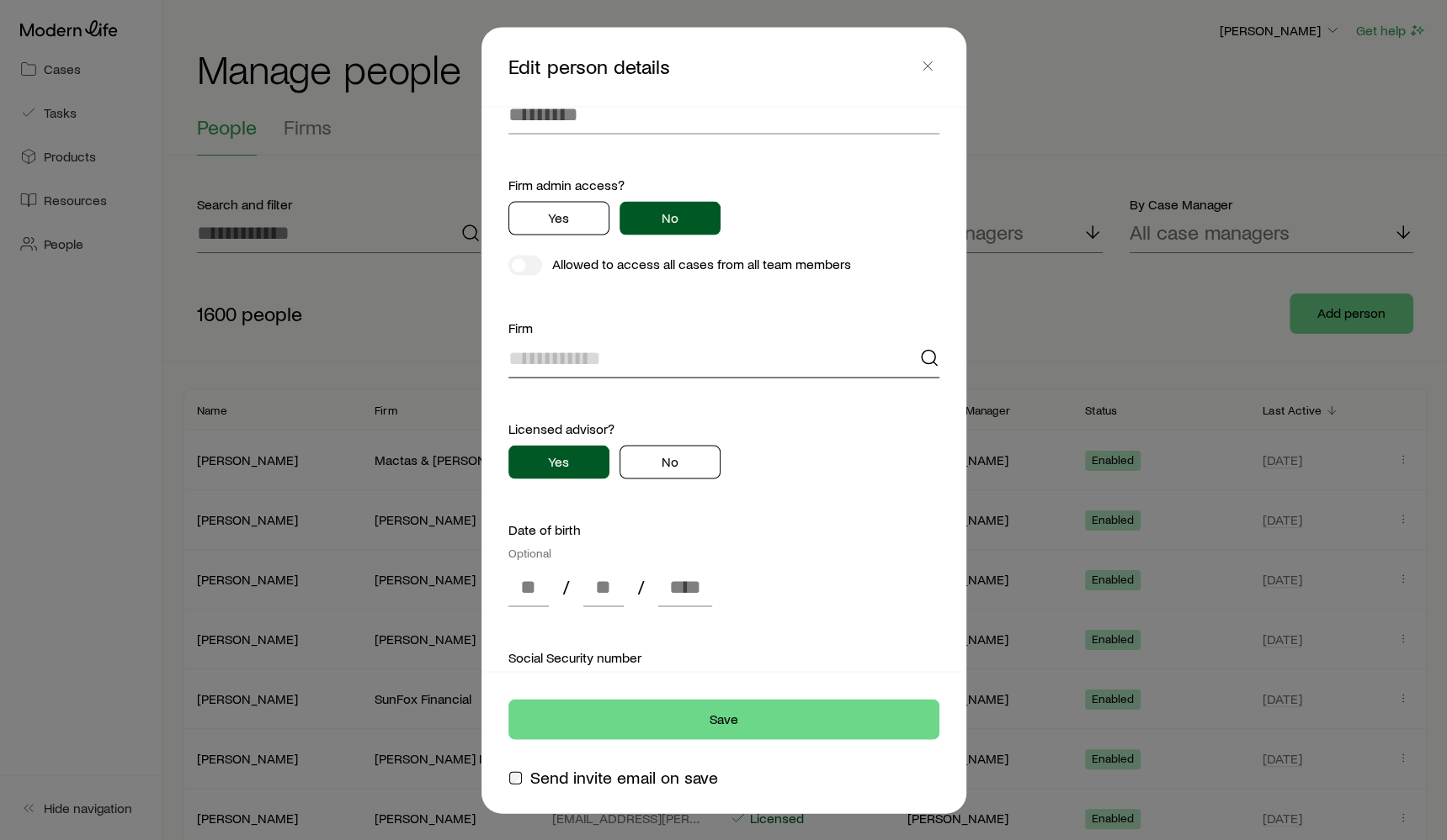
click at [771, 375] on input at bounding box center [724, 358] width 431 height 40
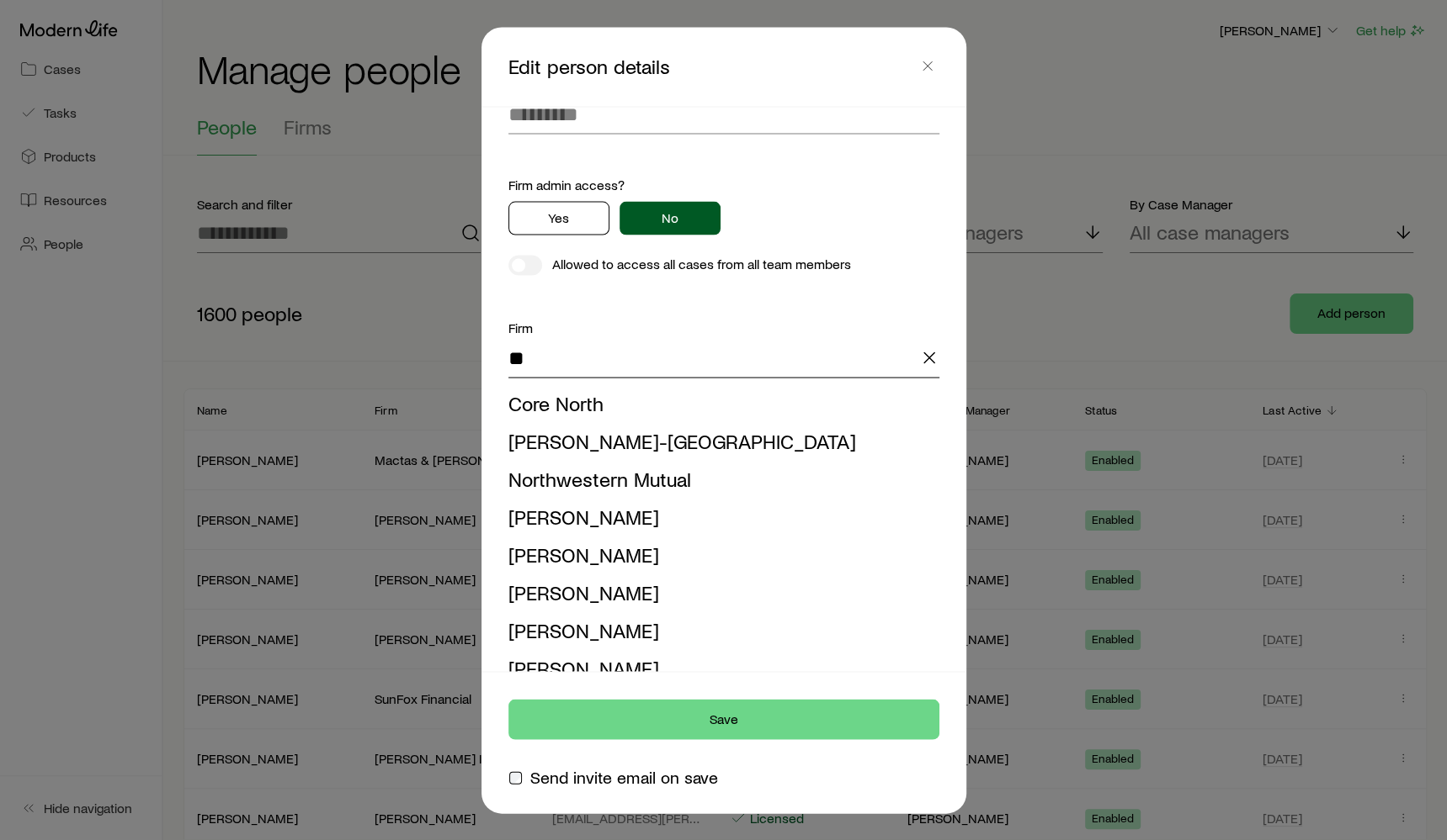
type input "*"
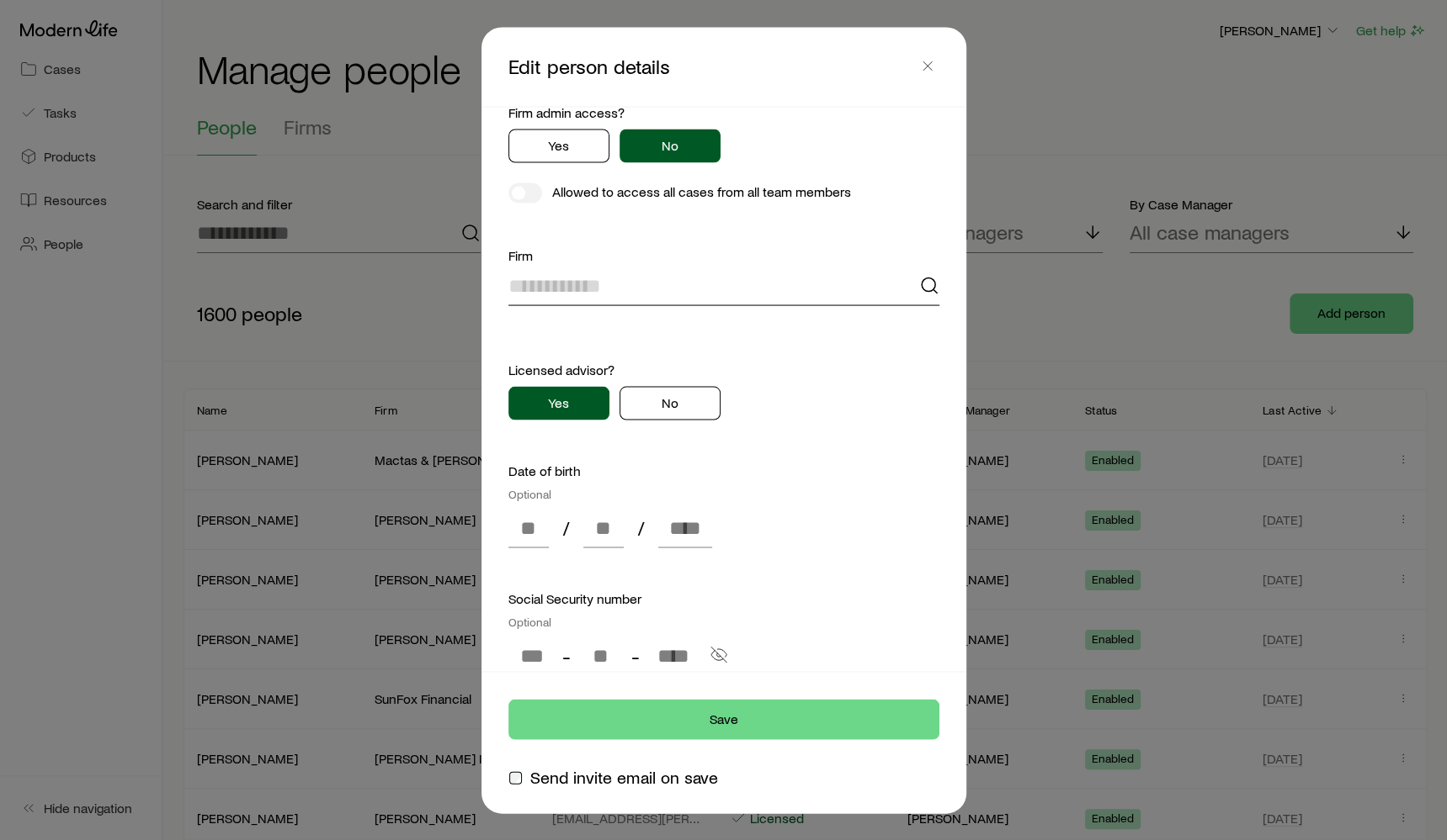
scroll to position [750, 0]
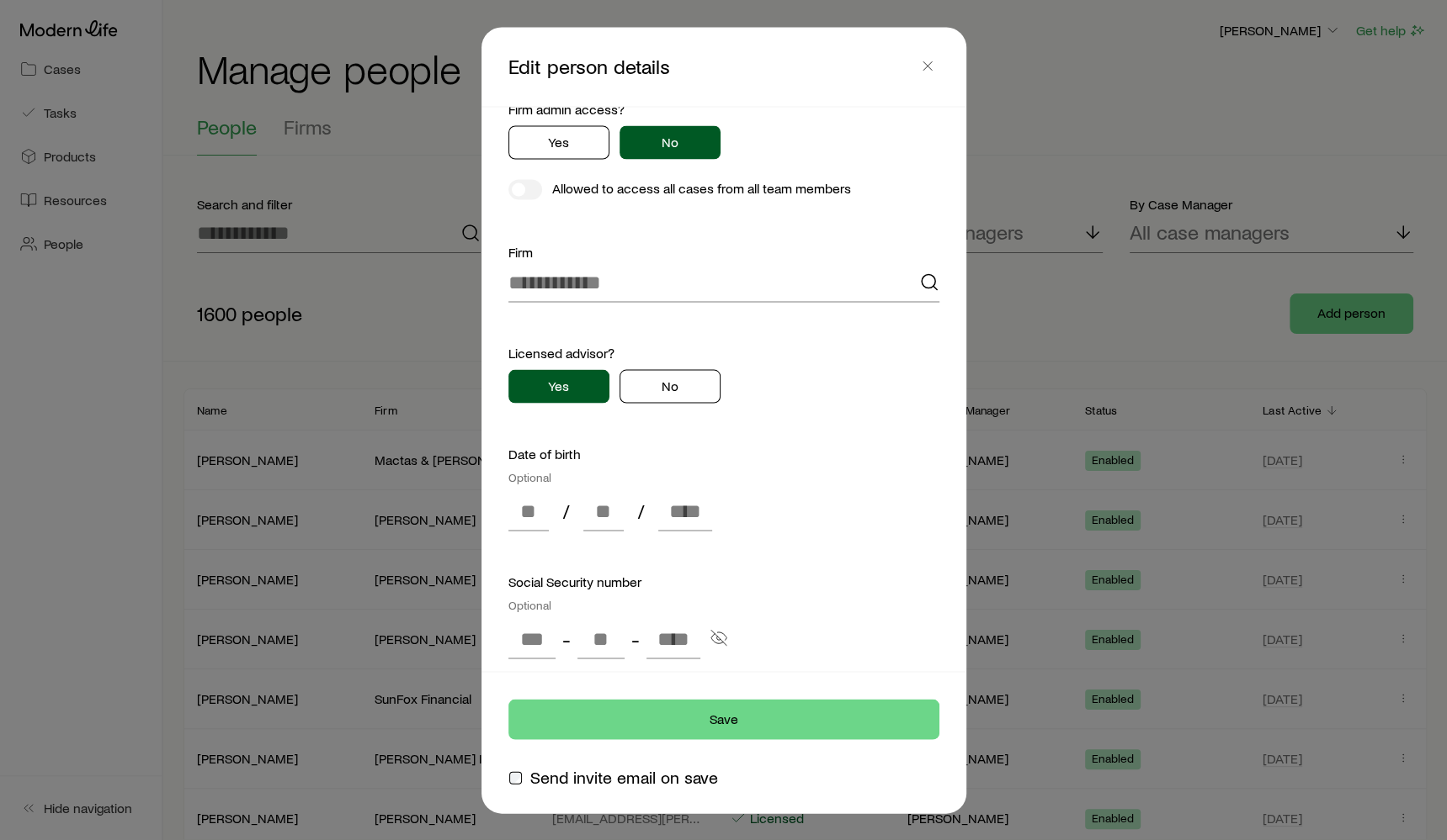
click at [852, 385] on div "Yes No" at bounding box center [724, 387] width 431 height 34
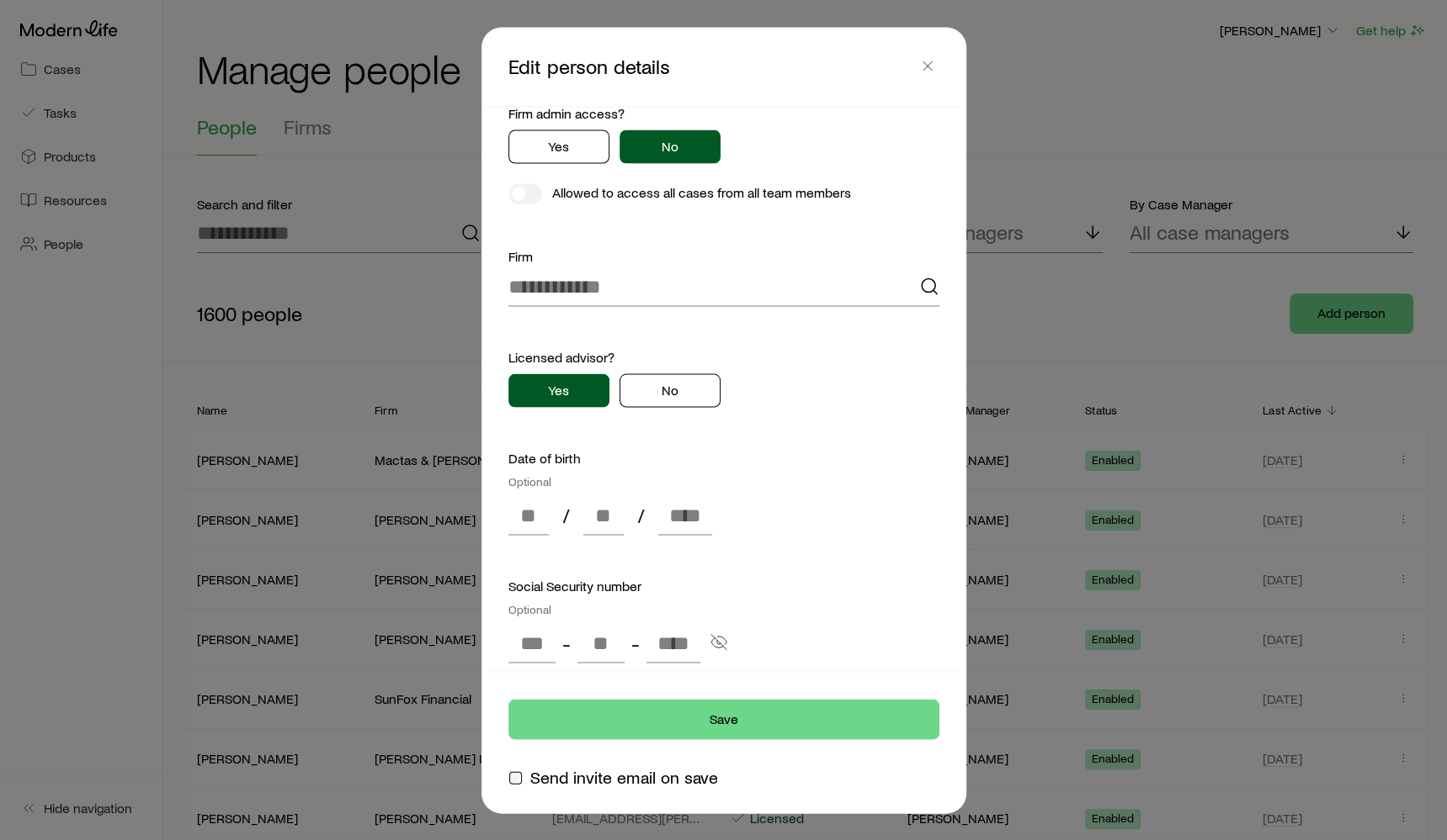
scroll to position [741, 0]
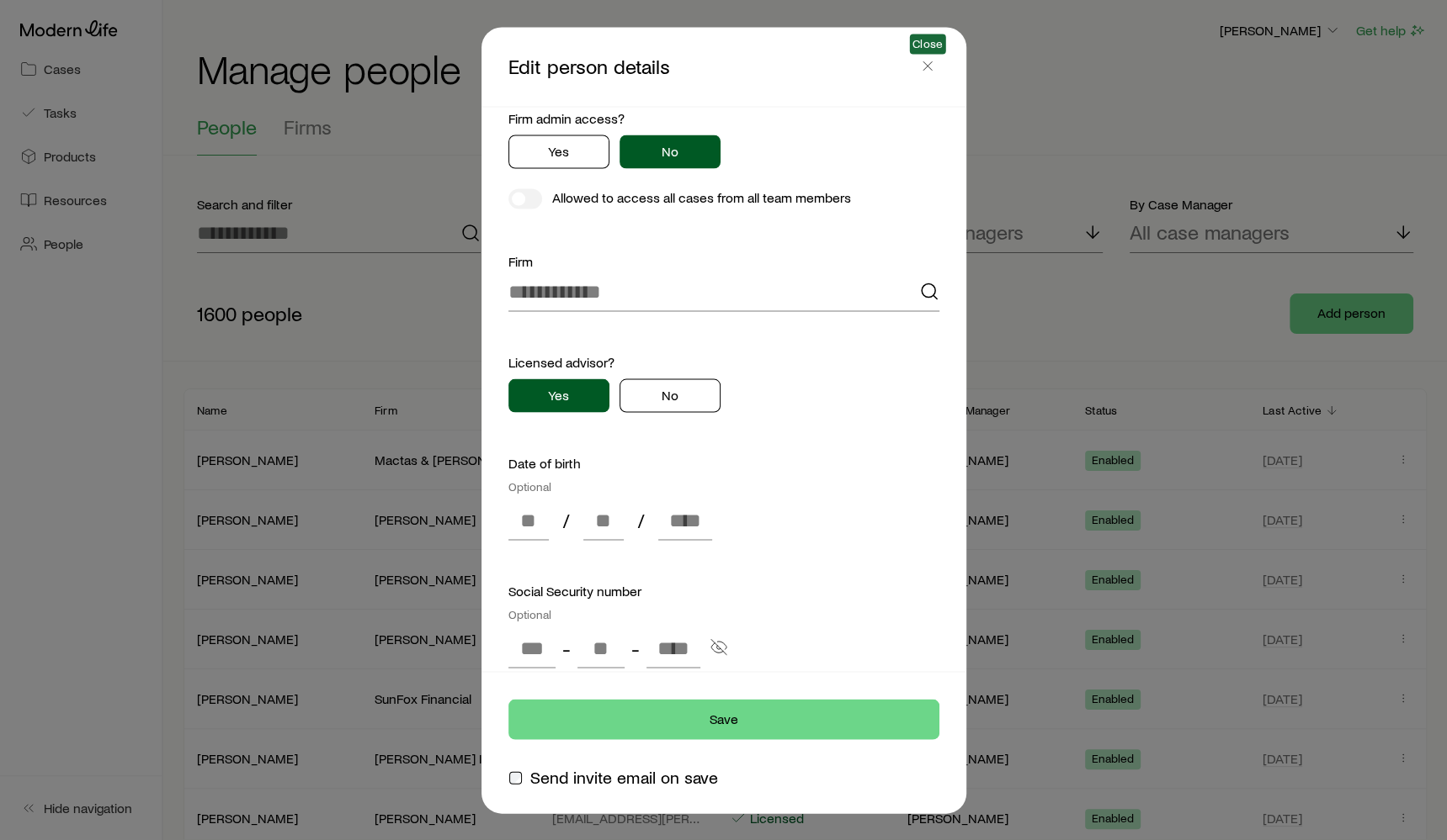
click at [930, 54] on span "Close" at bounding box center [927, 66] width 23 height 25
click at [930, 62] on line "button" at bounding box center [927, 65] width 8 height 8
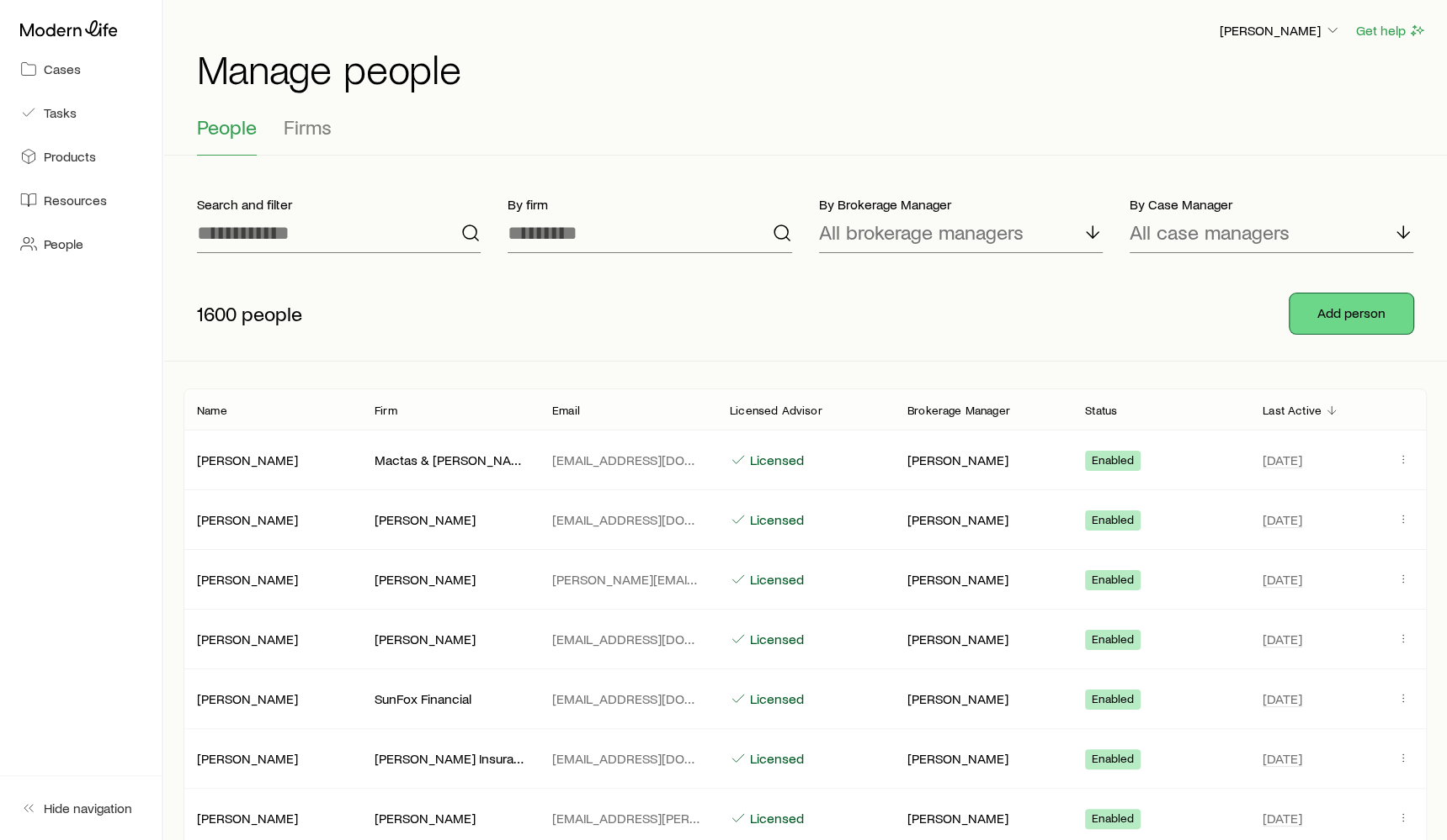
click at [1319, 303] on button "Add person" at bounding box center [1351, 313] width 124 height 40
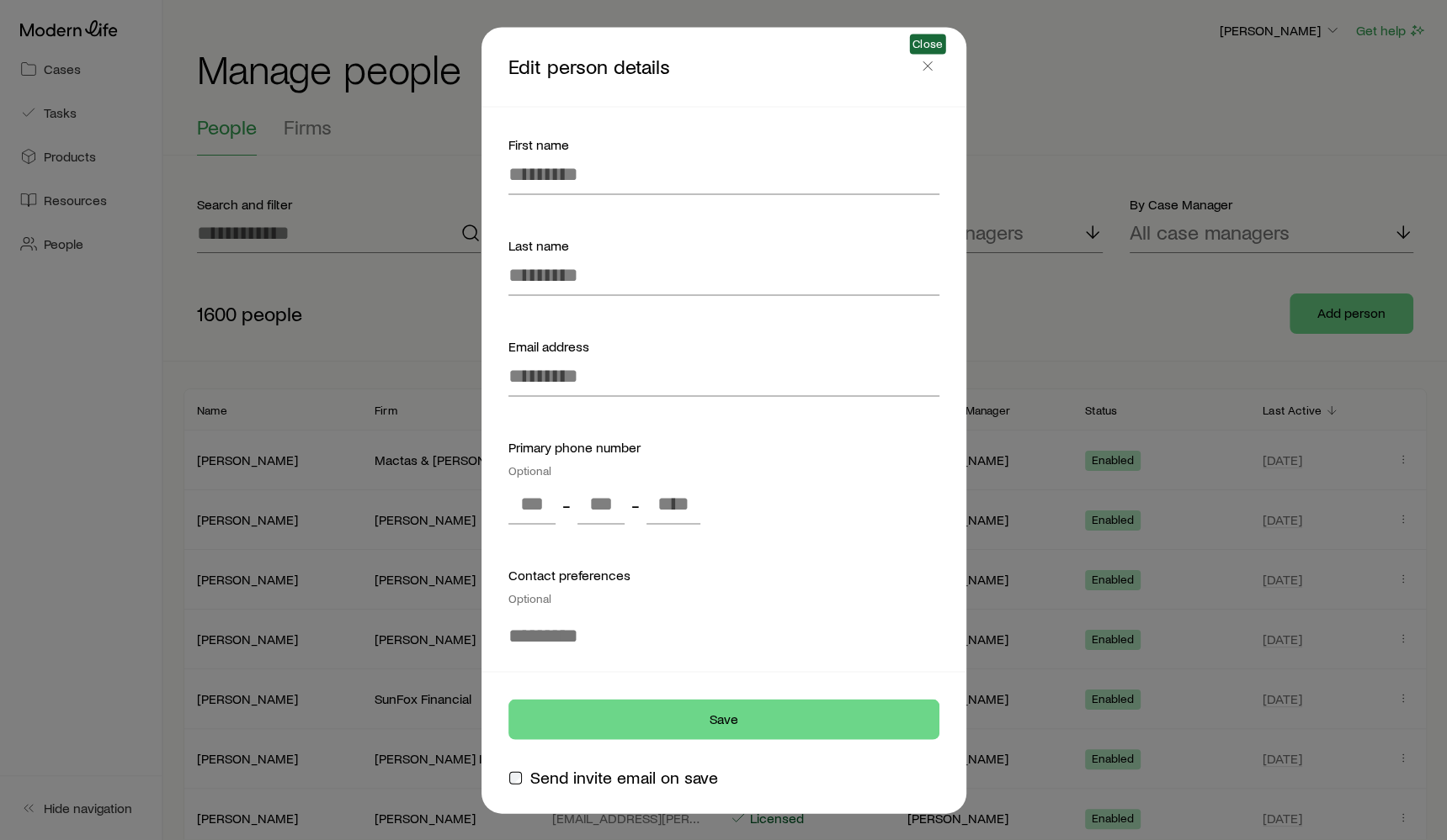
click at [936, 73] on span at bounding box center [927, 69] width 23 height 16
click at [930, 70] on icon "button" at bounding box center [927, 65] width 17 height 17
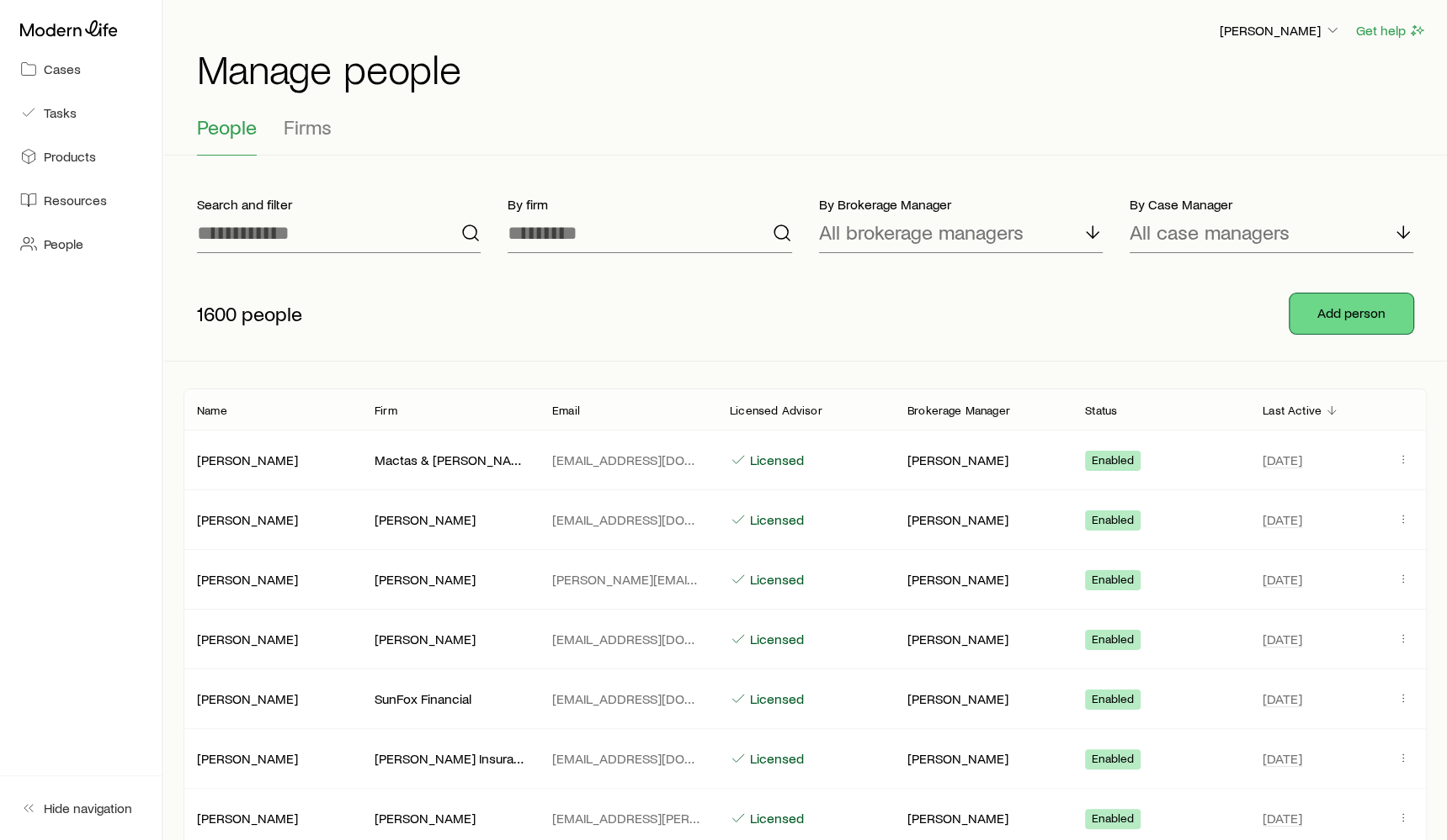
click at [1318, 297] on button "Add person" at bounding box center [1351, 313] width 124 height 40
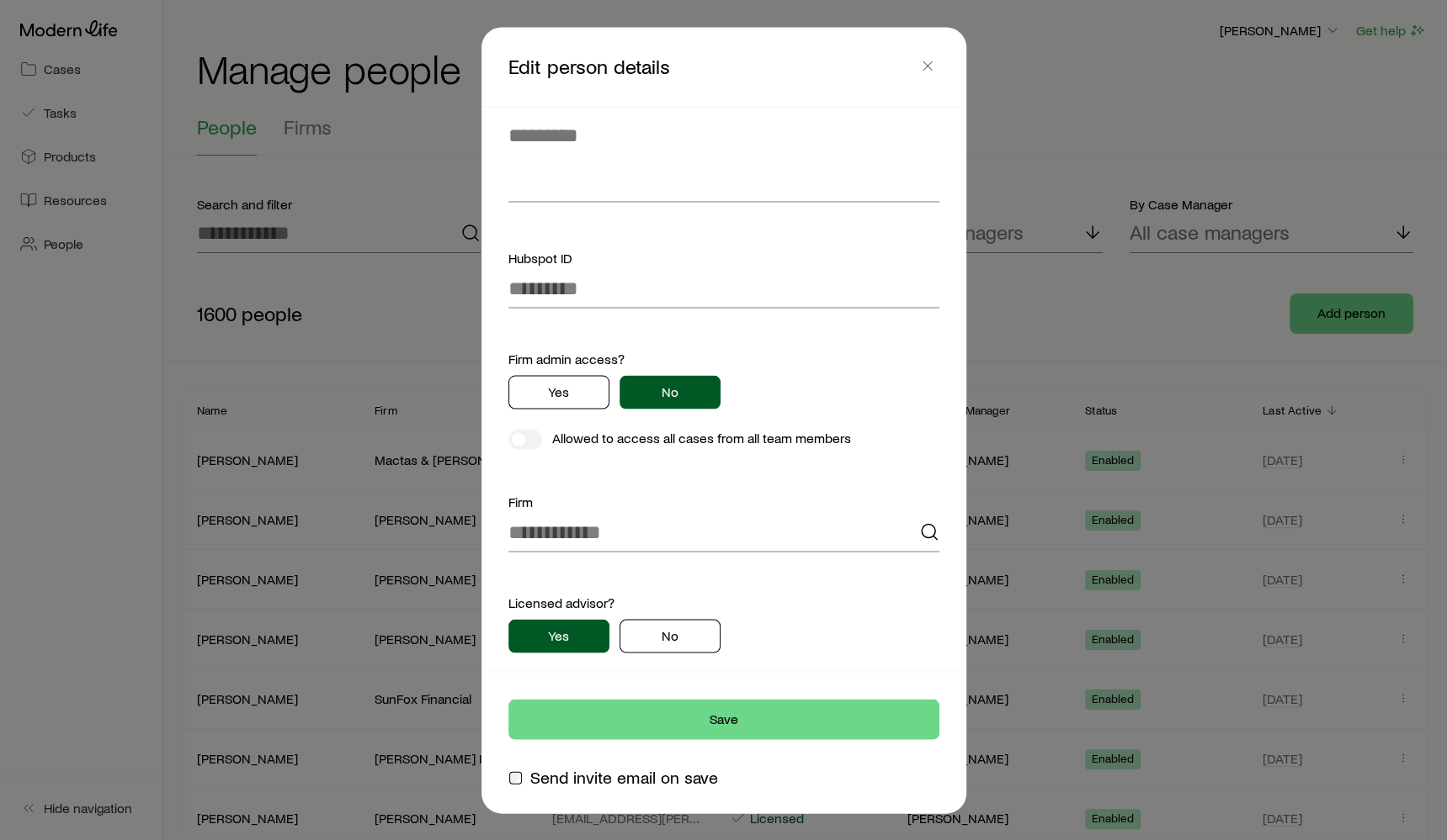
scroll to position [0, 0]
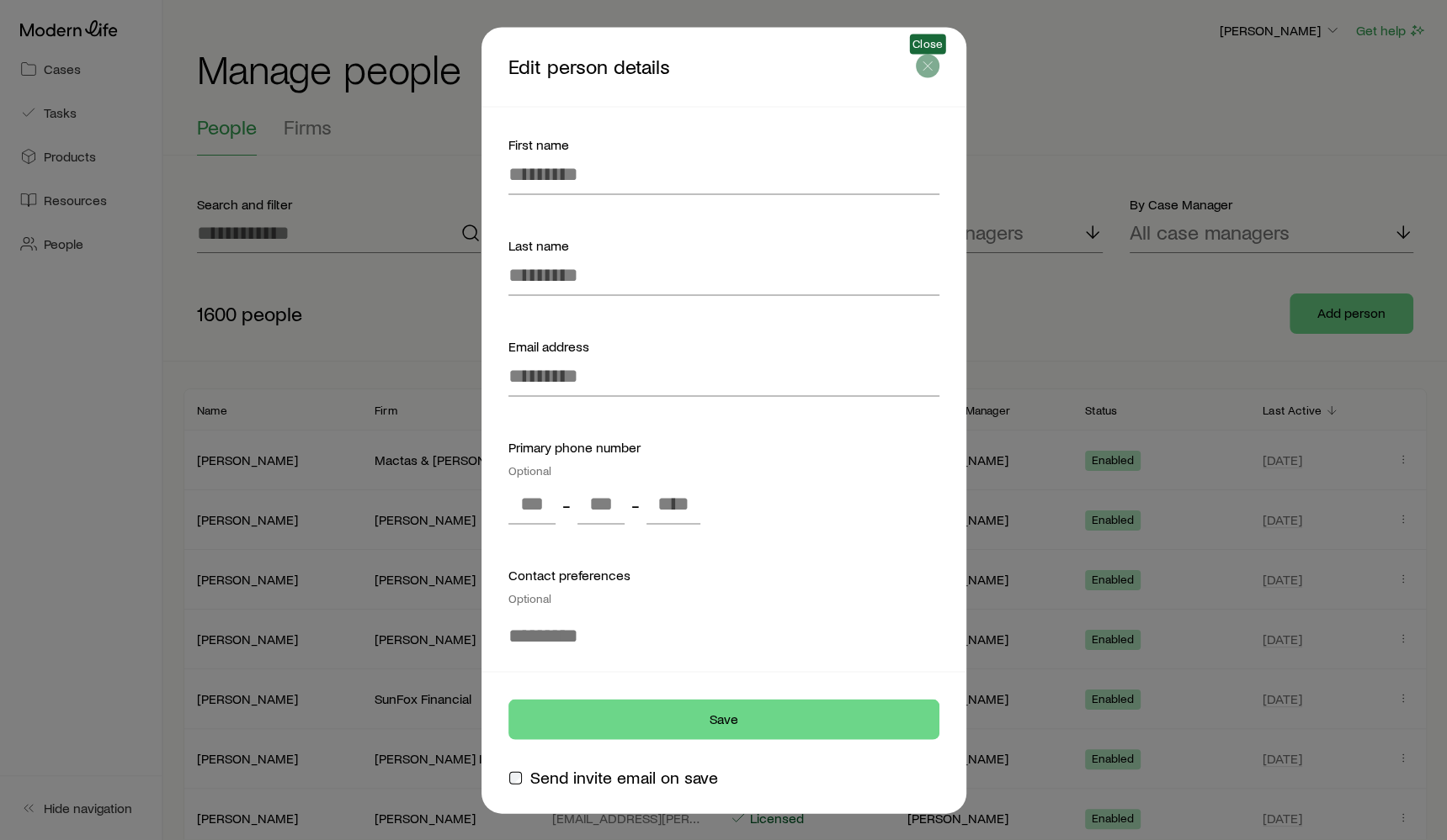
click at [924, 68] on line "button" at bounding box center [927, 65] width 8 height 8
